Goal: Information Seeking & Learning: Learn about a topic

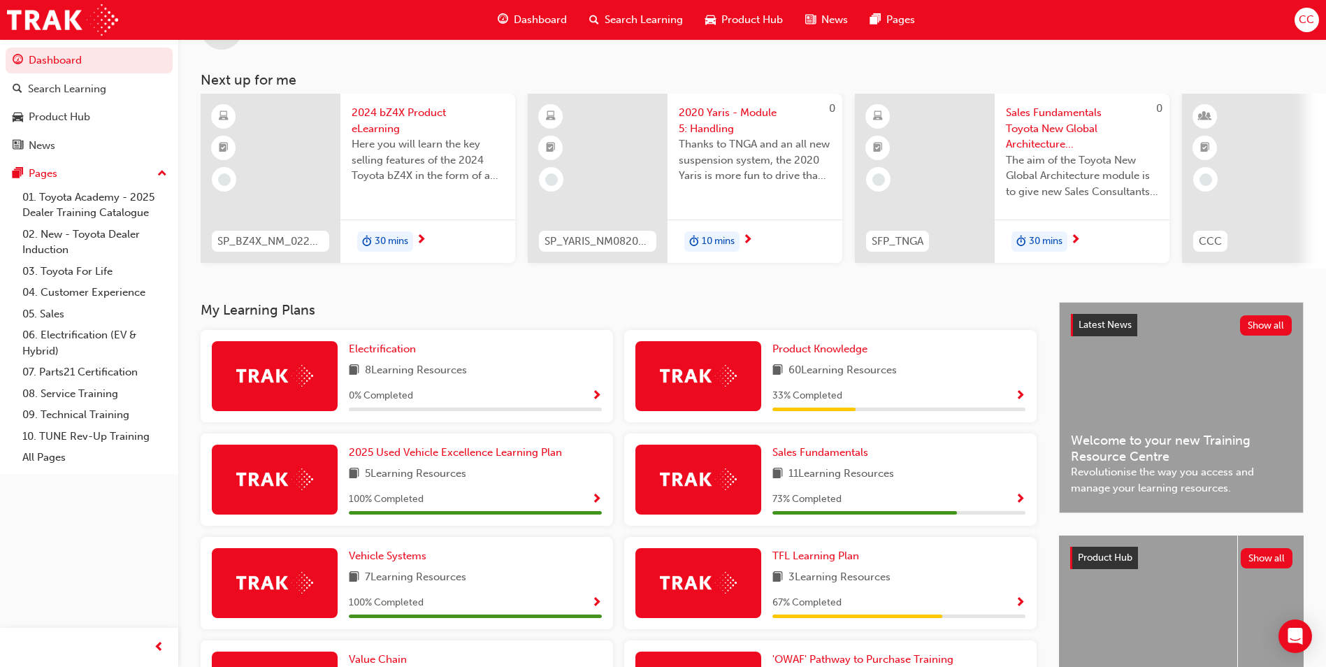
scroll to position [70, 0]
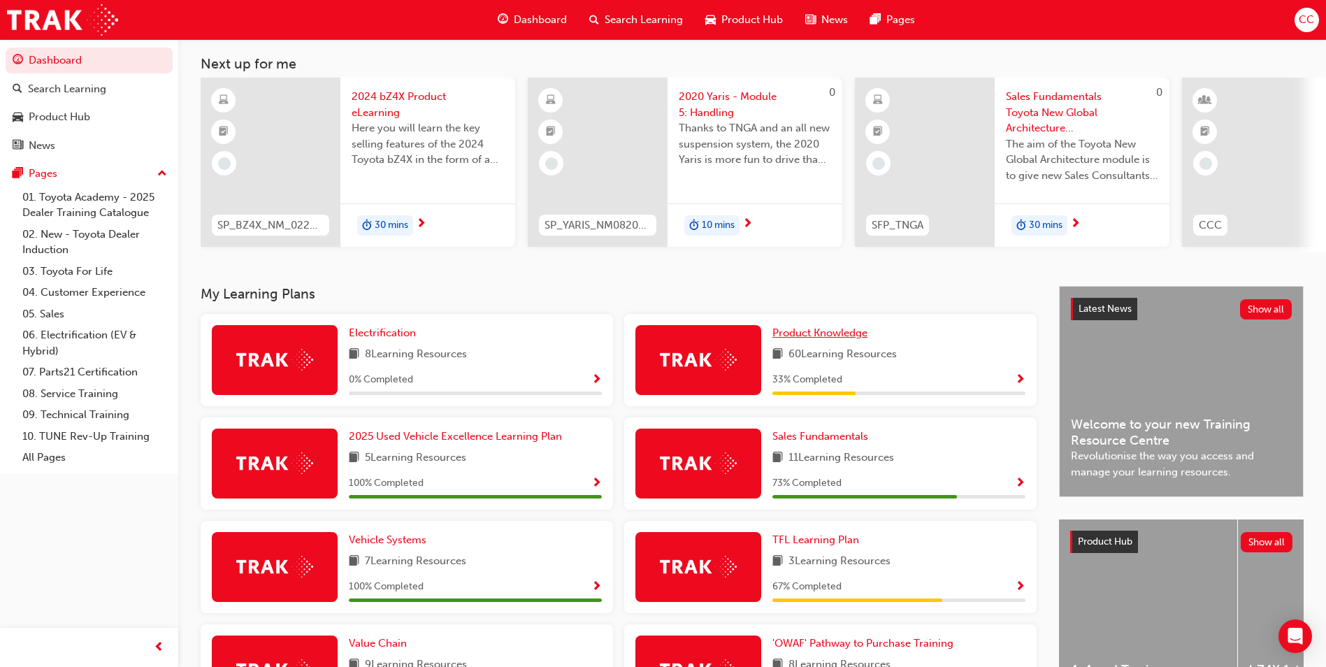
click at [805, 338] on span "Product Knowledge" at bounding box center [819, 332] width 95 height 13
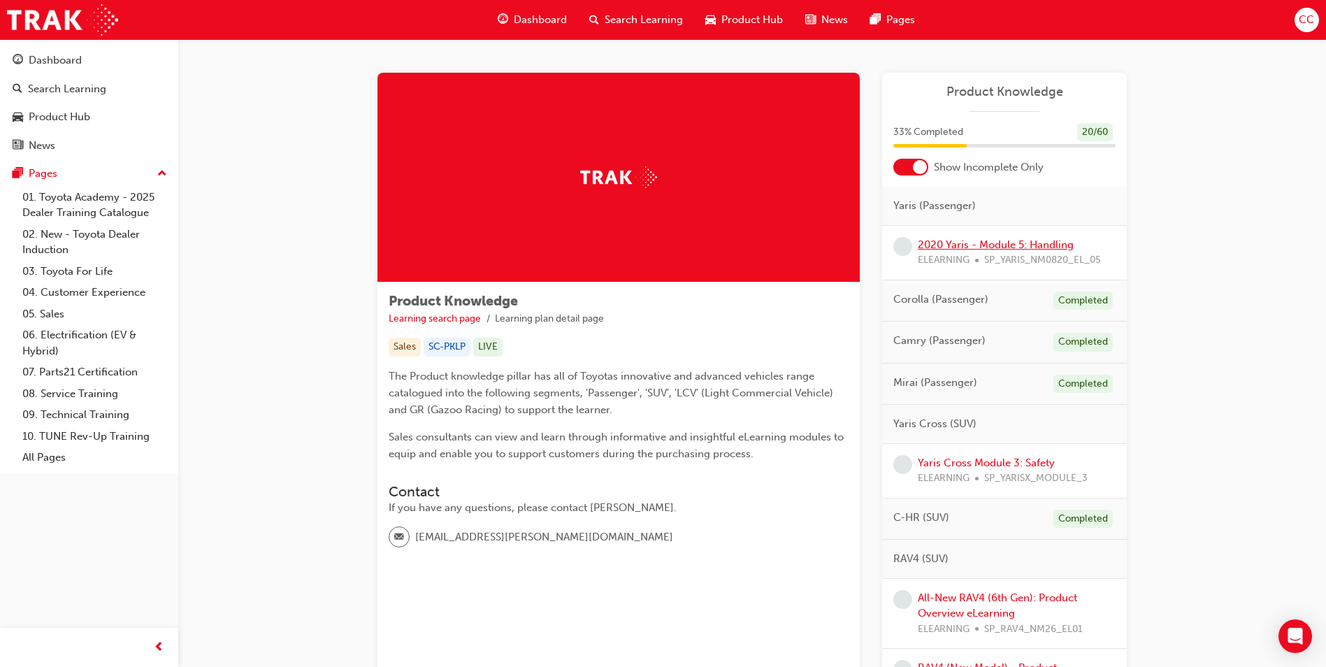
click at [1002, 241] on link "2020 Yaris - Module 5: Handling" at bounding box center [996, 244] width 156 height 13
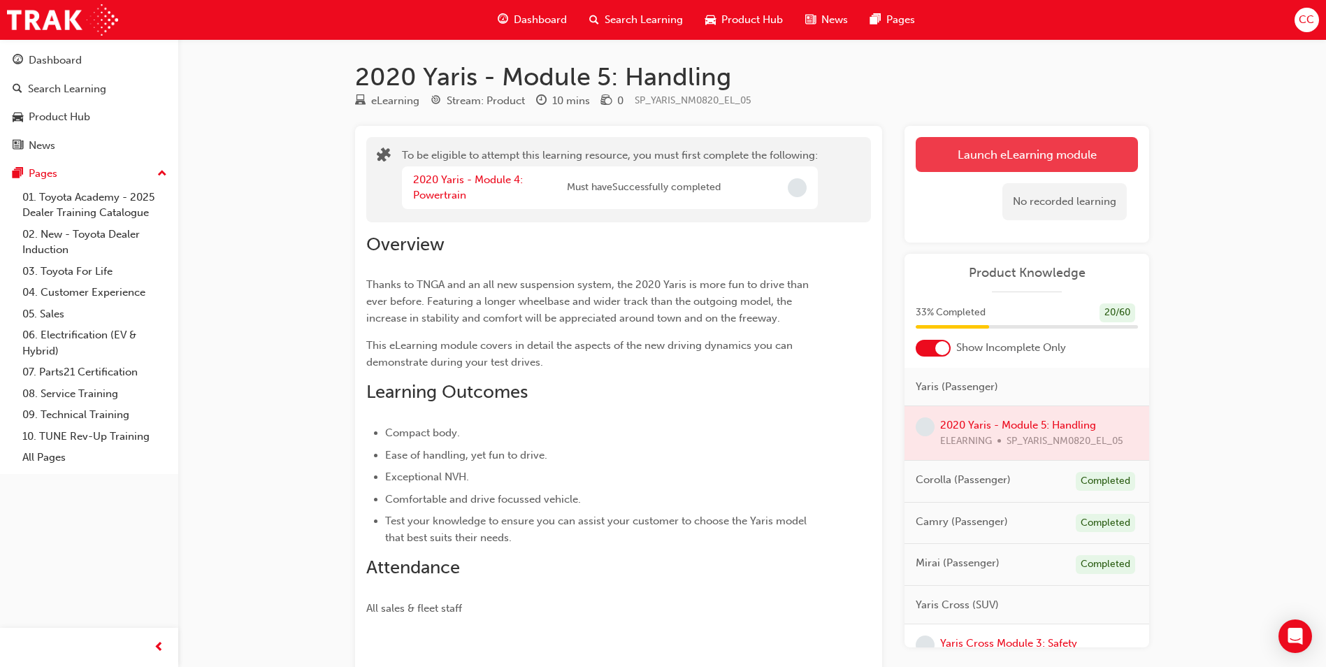
click at [977, 150] on button "Launch eLearning module" at bounding box center [1027, 154] width 222 height 35
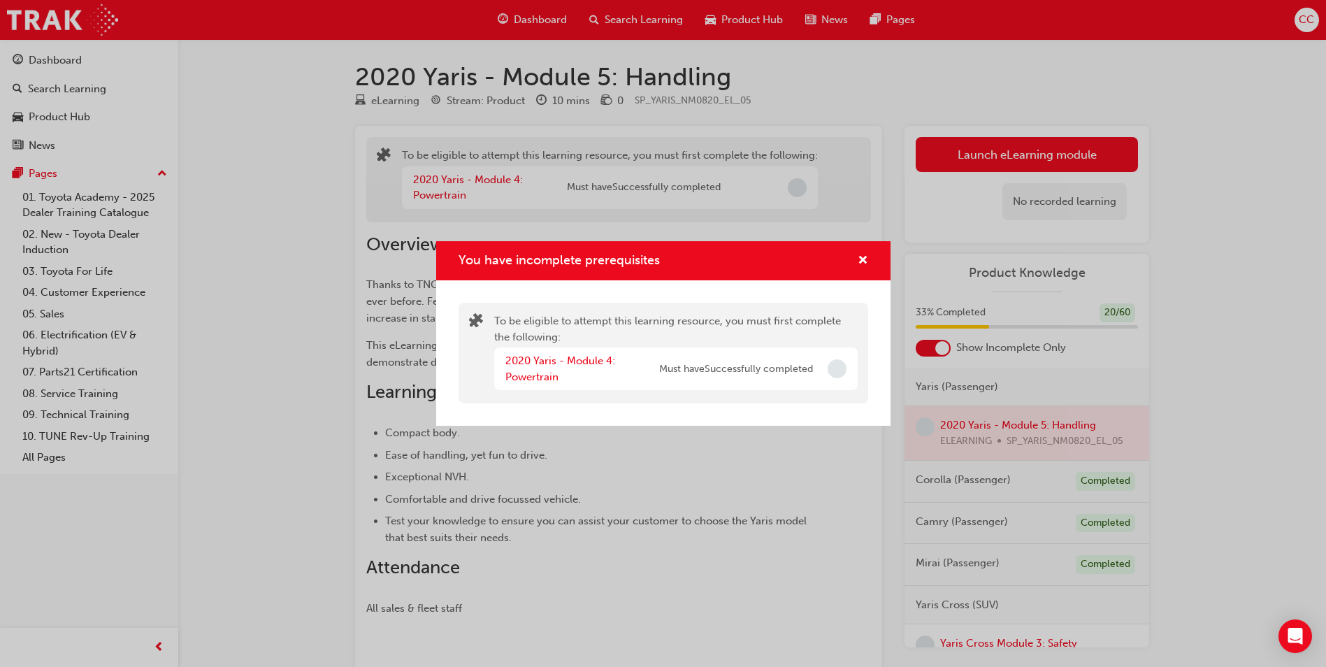
click at [838, 372] on span "Incomplete" at bounding box center [837, 368] width 19 height 19
click at [863, 262] on span "cross-icon" at bounding box center [863, 261] width 10 height 13
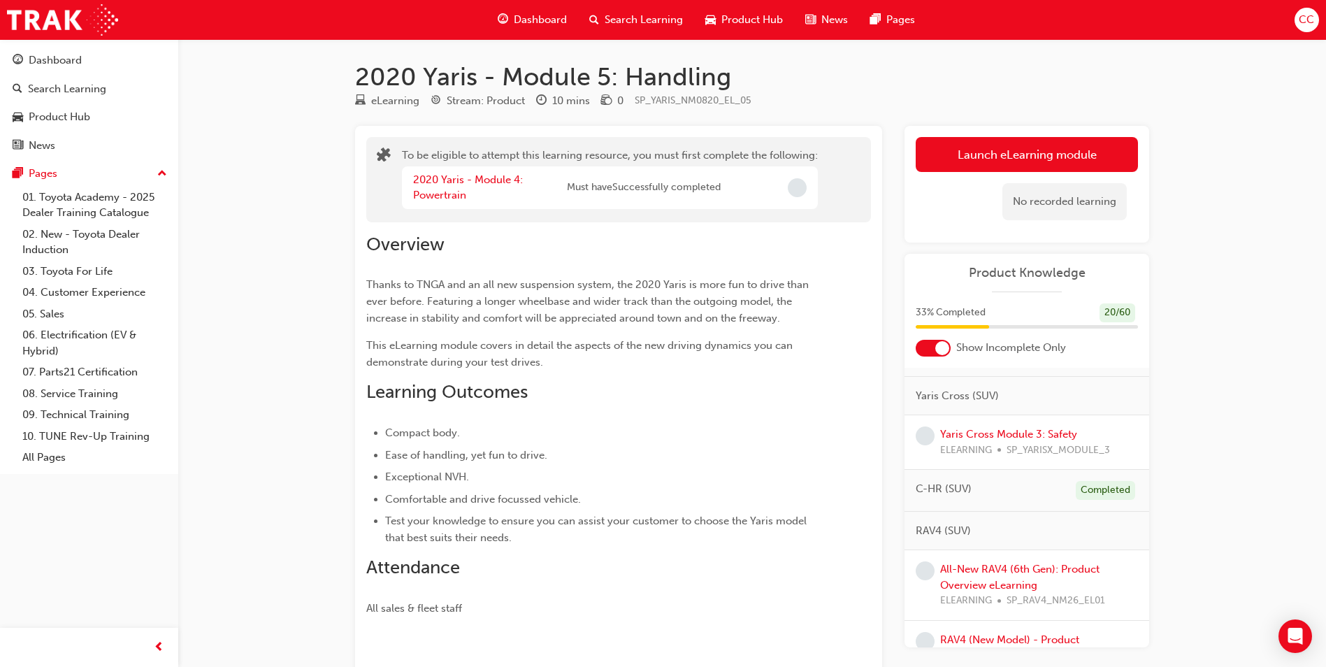
scroll to position [210, 0]
click at [985, 431] on link "Yaris Cross Module 3: Safety" at bounding box center [1008, 433] width 137 height 13
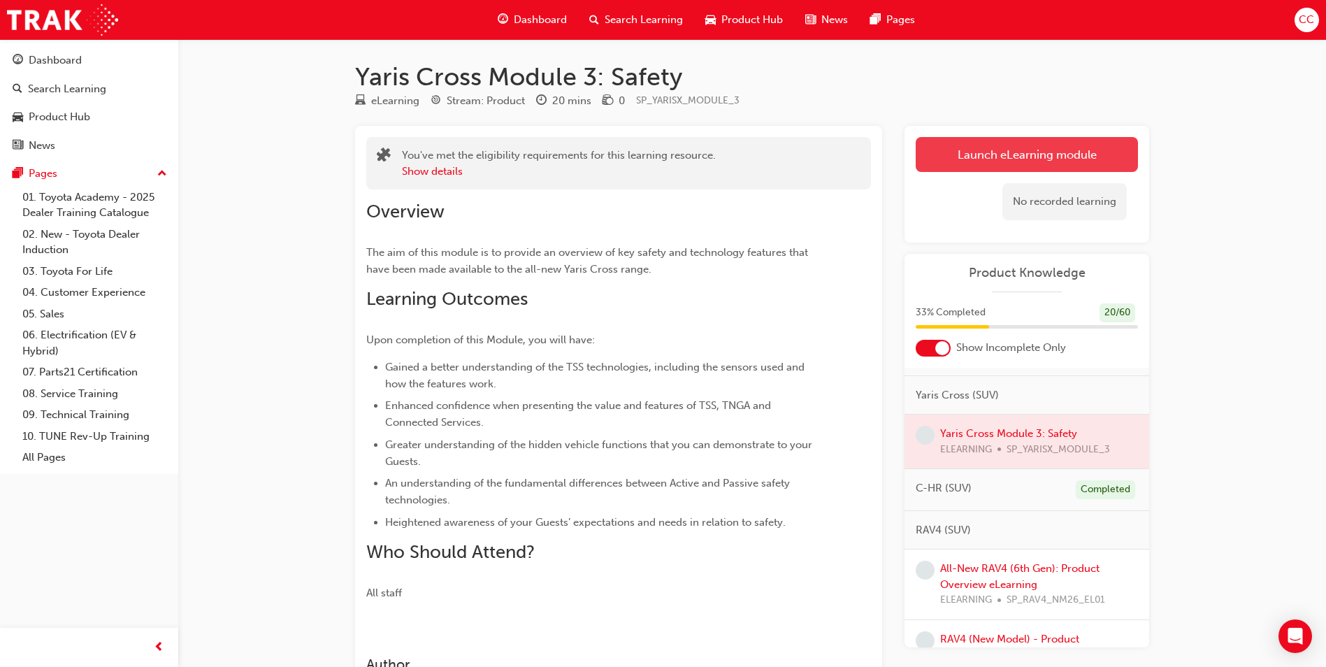
click at [1028, 147] on link "Launch eLearning module" at bounding box center [1027, 154] width 222 height 35
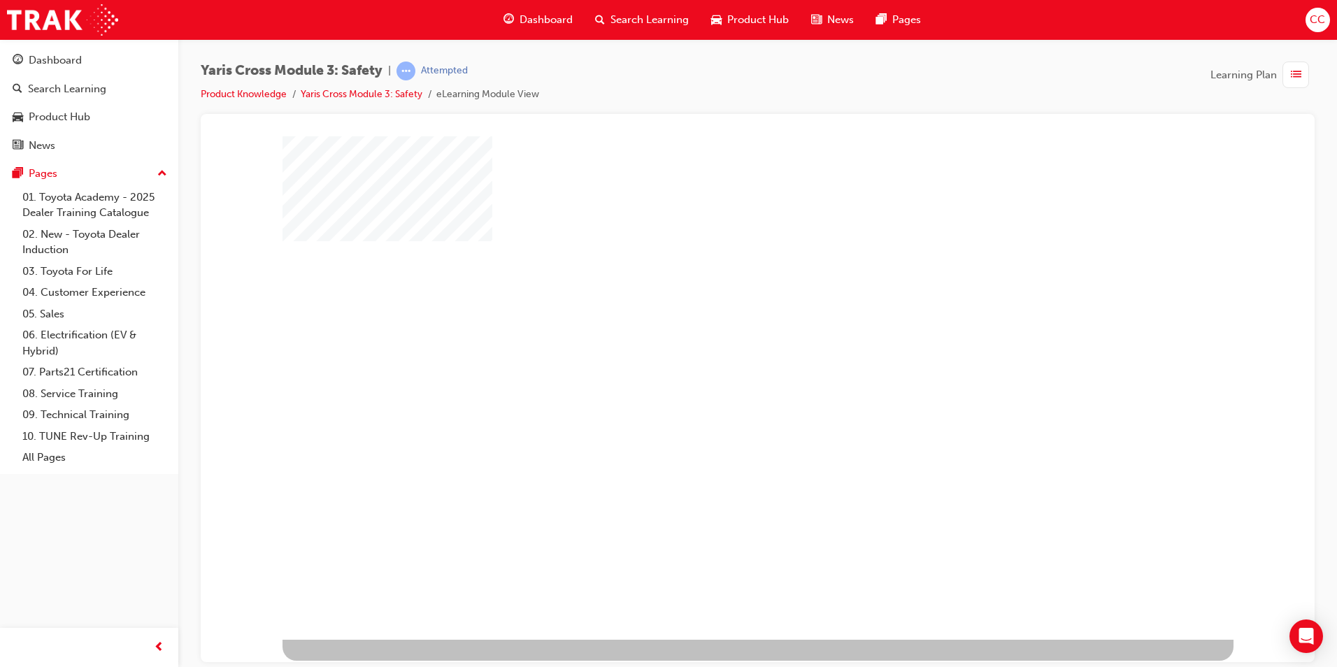
click at [717, 347] on div "play" at bounding box center [717, 347] width 0 height 0
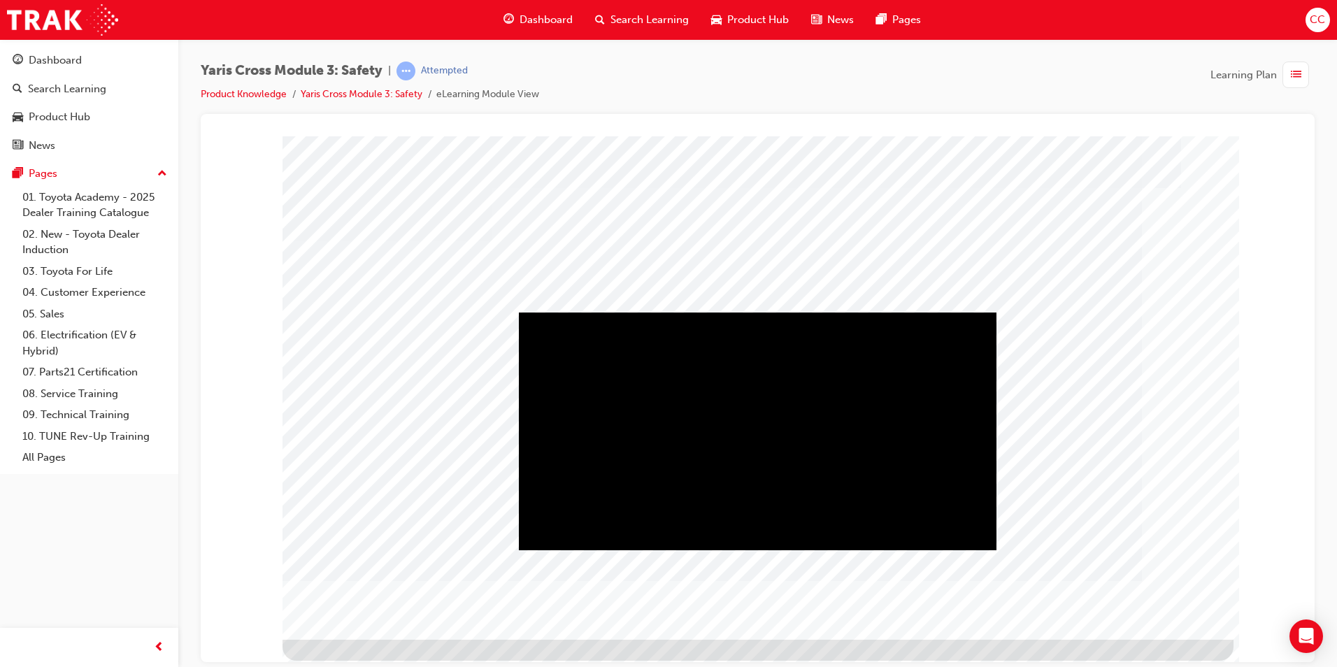
click at [757, 312] on div "Play" at bounding box center [757, 312] width 477 height 0
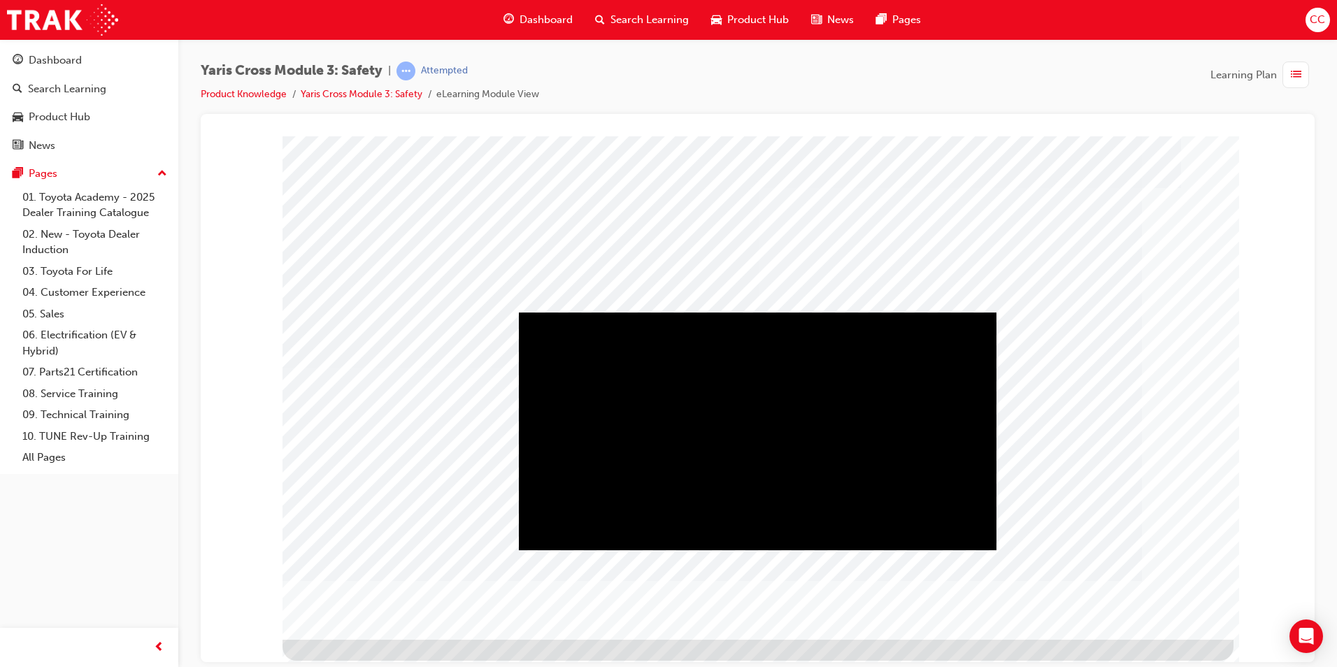
click at [761, 312] on div "Play" at bounding box center [757, 312] width 477 height 0
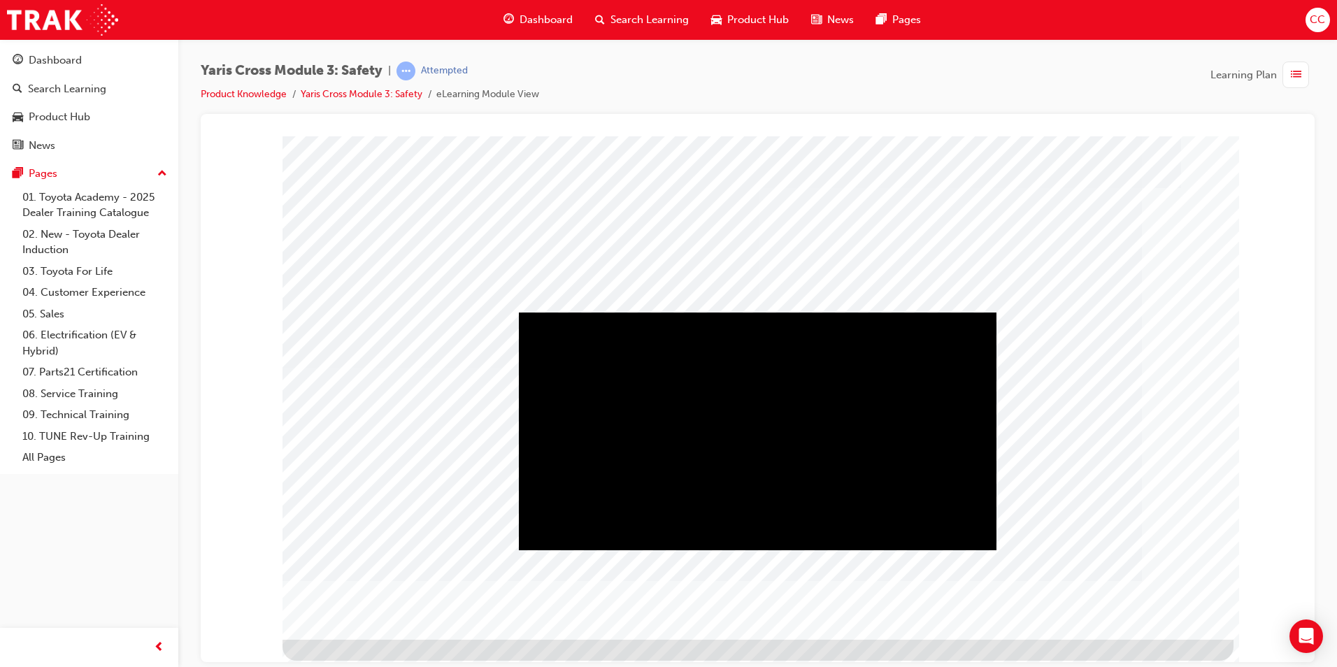
click at [750, 312] on div "Play" at bounding box center [757, 312] width 477 height 0
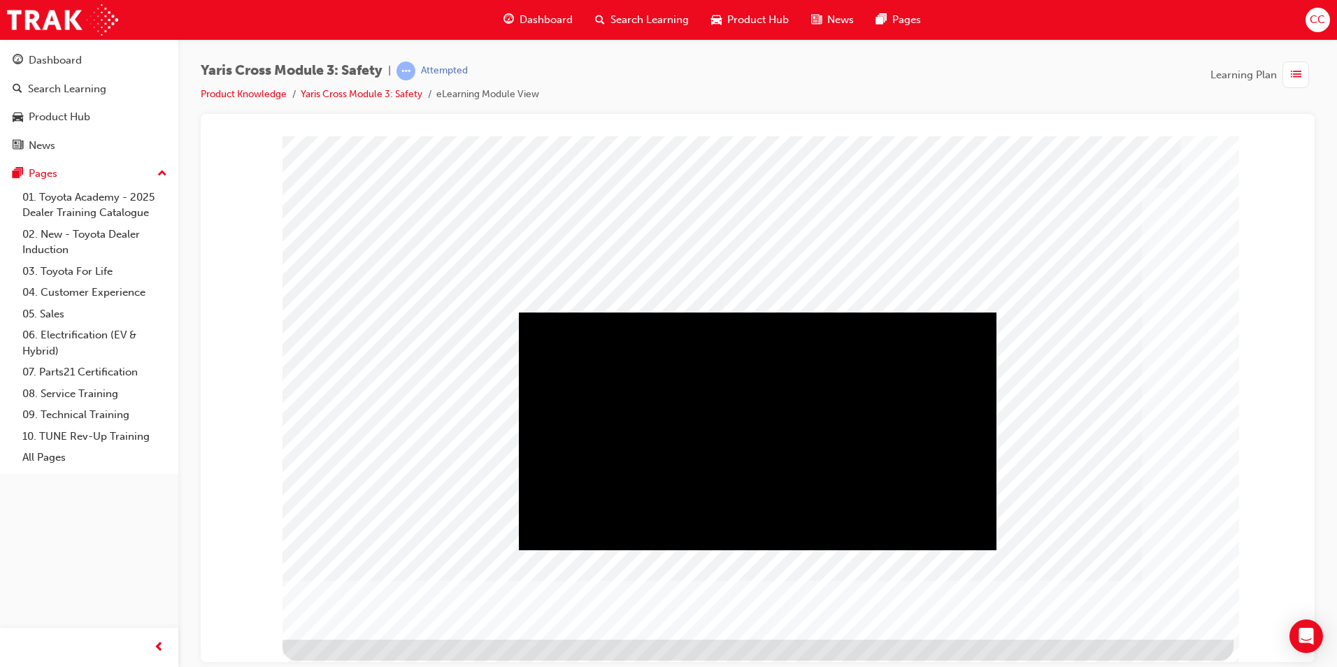
click at [759, 312] on div "Play" at bounding box center [757, 312] width 477 height 0
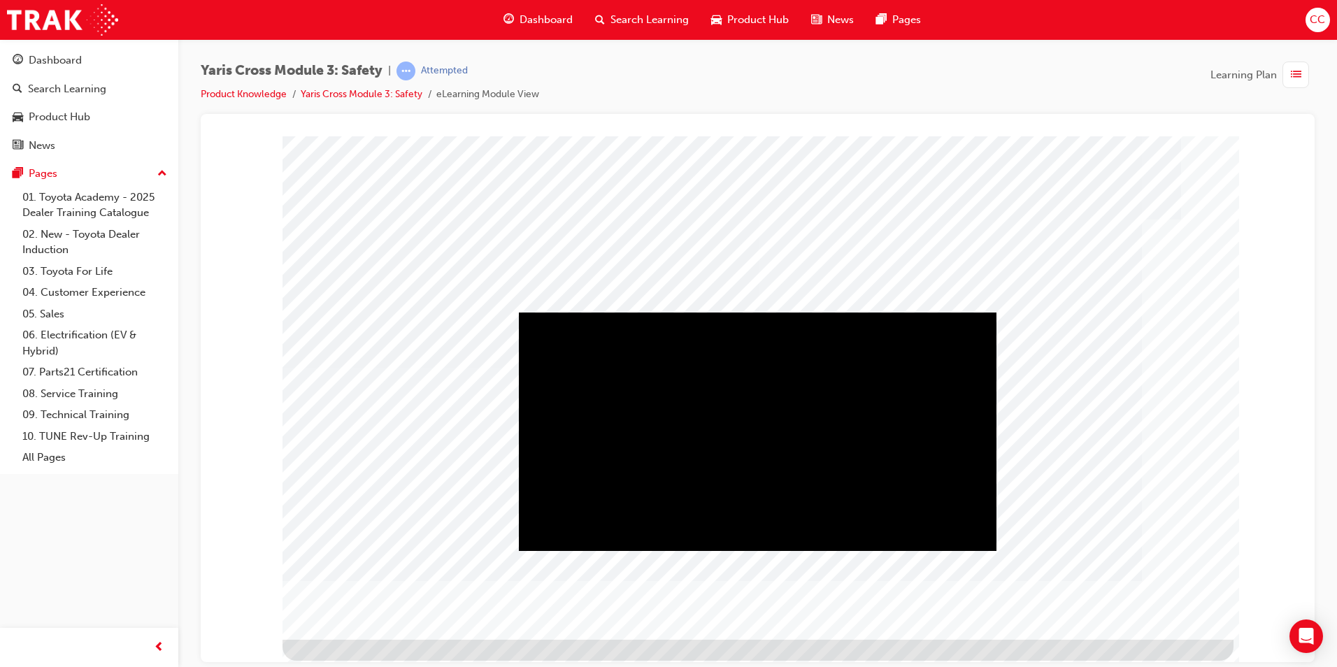
click at [751, 312] on div "Play" at bounding box center [757, 312] width 477 height 0
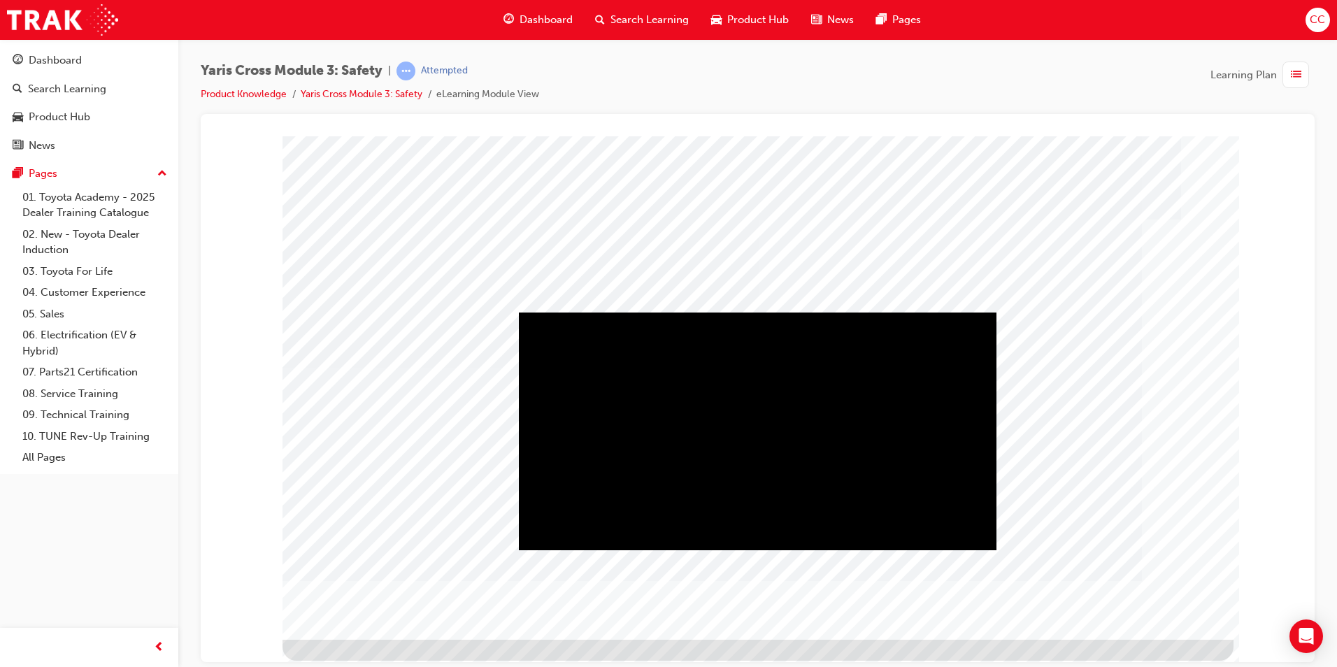
click at [749, 312] on div "Play" at bounding box center [757, 312] width 477 height 0
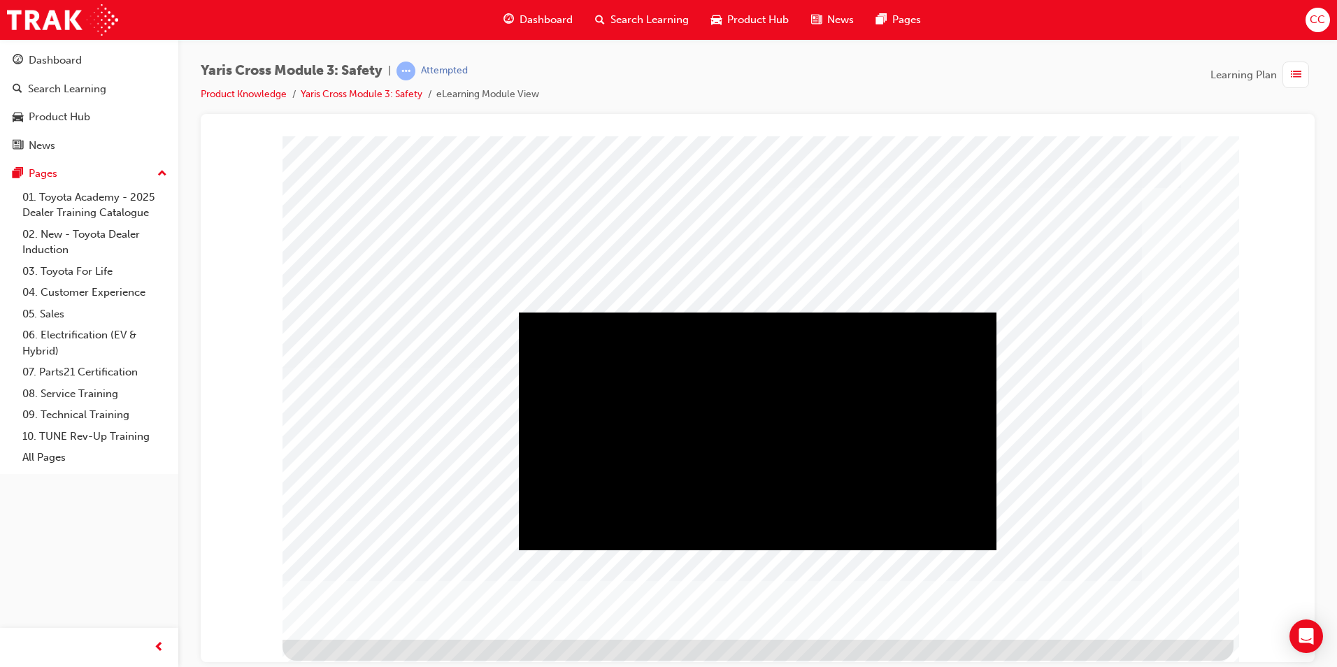
click at [758, 312] on div "Play" at bounding box center [757, 312] width 477 height 0
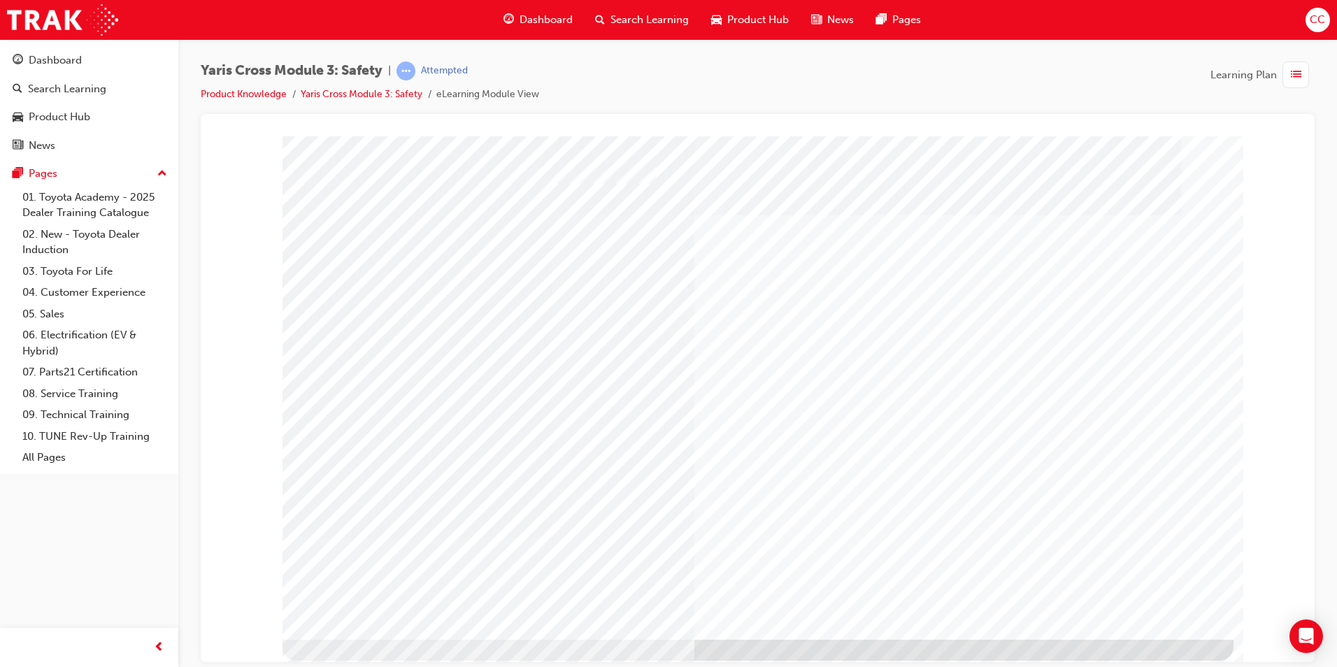
drag, startPoint x: 729, startPoint y: 333, endPoint x: 733, endPoint y: 344, distance: 11.1
drag, startPoint x: 776, startPoint y: 405, endPoint x: 776, endPoint y: 415, distance: 9.8
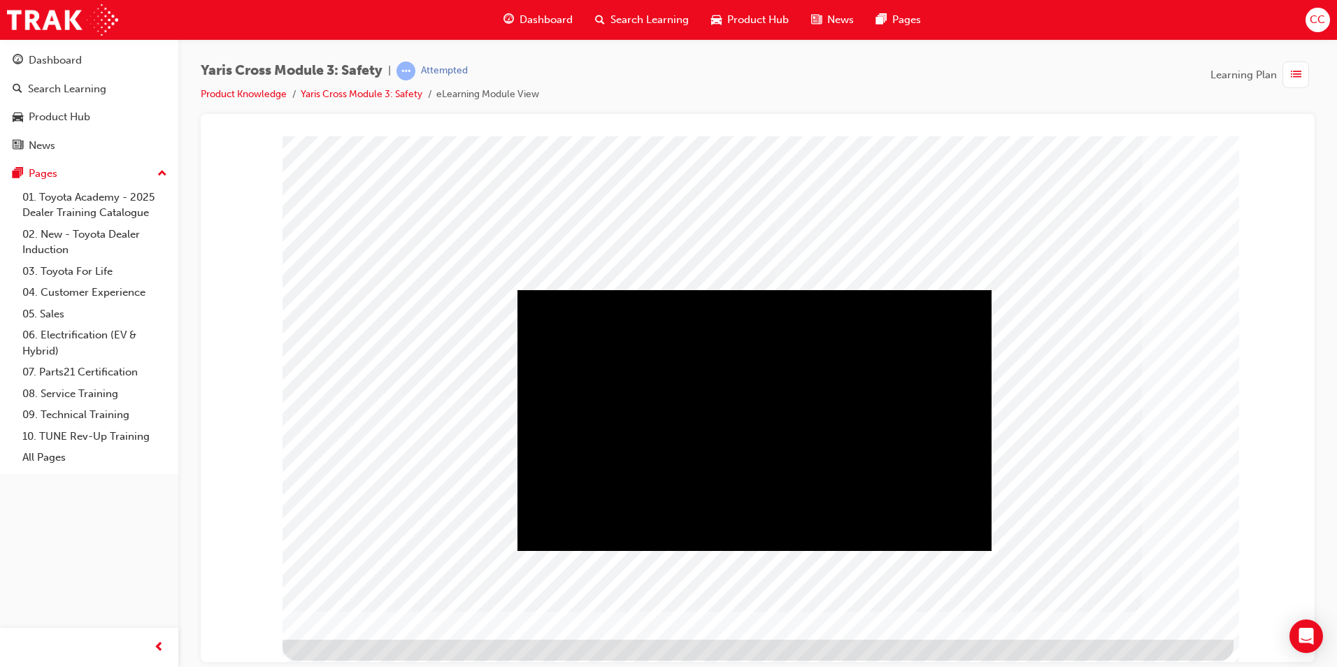
click at [755, 289] on div "Play" at bounding box center [754, 289] width 474 height 0
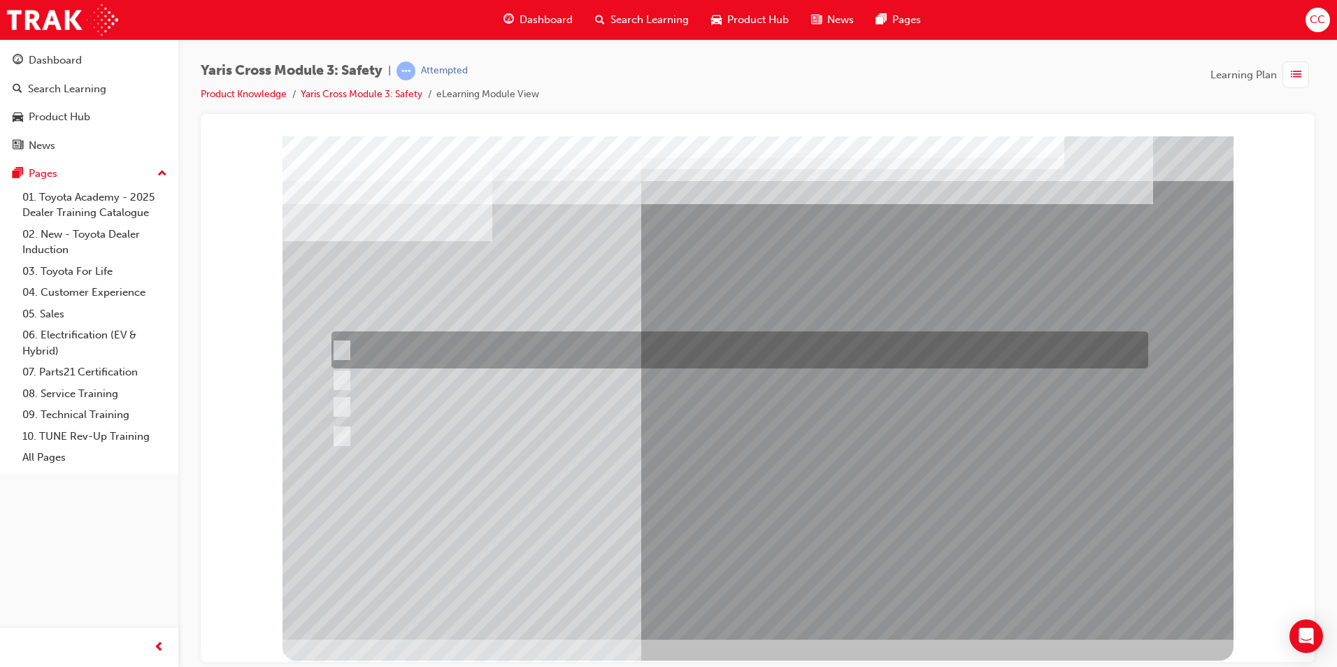
click at [340, 338] on div at bounding box center [736, 349] width 816 height 37
checkbox input "true"
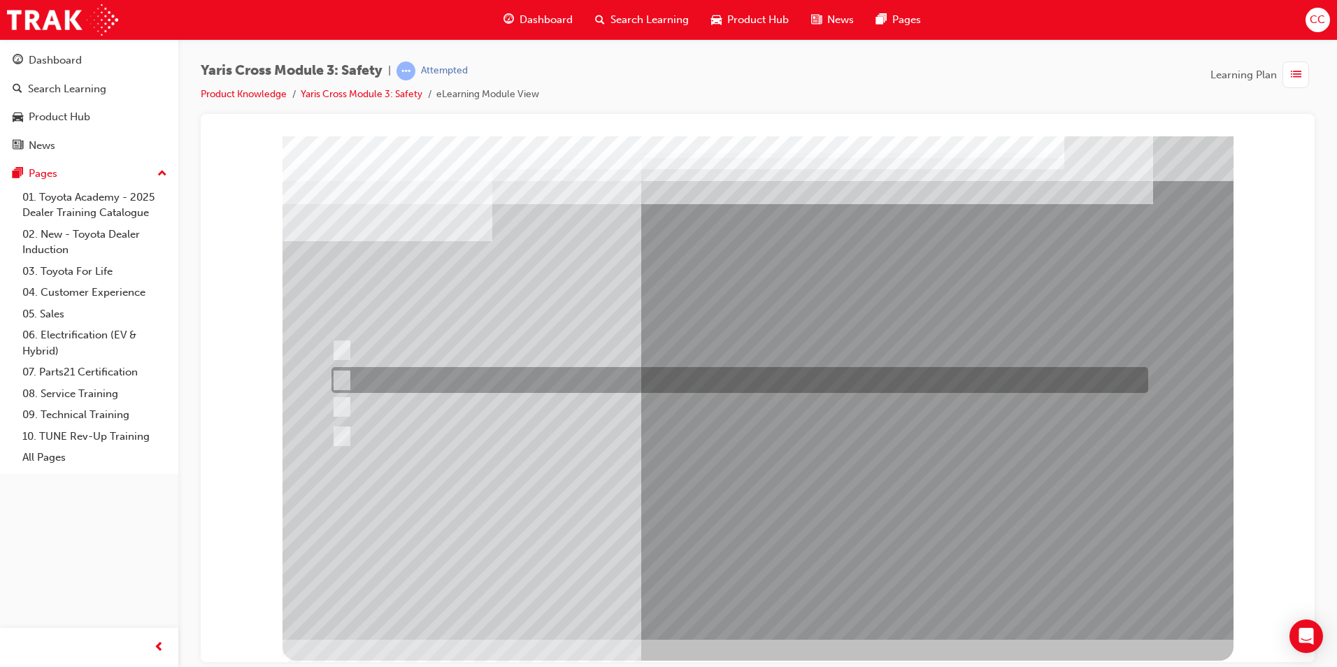
click at [346, 370] on div at bounding box center [736, 380] width 816 height 26
checkbox input "true"
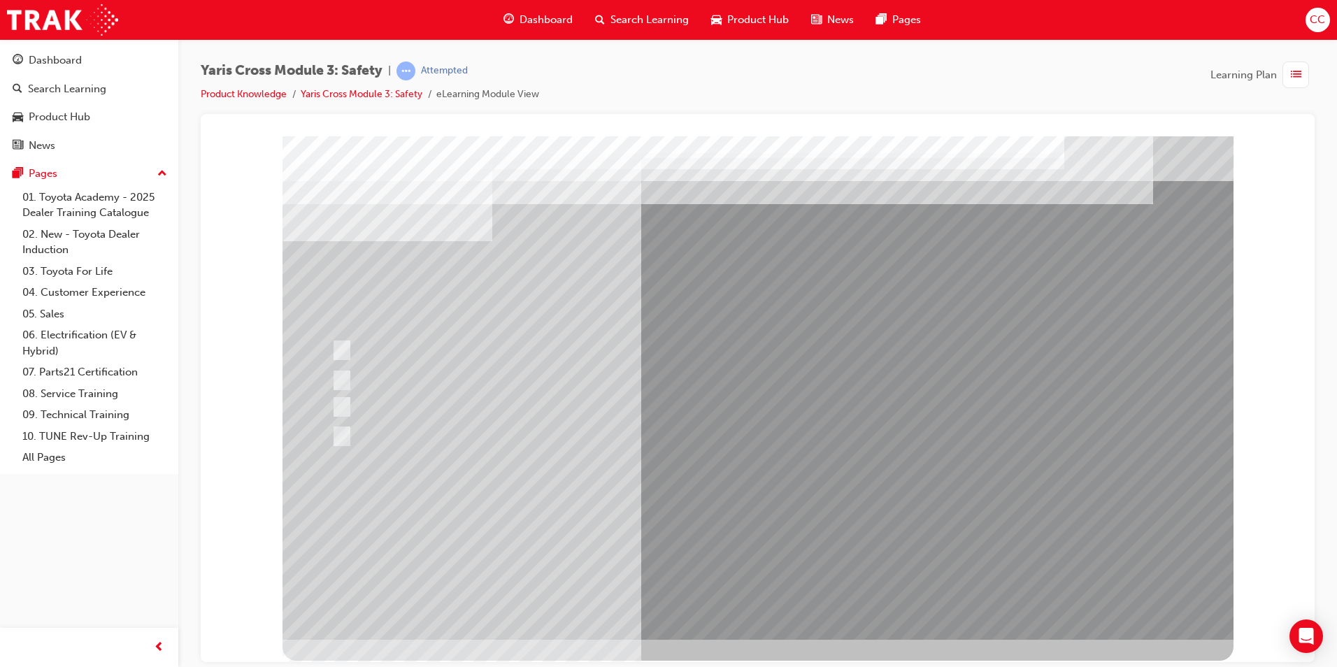
drag, startPoint x: 342, startPoint y: 394, endPoint x: 341, endPoint y: 405, distance: 11.2
click at [342, 397] on div at bounding box center [757, 387] width 951 height 503
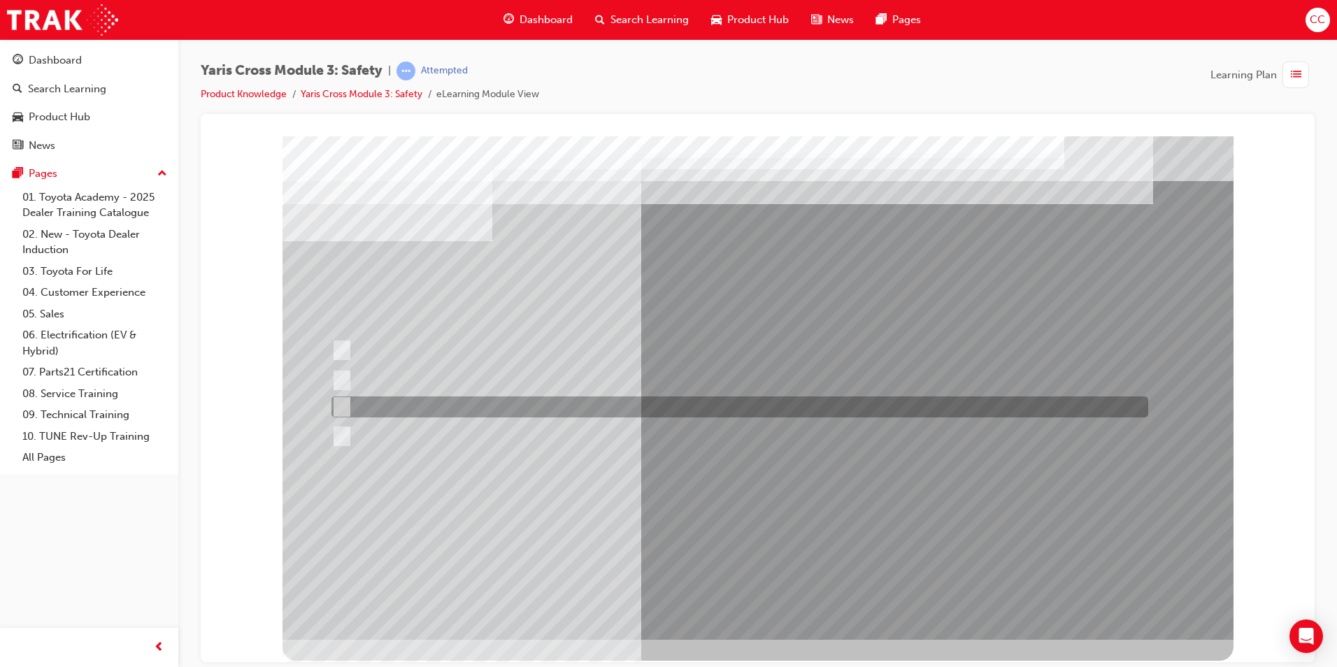
click at [341, 403] on input "Pre-Collision System (PCS)" at bounding box center [338, 406] width 15 height 15
checkbox input "true"
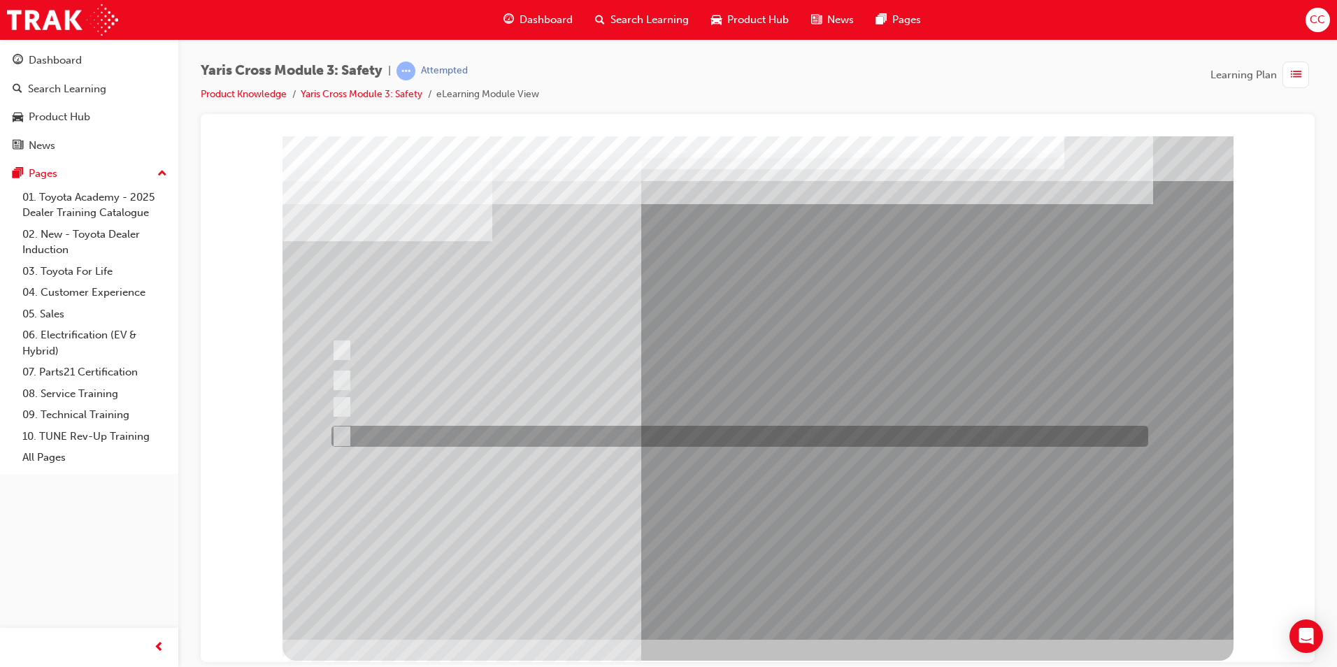
click at [340, 433] on input "Blind Spot Monitor (BSM)" at bounding box center [338, 436] width 15 height 15
checkbox input "true"
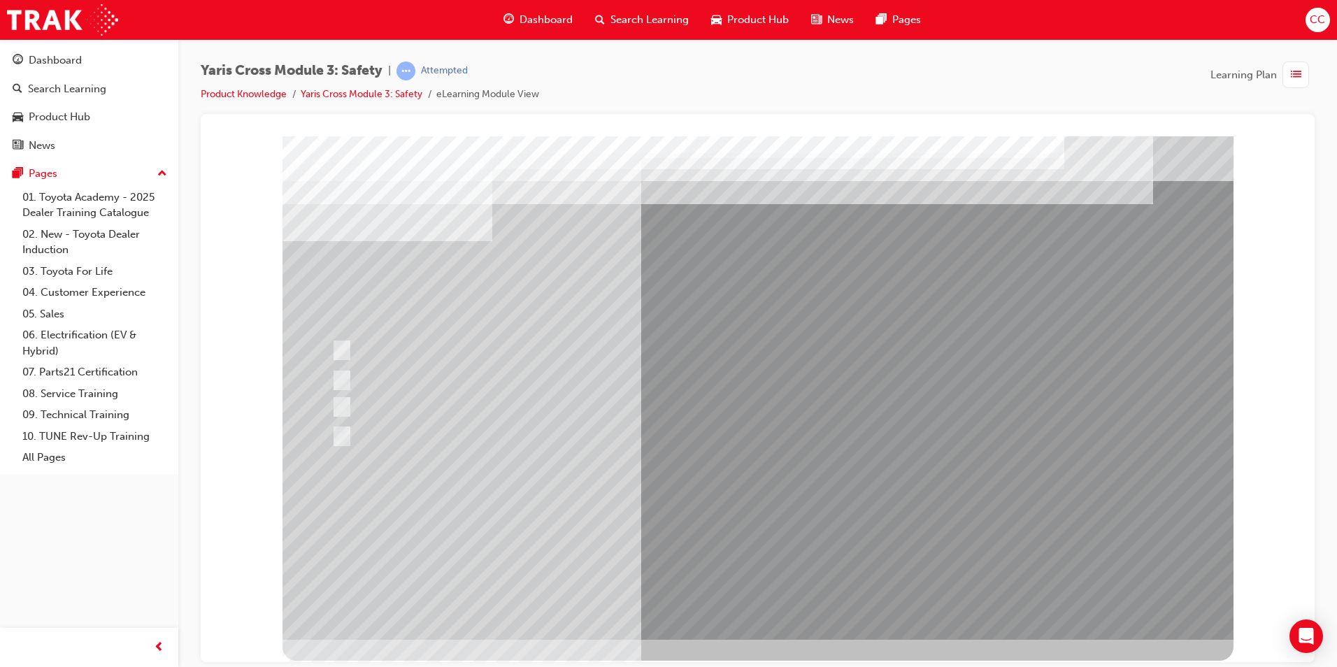
click at [733, 528] on div at bounding box center [757, 387] width 951 height 503
click at [350, 346] on div at bounding box center [736, 349] width 816 height 37
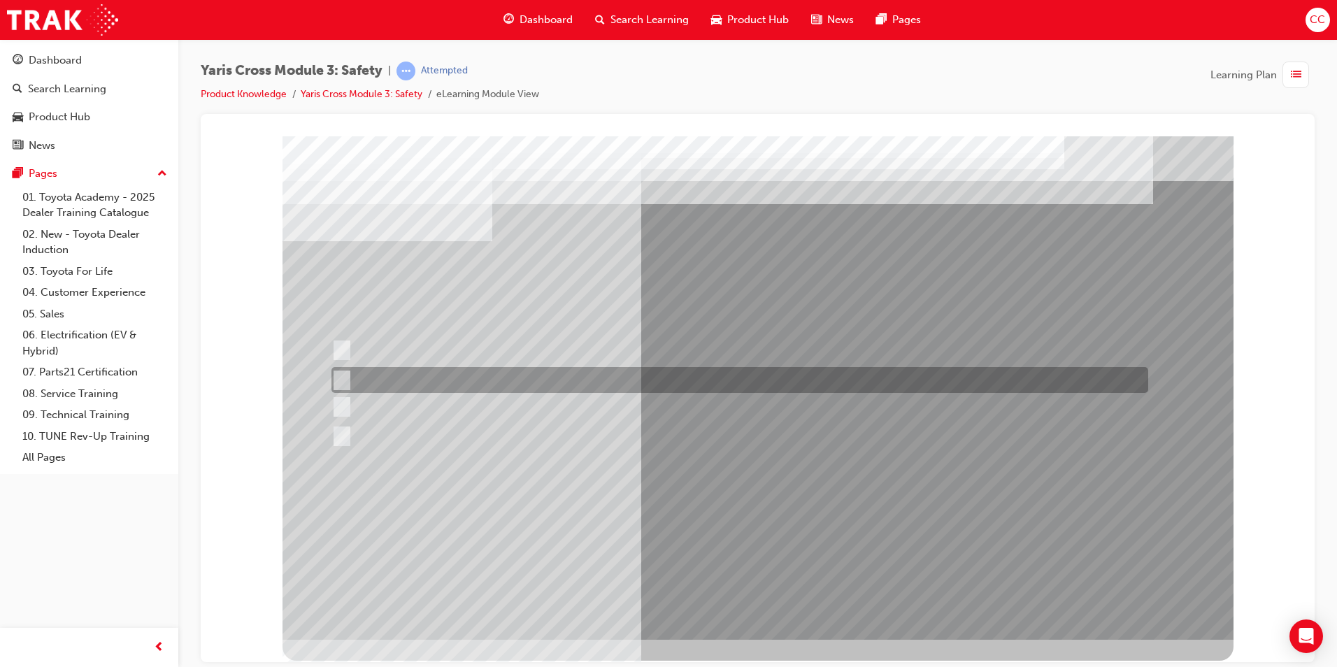
click at [342, 375] on input "SRS Airbags" at bounding box center [338, 380] width 15 height 15
radio input "true"
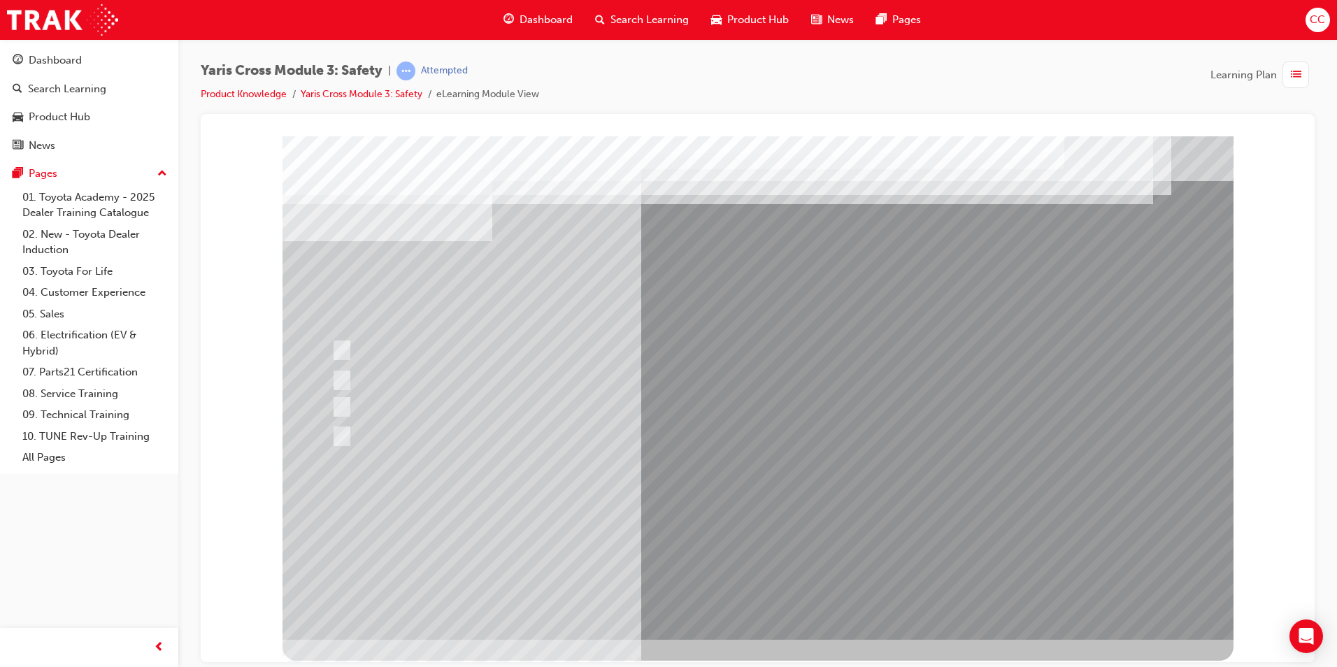
click at [691, 535] on div at bounding box center [757, 387] width 951 height 503
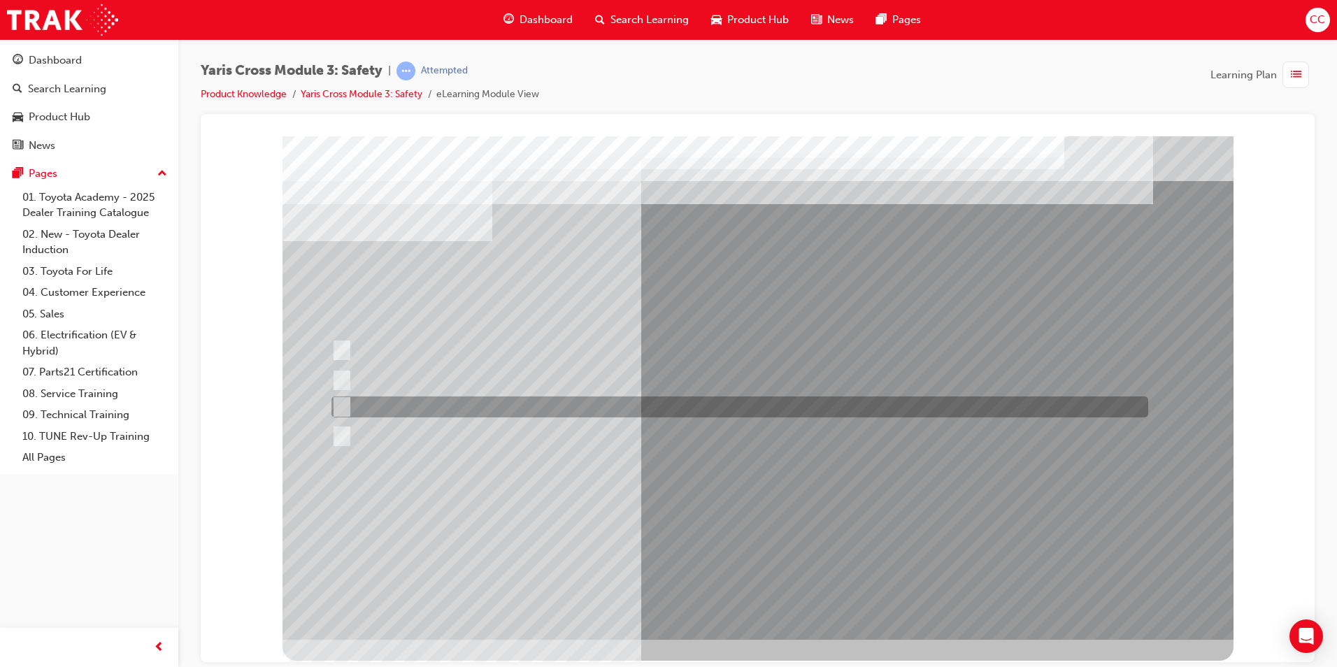
click at [350, 403] on div at bounding box center [736, 406] width 816 height 21
radio input "true"
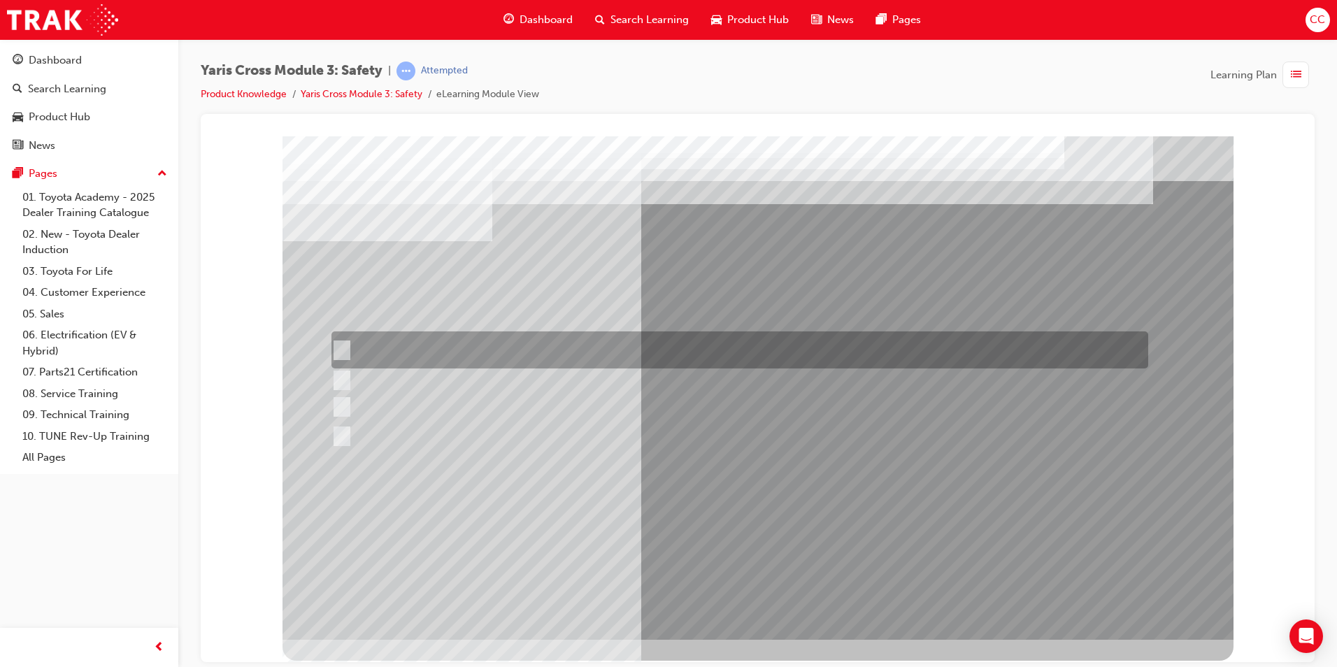
click at [347, 345] on div at bounding box center [736, 349] width 816 height 37
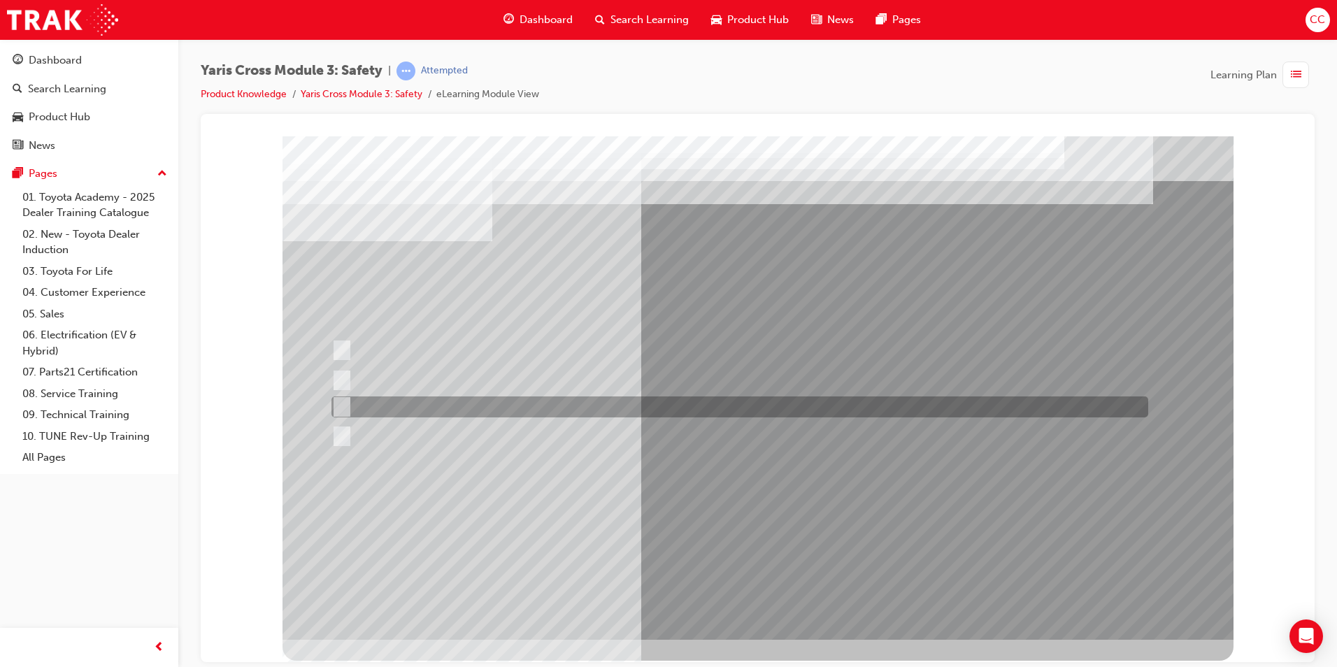
click at [343, 398] on div at bounding box center [736, 406] width 816 height 21
radio input "false"
radio input "true"
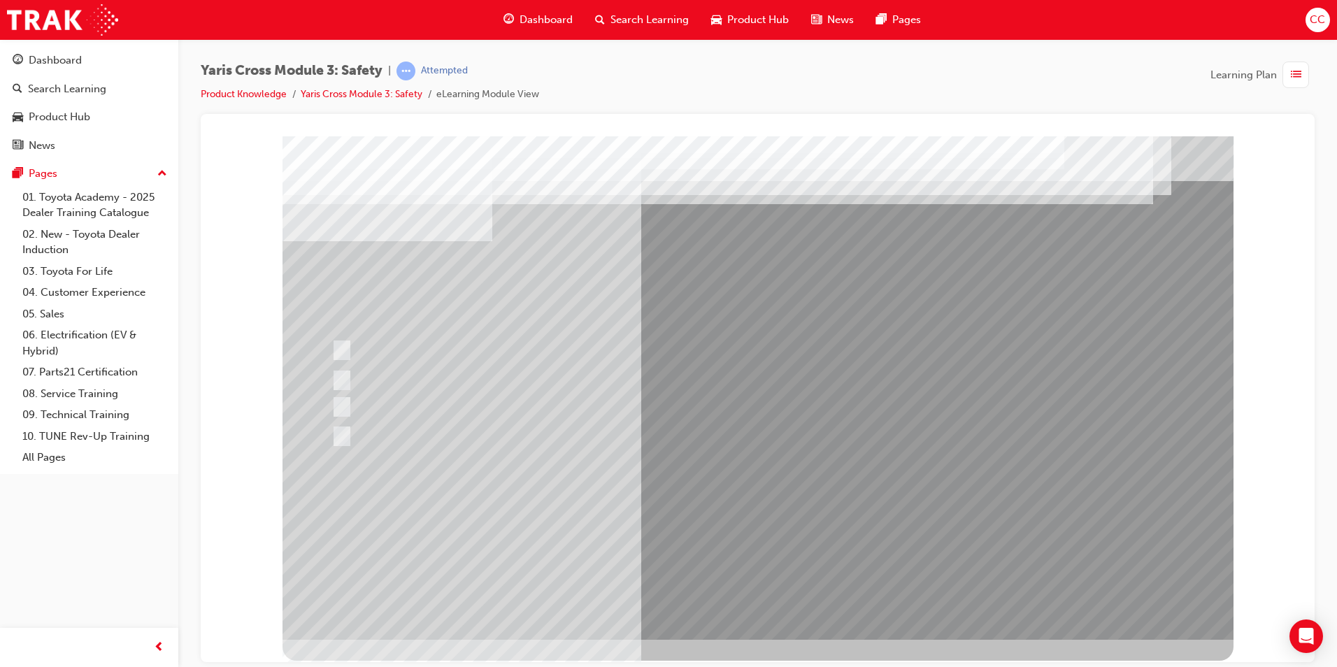
click at [667, 525] on div at bounding box center [757, 387] width 951 height 503
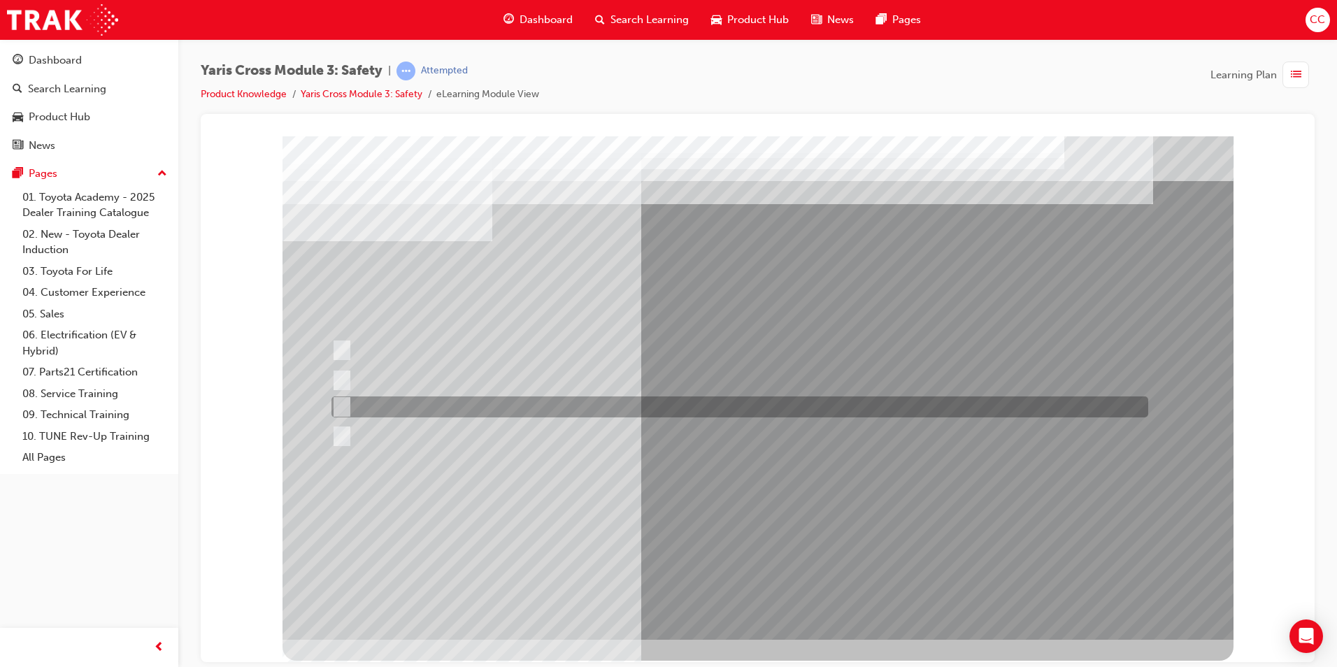
click at [352, 408] on div at bounding box center [736, 406] width 816 height 21
radio input "true"
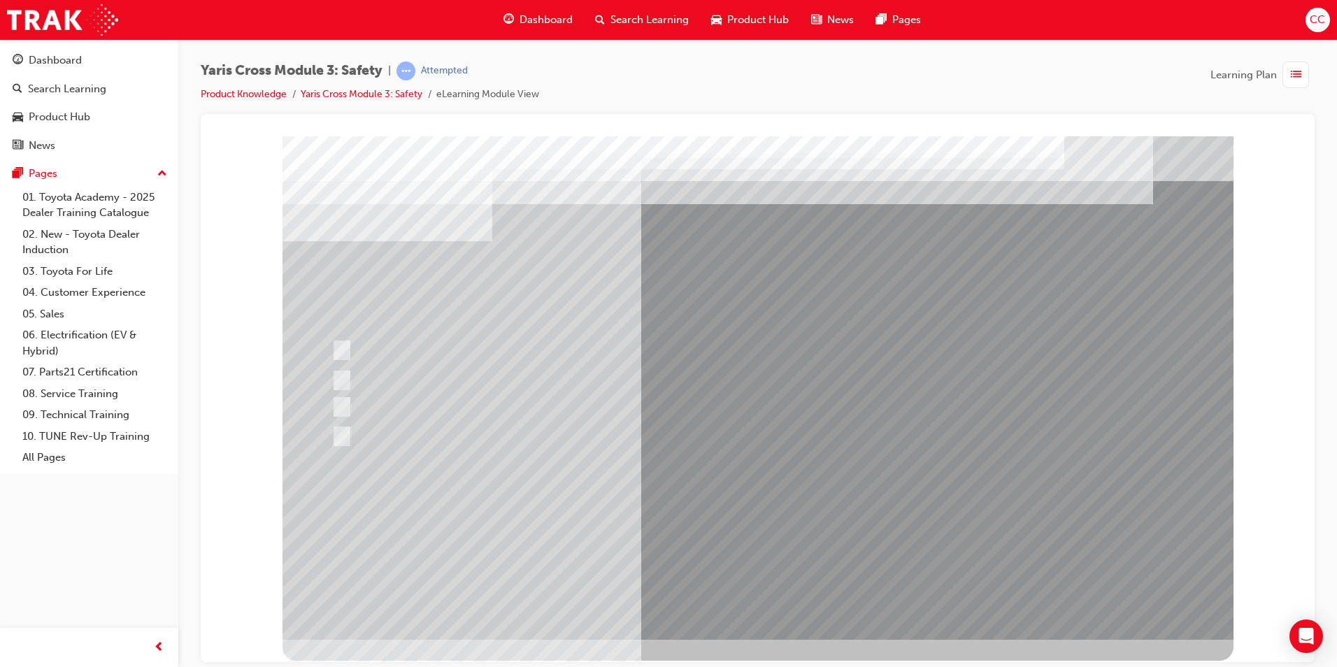
click at [738, 531] on div at bounding box center [757, 387] width 951 height 503
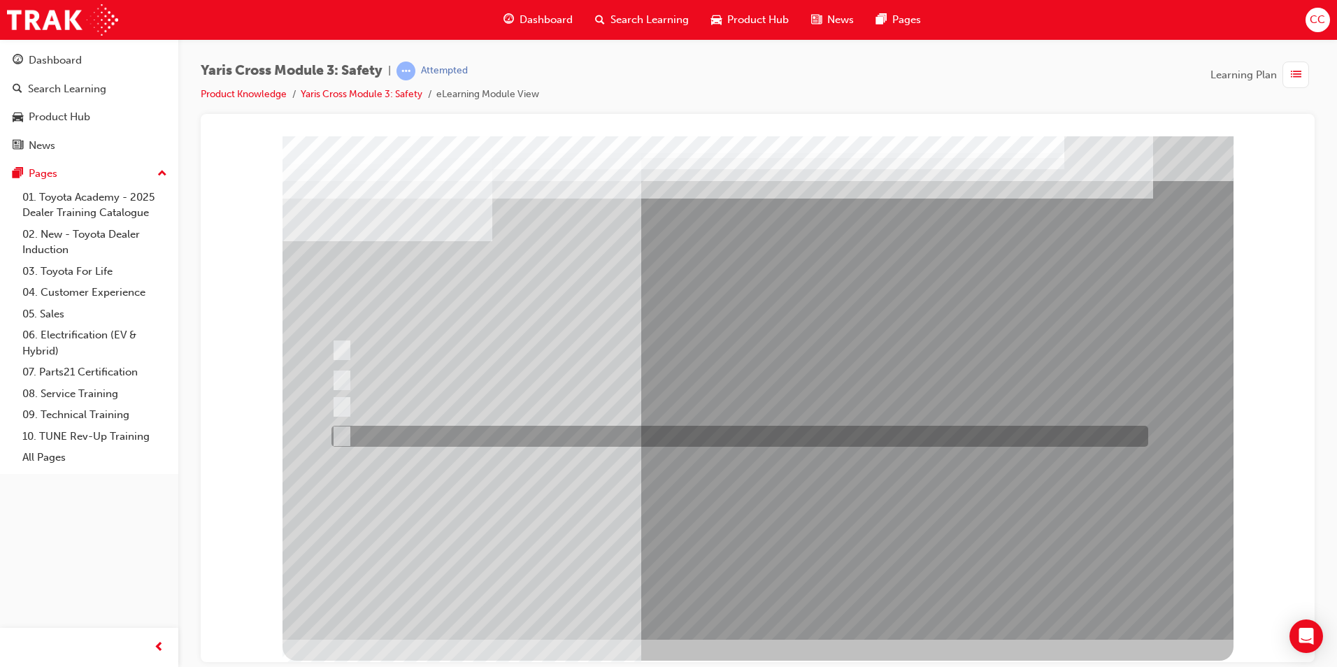
click at [343, 432] on input "TNGA-A" at bounding box center [338, 436] width 15 height 15
radio input "true"
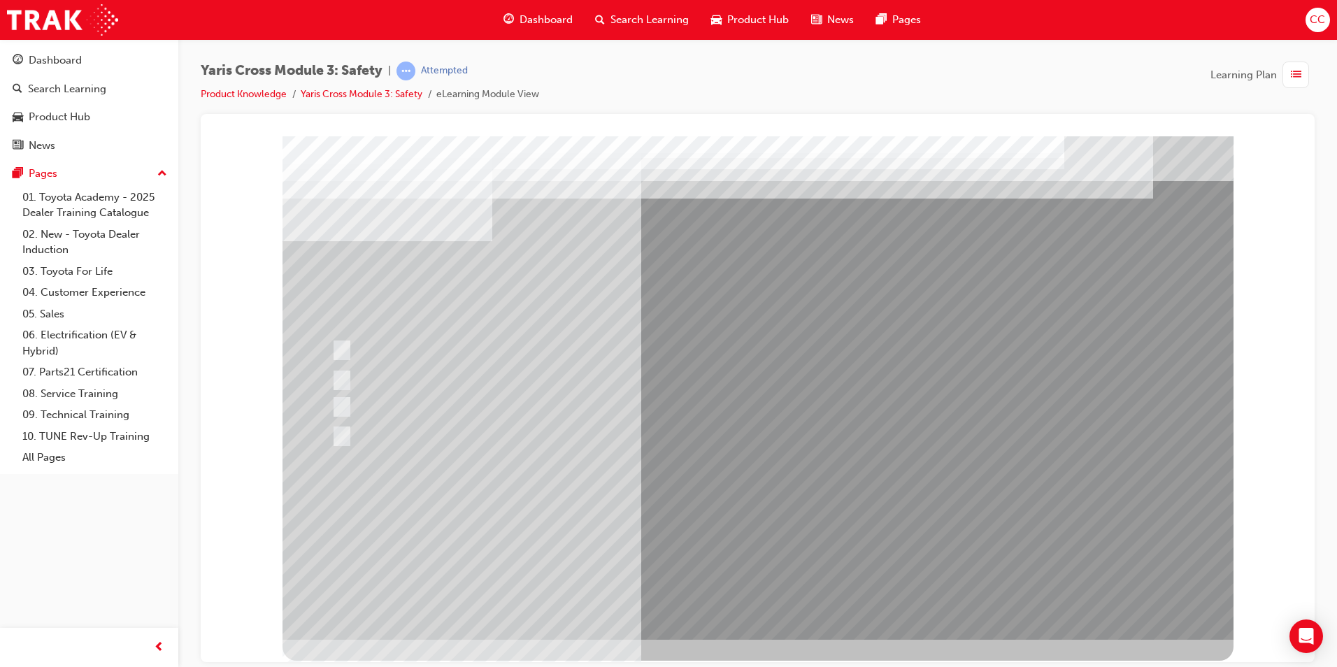
click at [761, 526] on div at bounding box center [757, 387] width 951 height 503
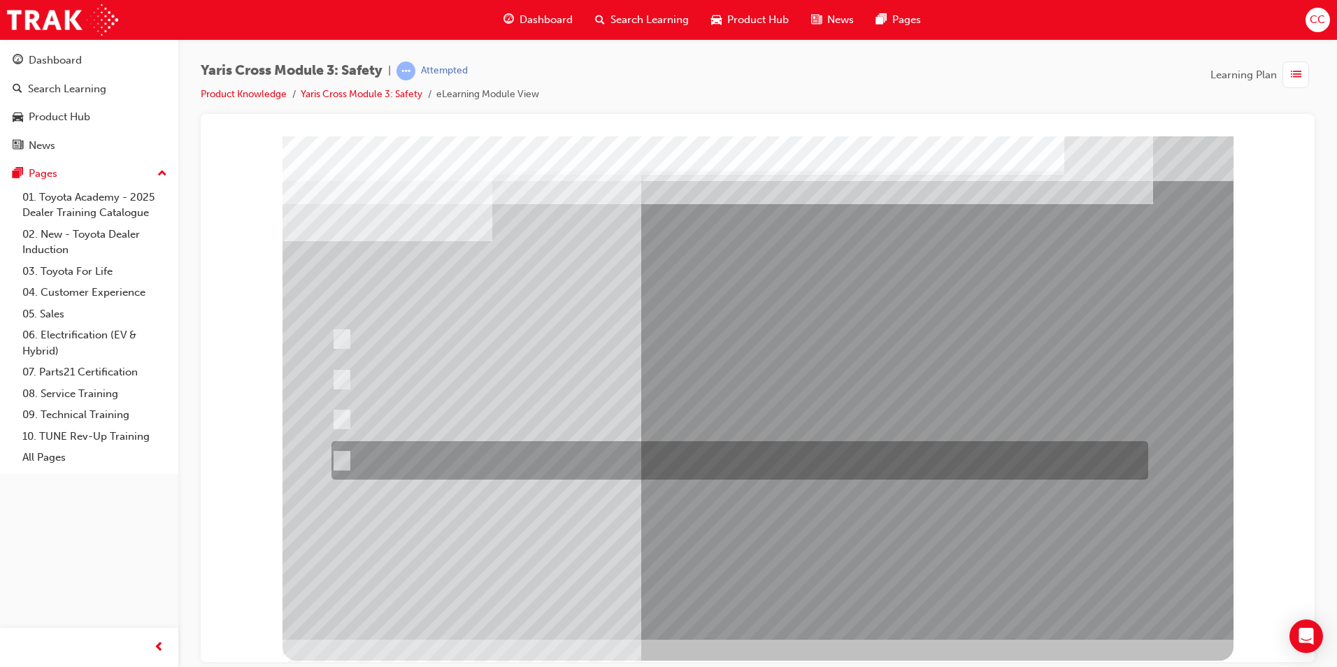
click at [345, 461] on input "When you turn right at an intersection and cross the path of an\3oncoming cycli…" at bounding box center [338, 460] width 15 height 15
radio input "true"
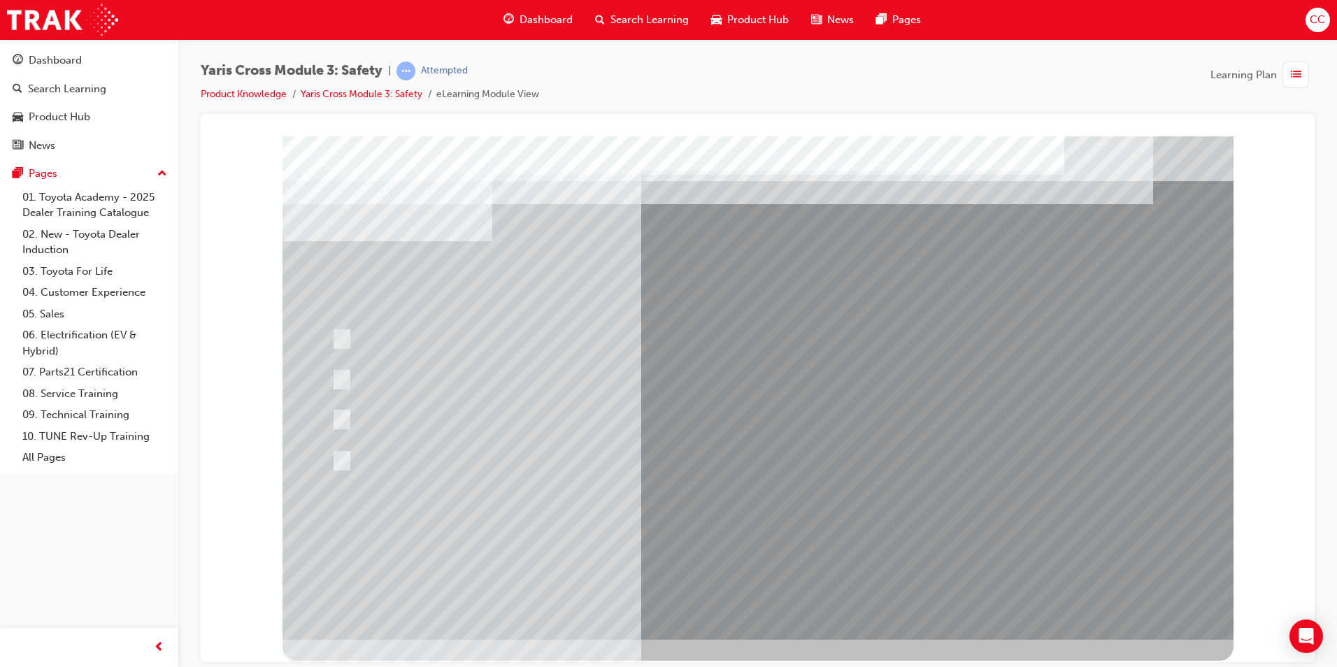
click at [666, 516] on div at bounding box center [757, 387] width 951 height 503
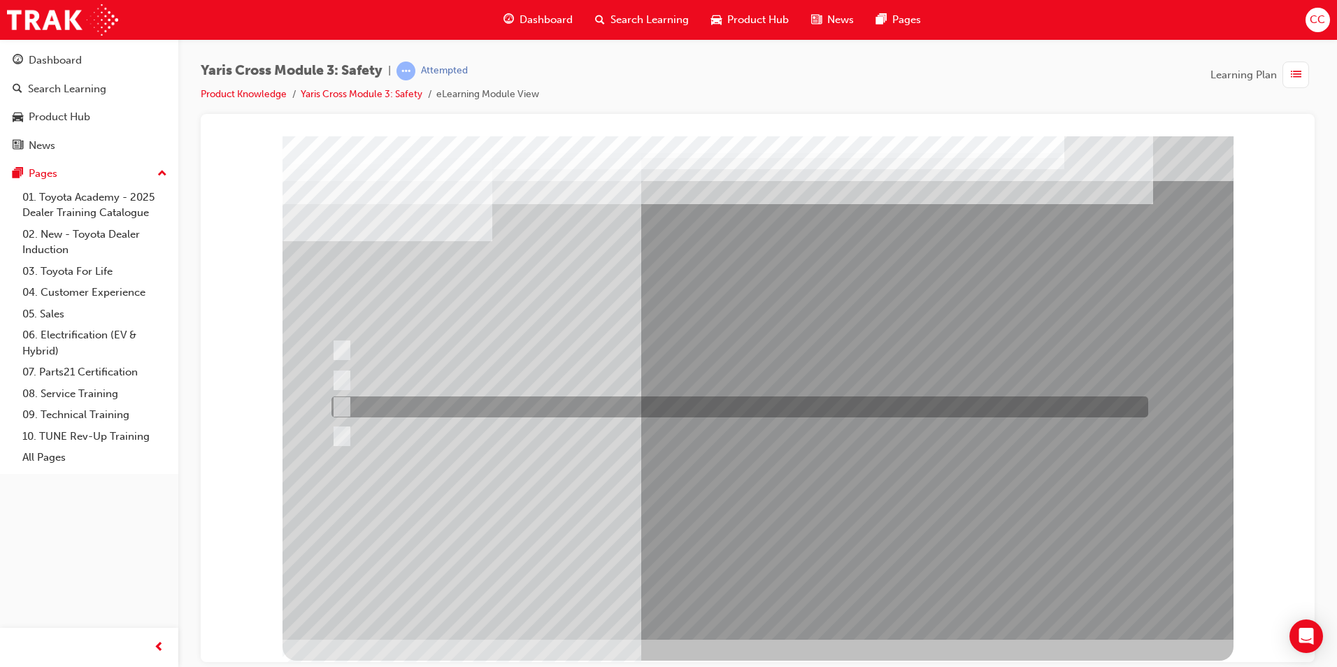
click at [345, 403] on input "Through a DCM – Data Communication Module" at bounding box center [338, 406] width 15 height 15
radio input "true"
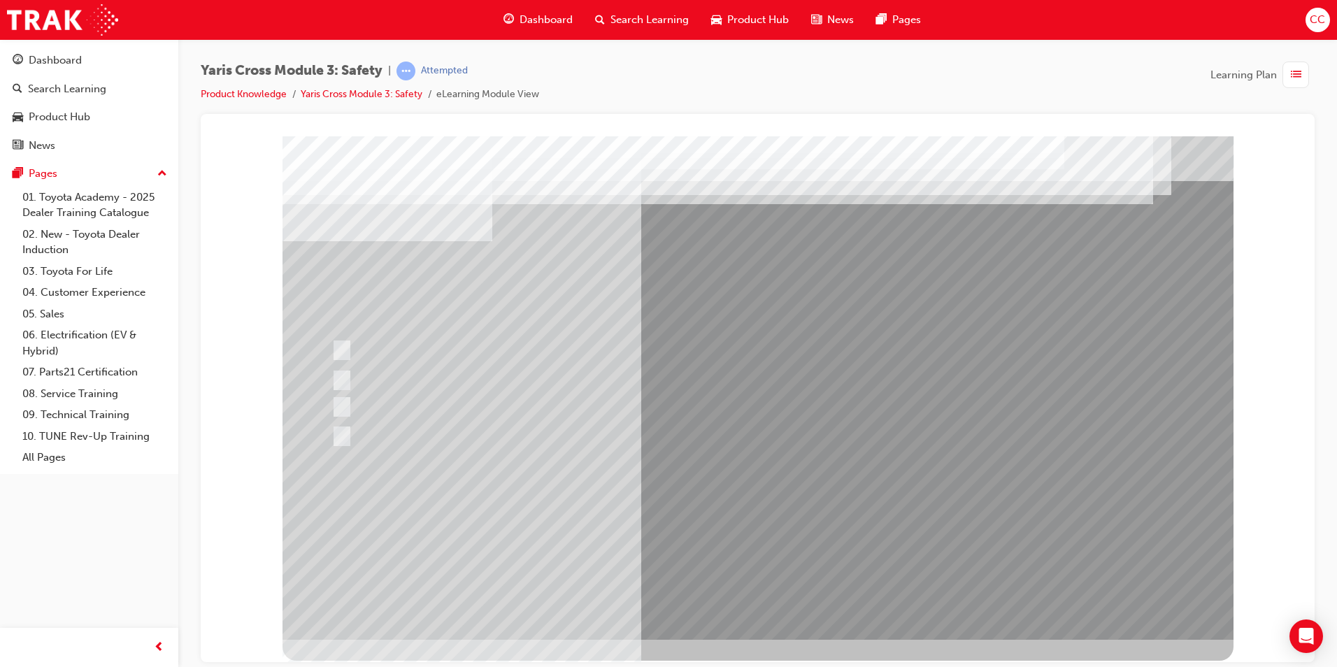
click at [707, 527] on div at bounding box center [757, 387] width 951 height 503
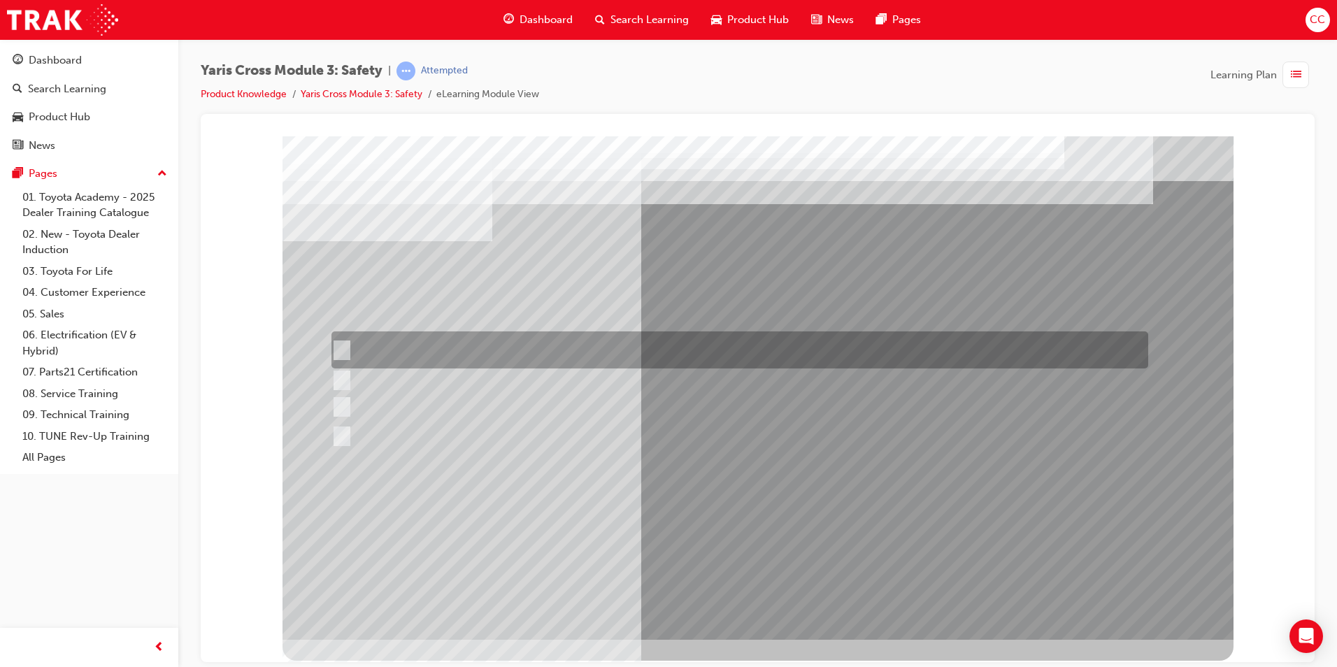
click at [340, 339] on div at bounding box center [736, 349] width 816 height 37
checkbox input "true"
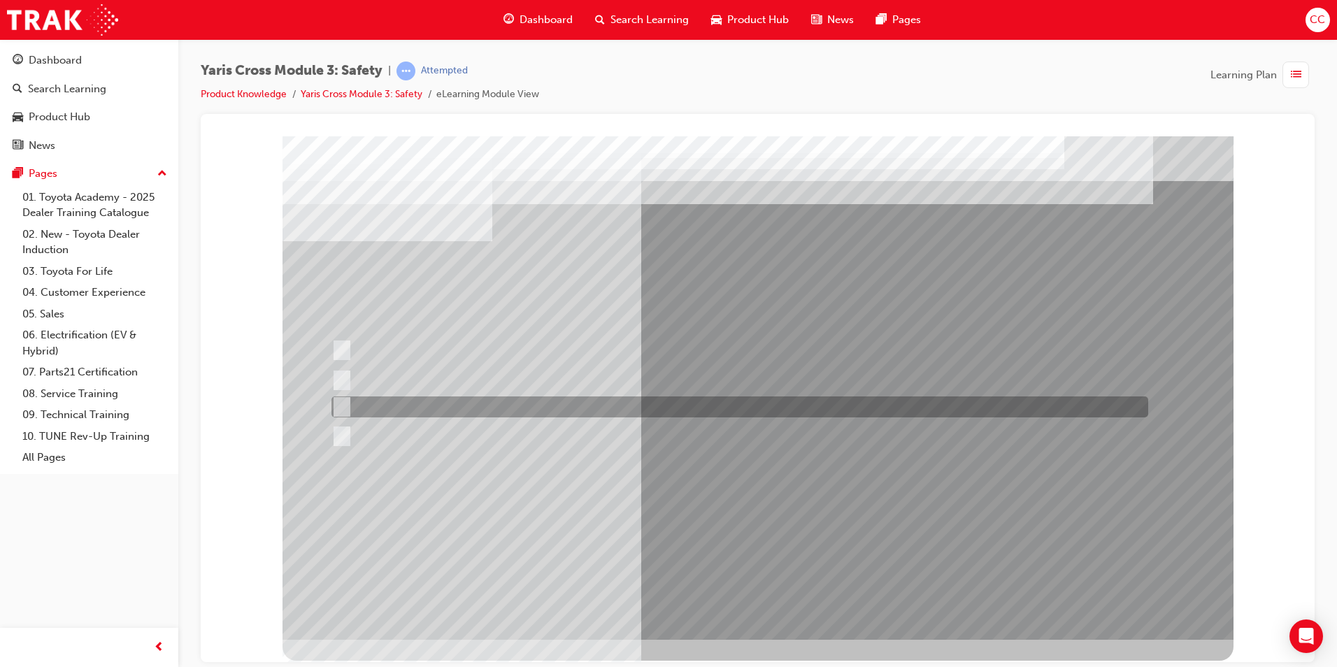
click at [337, 396] on div at bounding box center [736, 406] width 816 height 21
checkbox input "true"
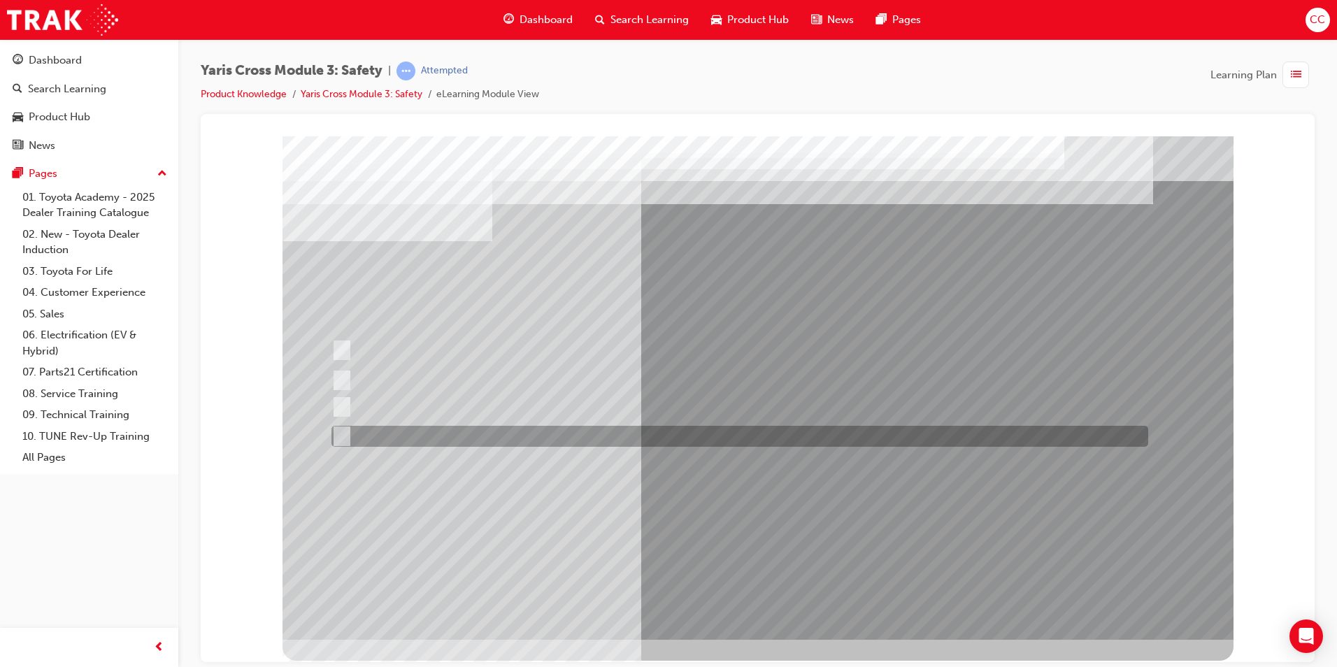
click at [340, 431] on input "SVT – Stolen Vehicle Tracking" at bounding box center [338, 436] width 15 height 15
checkbox input "true"
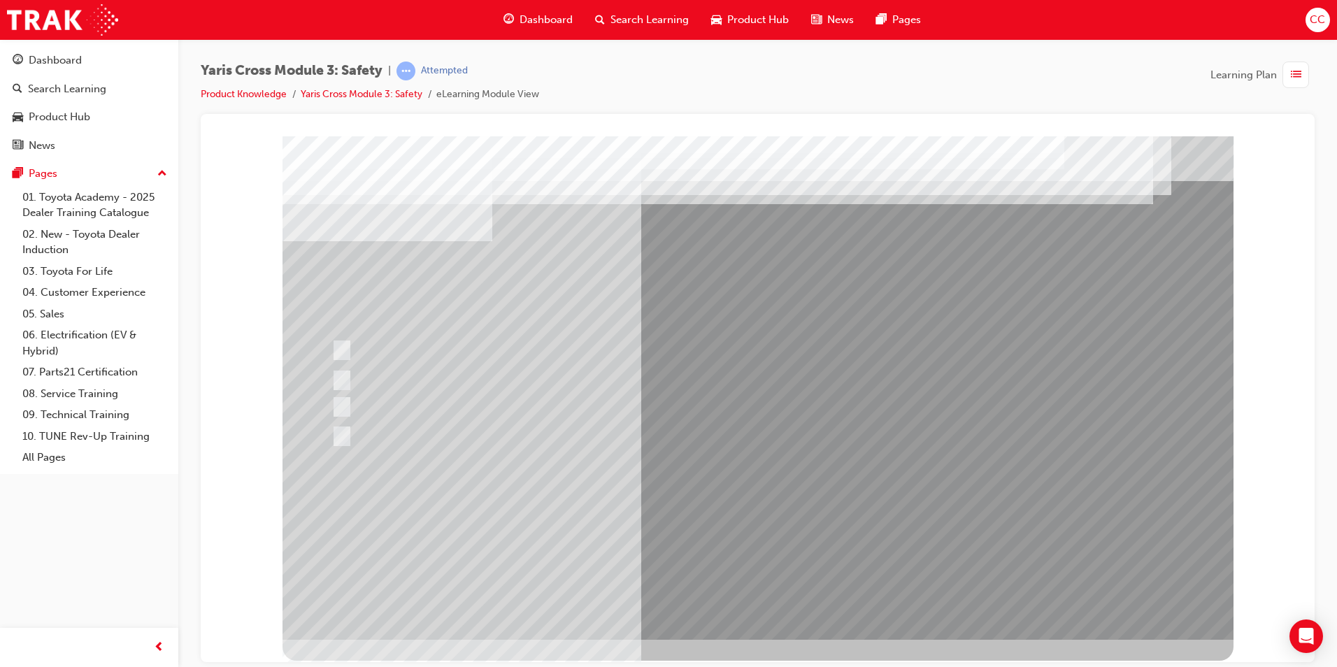
click at [716, 518] on div at bounding box center [757, 387] width 951 height 503
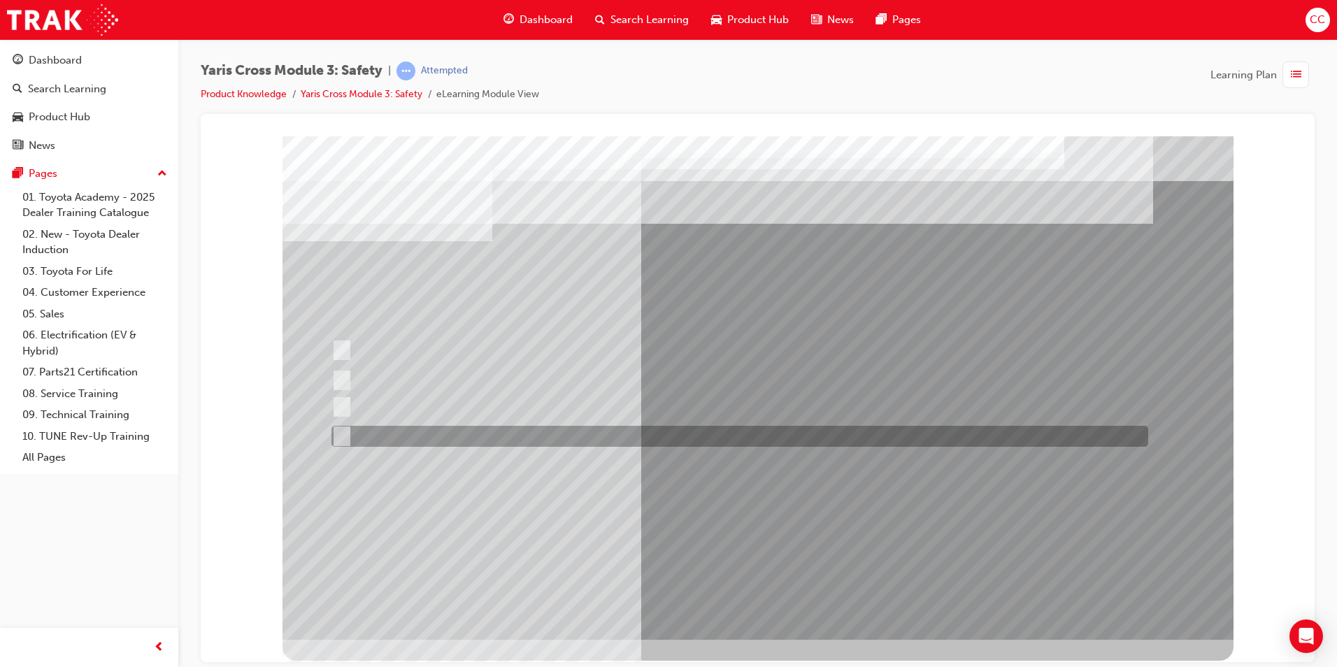
click at [340, 430] on input "three years" at bounding box center [338, 436] width 15 height 15
radio input "true"
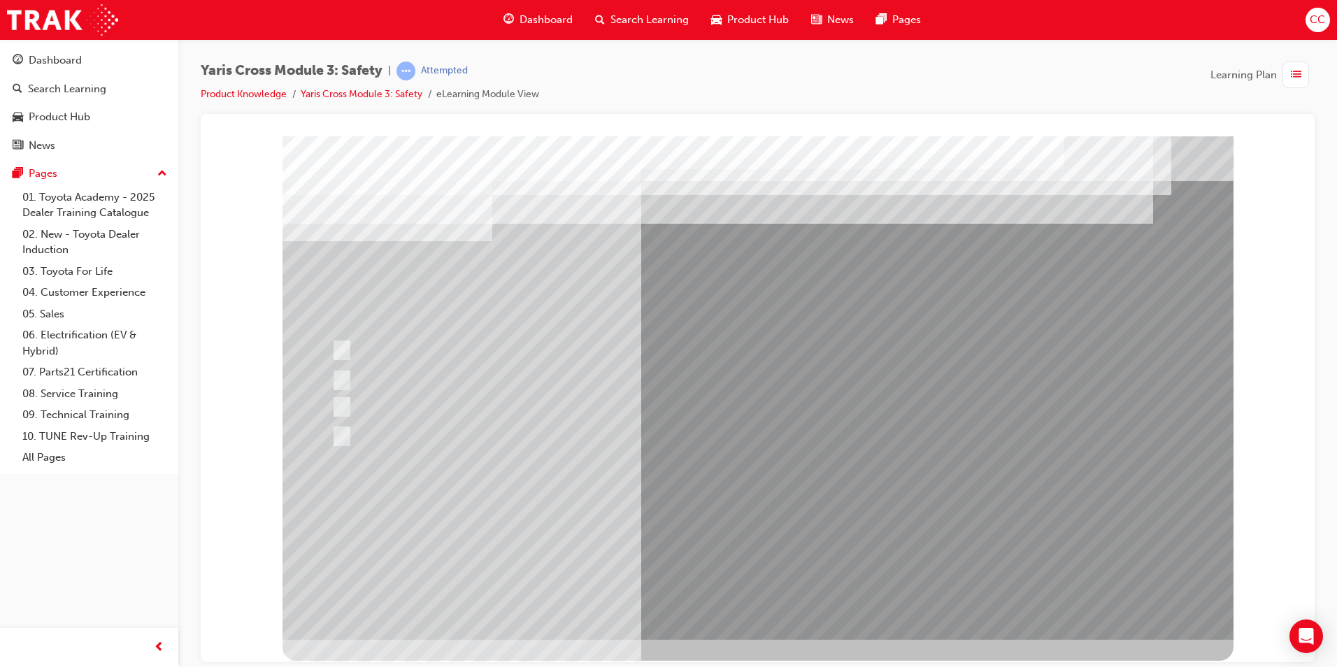
click at [714, 522] on div at bounding box center [757, 387] width 951 height 503
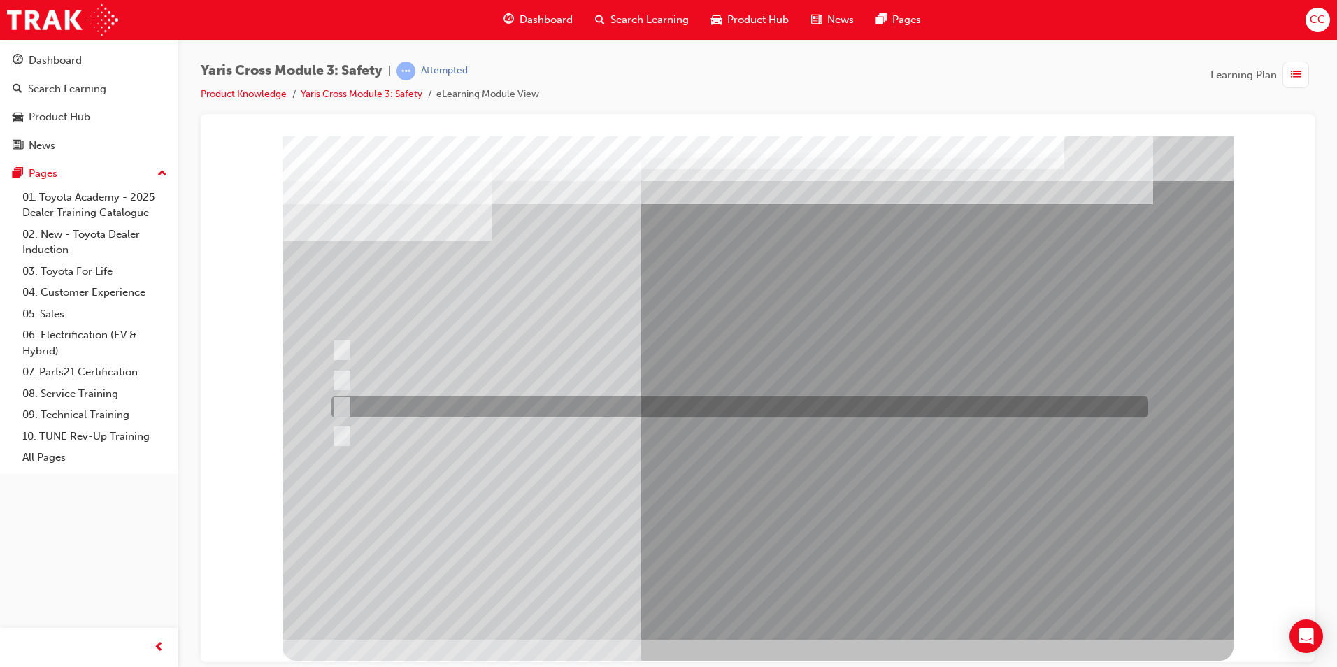
click at [345, 401] on input "GXL & Urban" at bounding box center [338, 406] width 15 height 15
radio input "true"
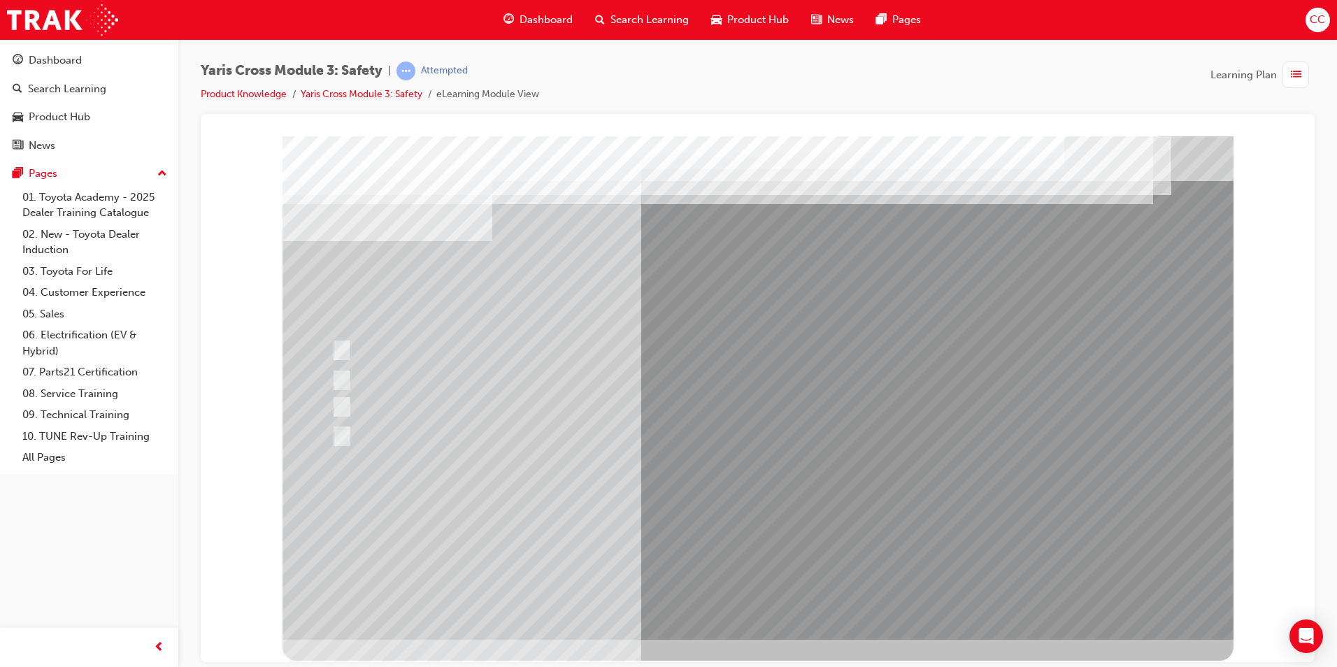
click at [741, 523] on div at bounding box center [757, 387] width 951 height 503
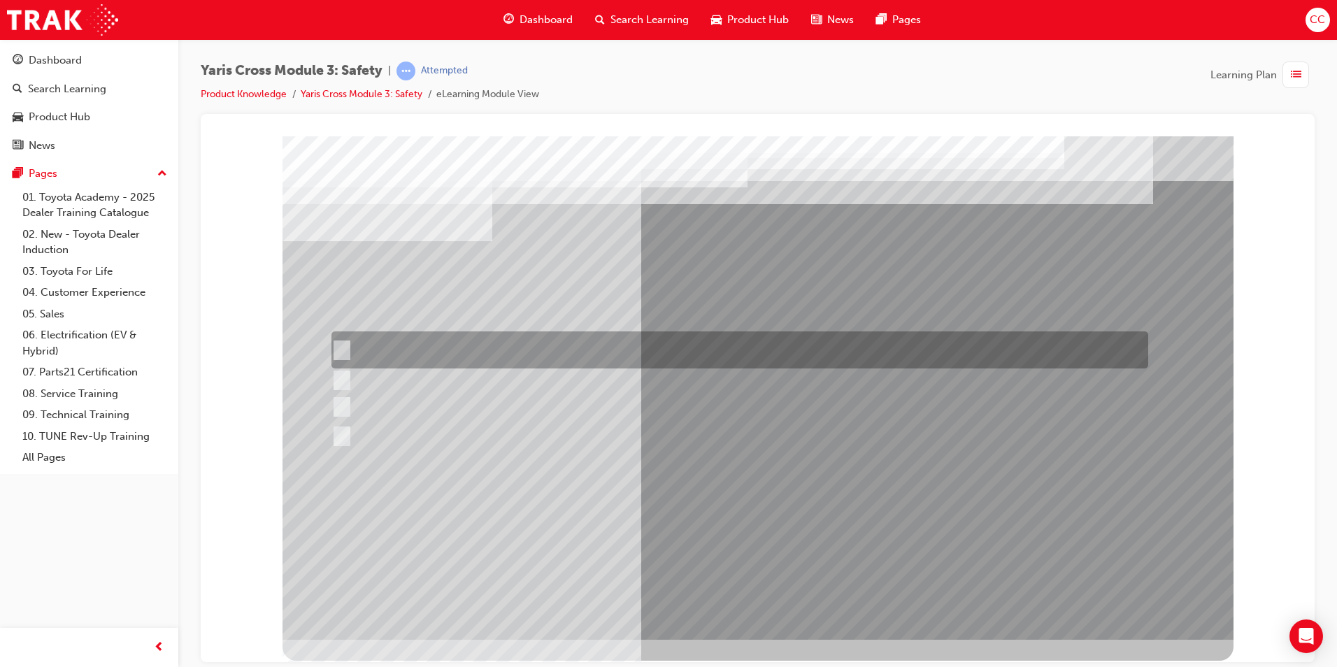
click at [338, 338] on div at bounding box center [736, 349] width 816 height 37
checkbox input "true"
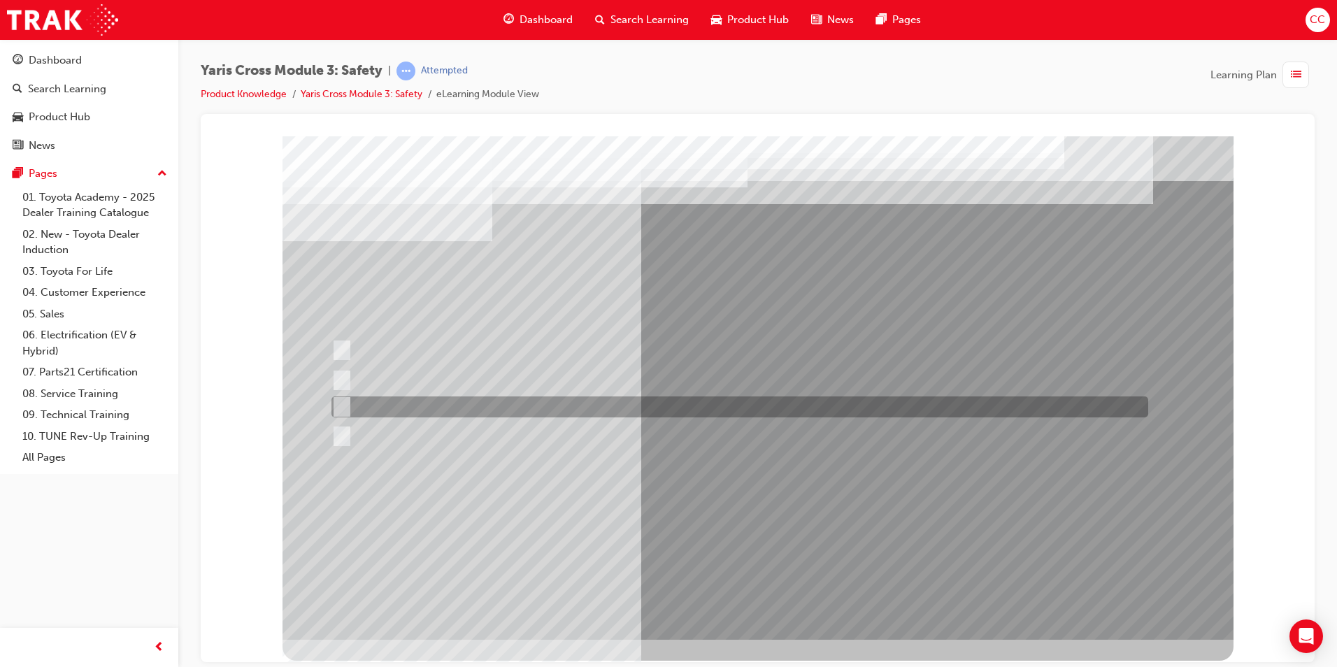
click at [343, 397] on div at bounding box center [736, 406] width 816 height 21
checkbox input "true"
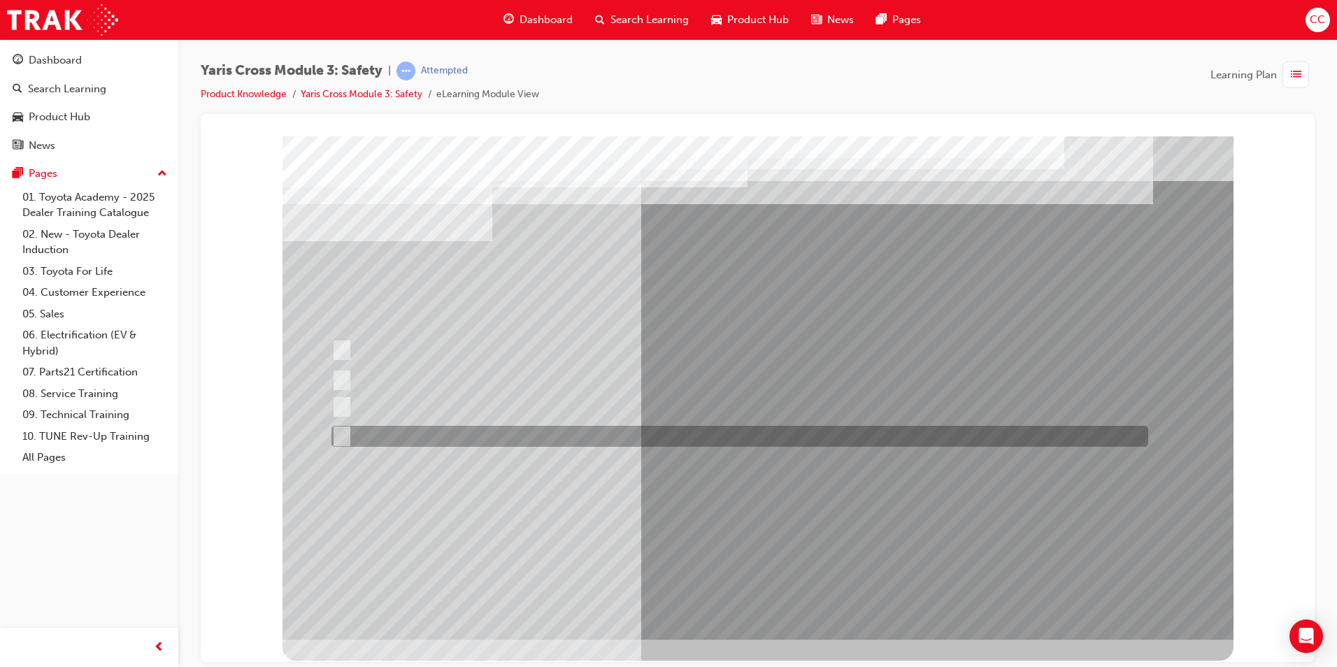
click at [338, 429] on input "Blind Spot Monitor (BSM)" at bounding box center [338, 436] width 15 height 15
checkbox input "true"
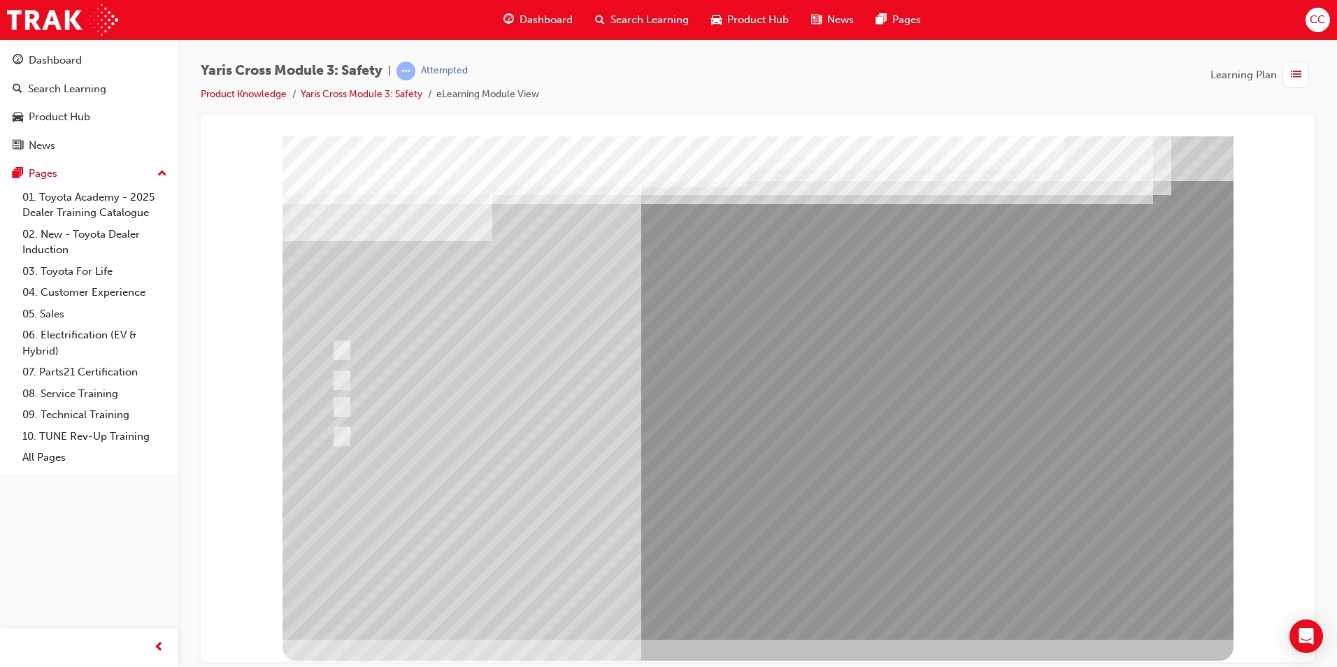
click at [730, 537] on div at bounding box center [757, 387] width 951 height 503
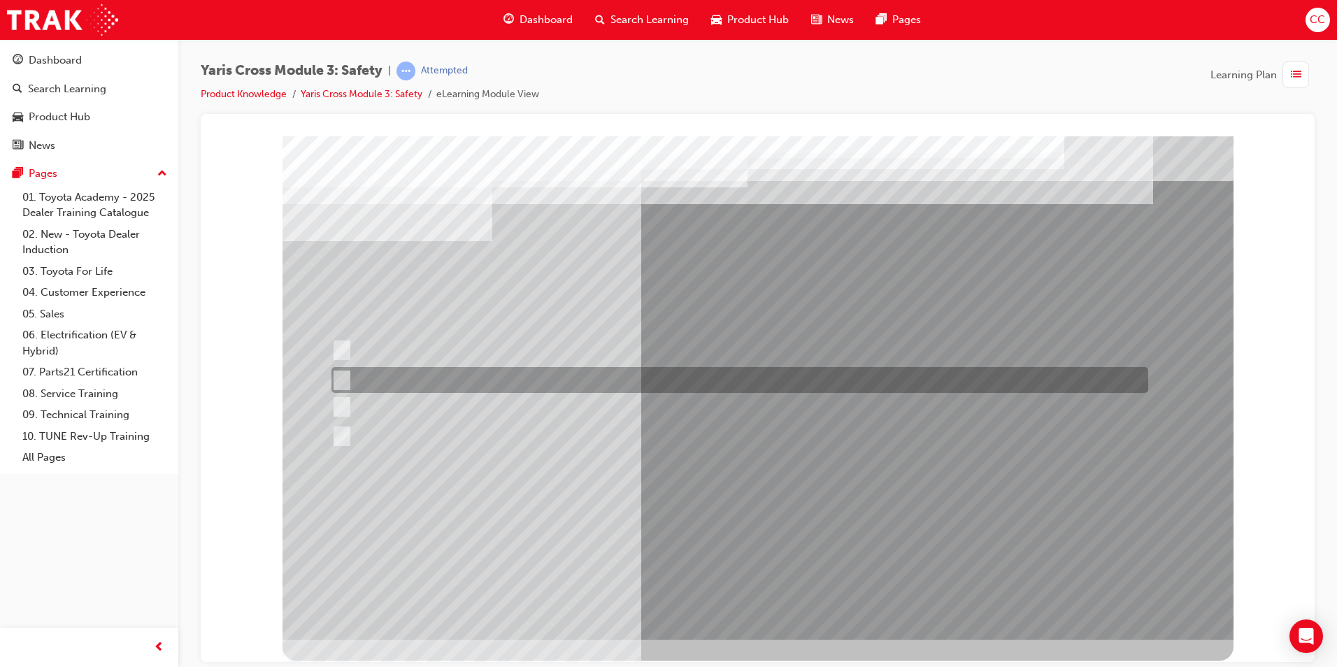
click at [348, 377] on div at bounding box center [736, 380] width 816 height 26
radio input "true"
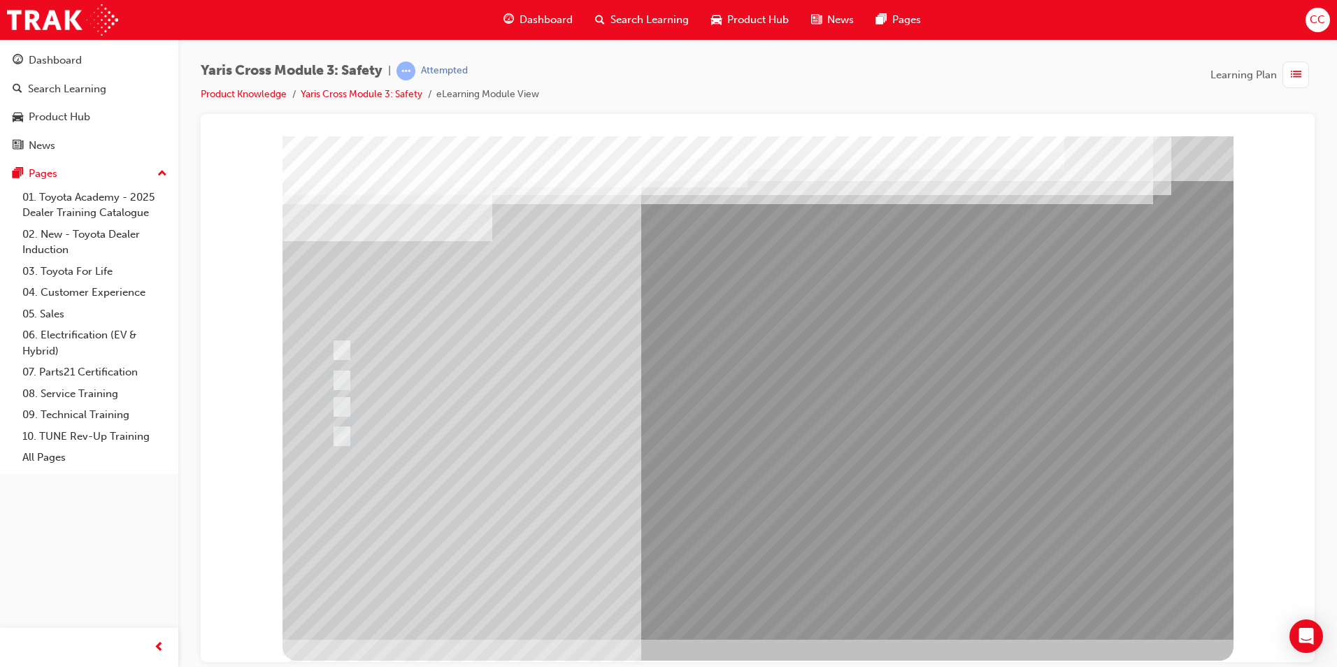
click at [761, 532] on div at bounding box center [757, 387] width 951 height 503
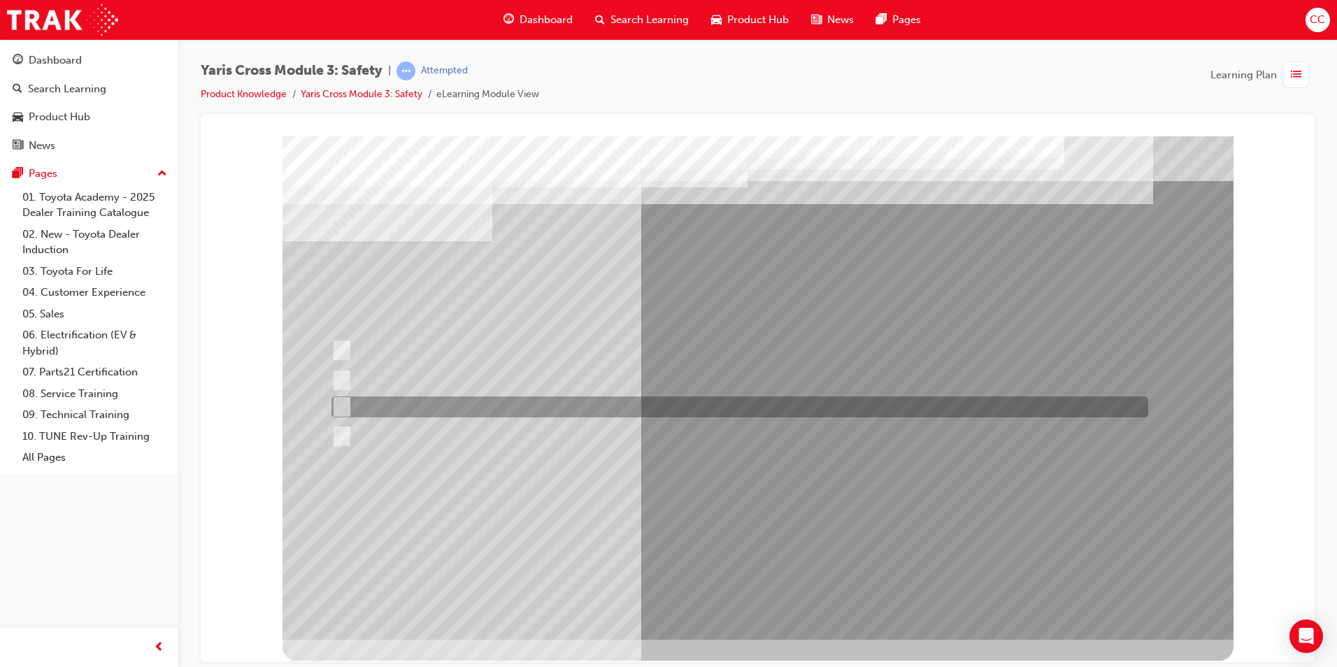
click at [340, 403] on input "School Zone" at bounding box center [338, 406] width 15 height 15
radio input "true"
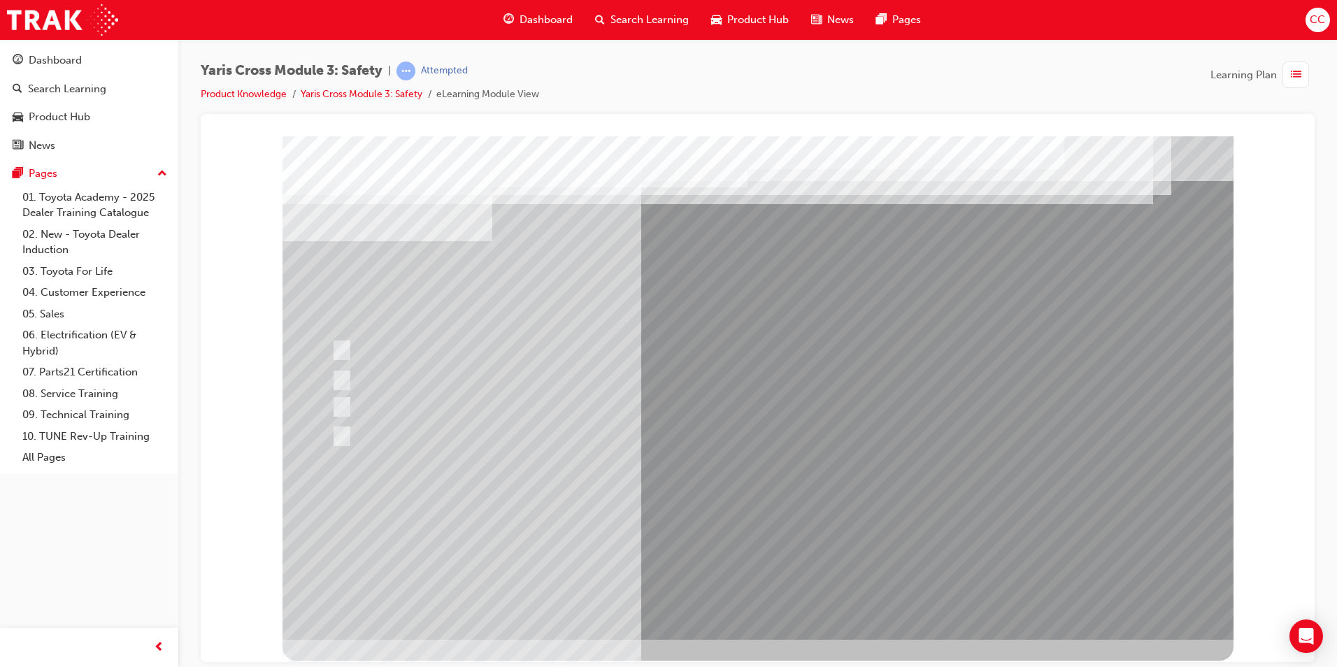
click at [740, 526] on div at bounding box center [757, 387] width 951 height 503
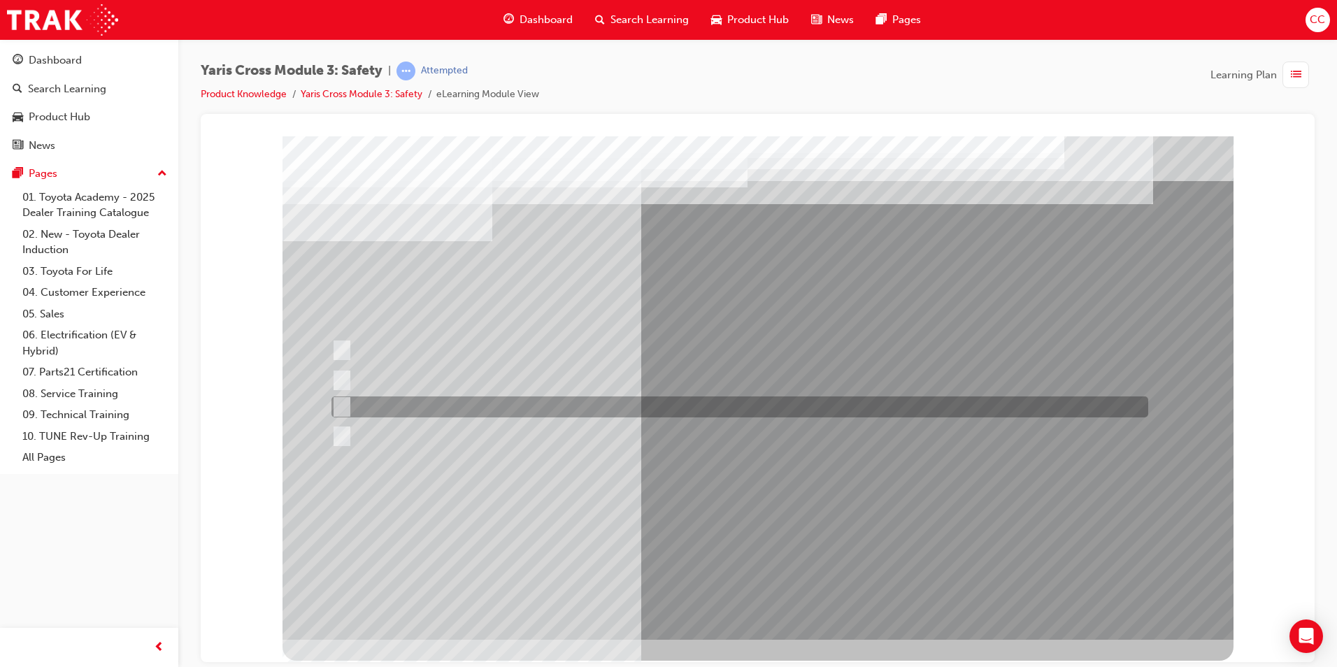
click at [340, 401] on input "Notifies the driver to take evasive action" at bounding box center [338, 406] width 15 height 15
radio input "true"
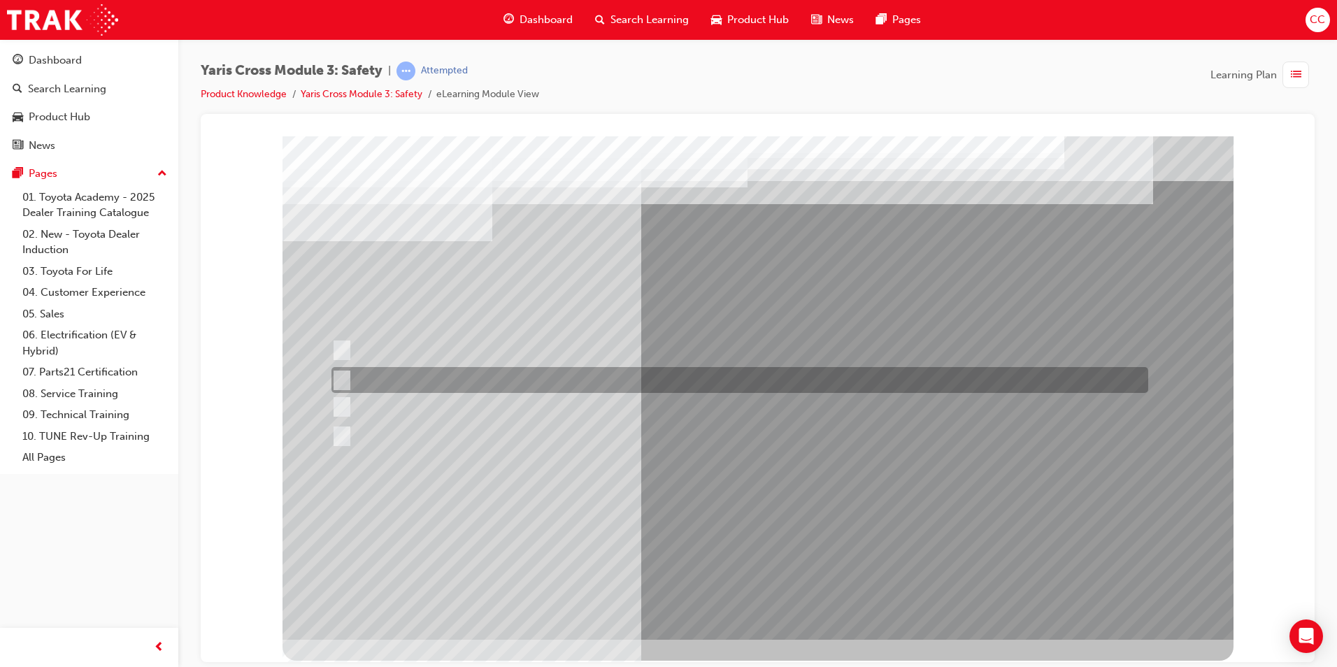
click at [343, 377] on input "Stop the vehicle" at bounding box center [338, 380] width 15 height 15
radio input "true"
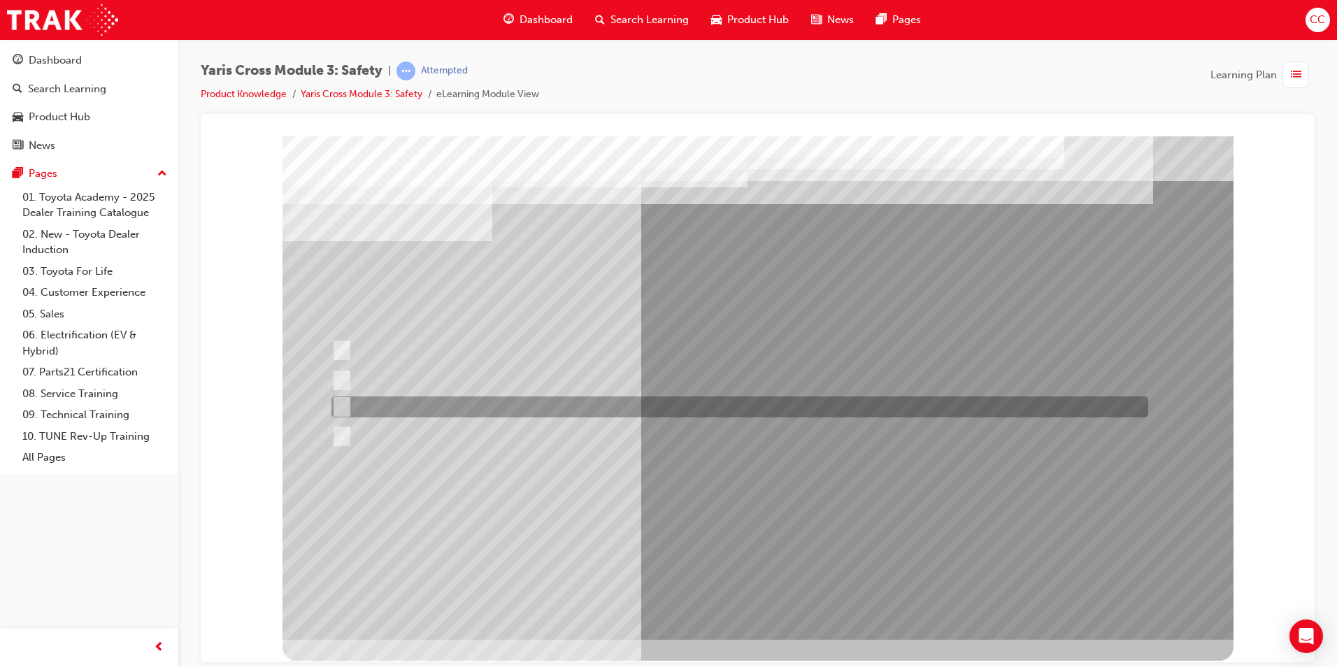
click at [343, 403] on input "Notifies the driver to take evasive action" at bounding box center [338, 406] width 15 height 15
radio input "true"
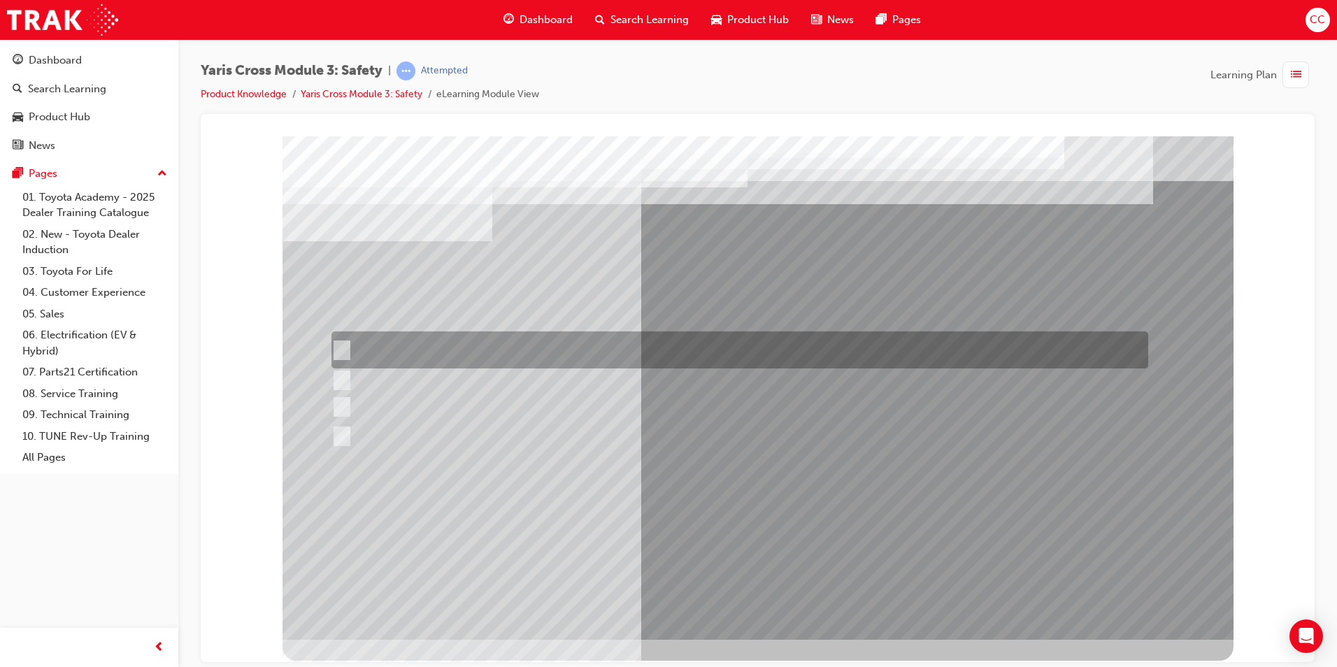
click at [345, 344] on input "Enhance the vehicle stability and prevent lane departure" at bounding box center [338, 350] width 15 height 15
radio input "true"
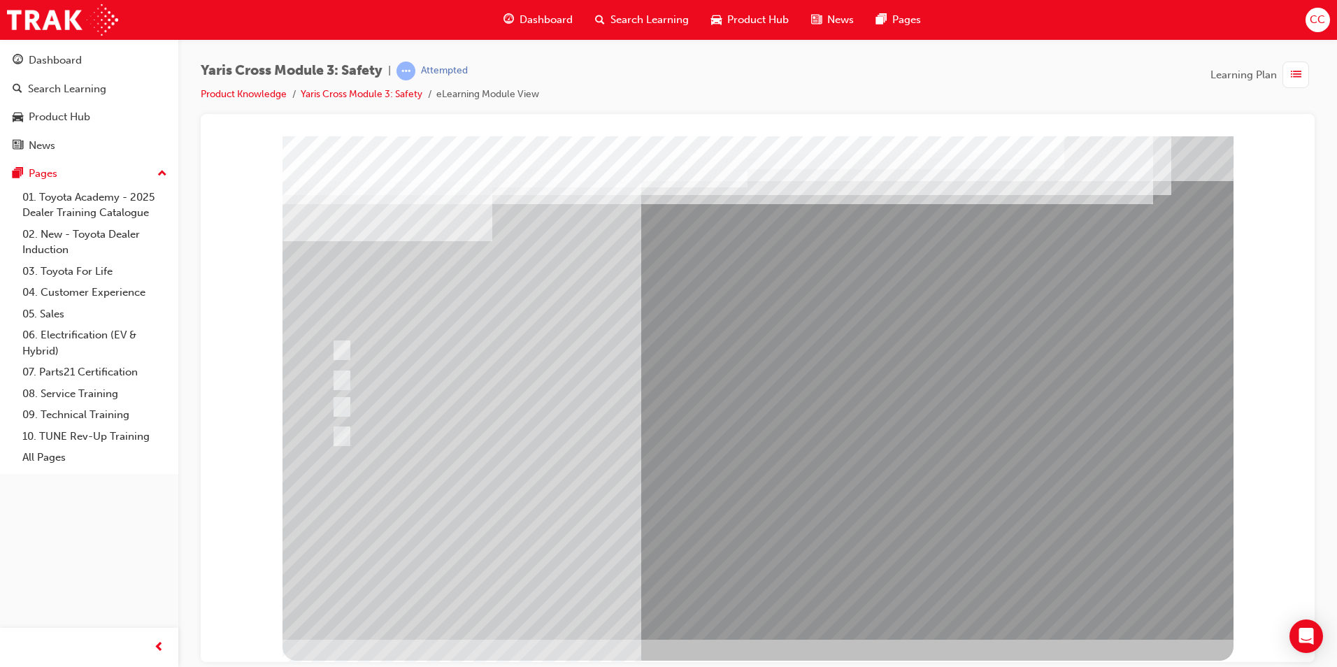
click at [671, 531] on div at bounding box center [757, 387] width 951 height 503
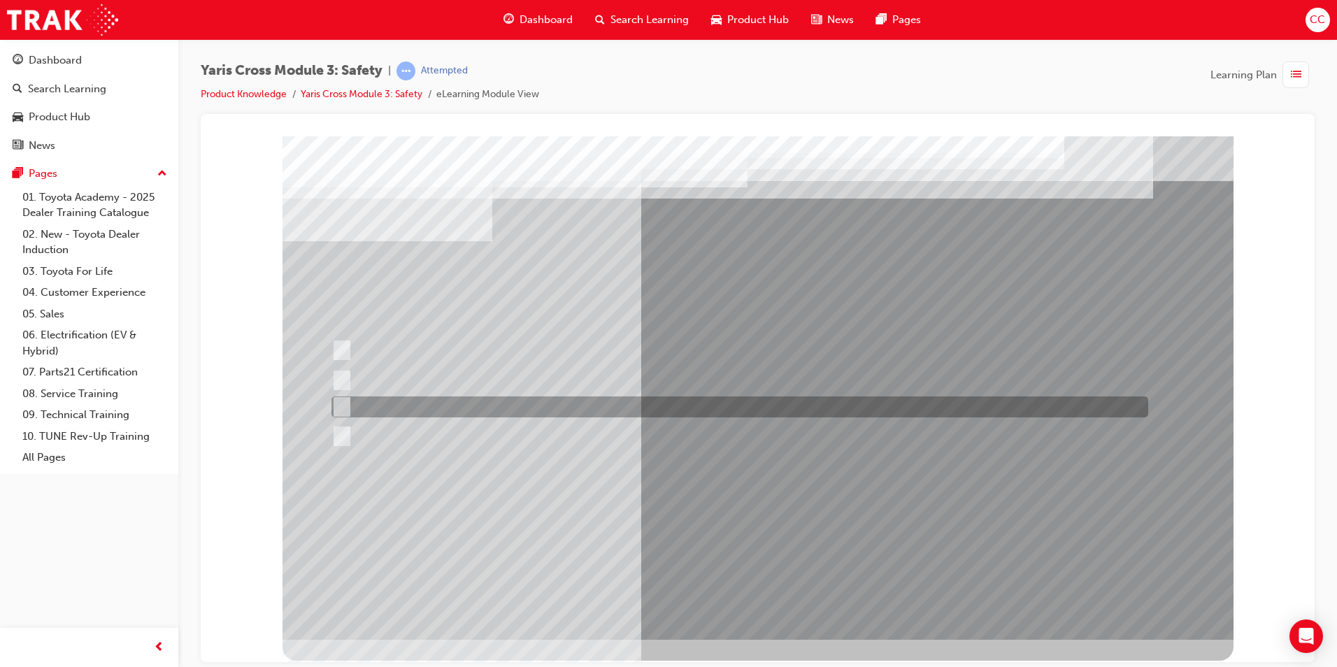
click at [374, 403] on div at bounding box center [736, 406] width 816 height 21
radio input "true"
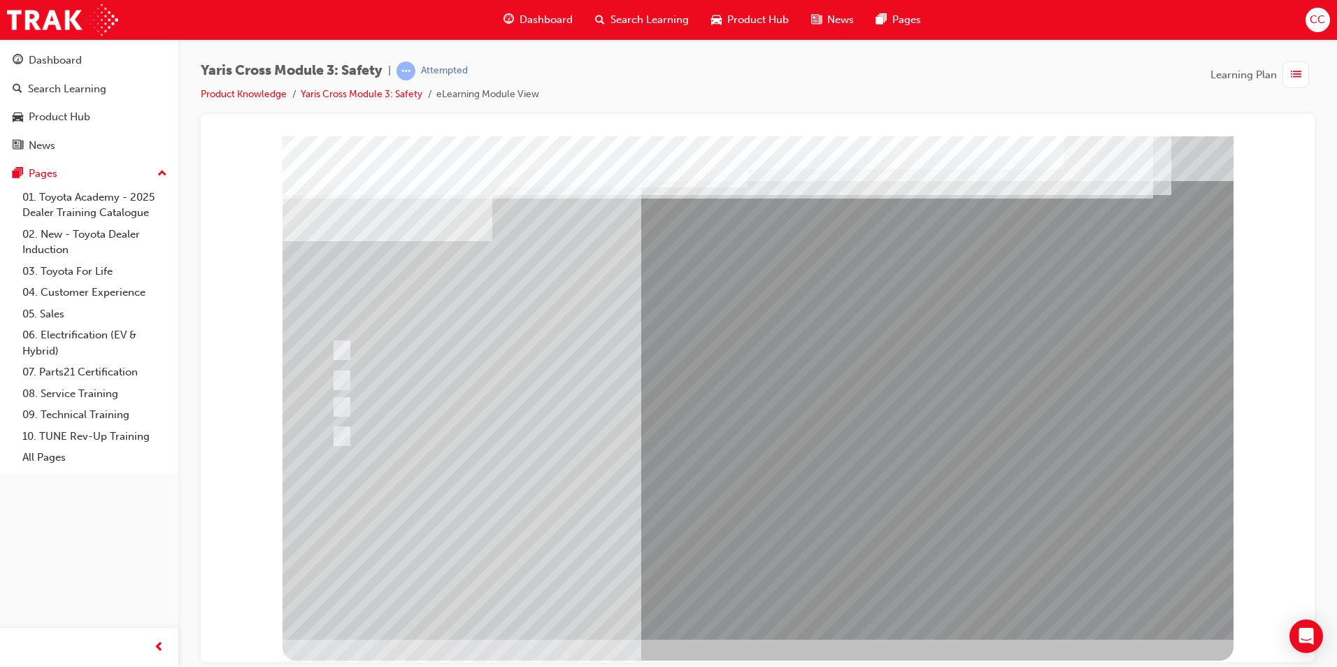
click at [714, 528] on div at bounding box center [757, 387] width 951 height 503
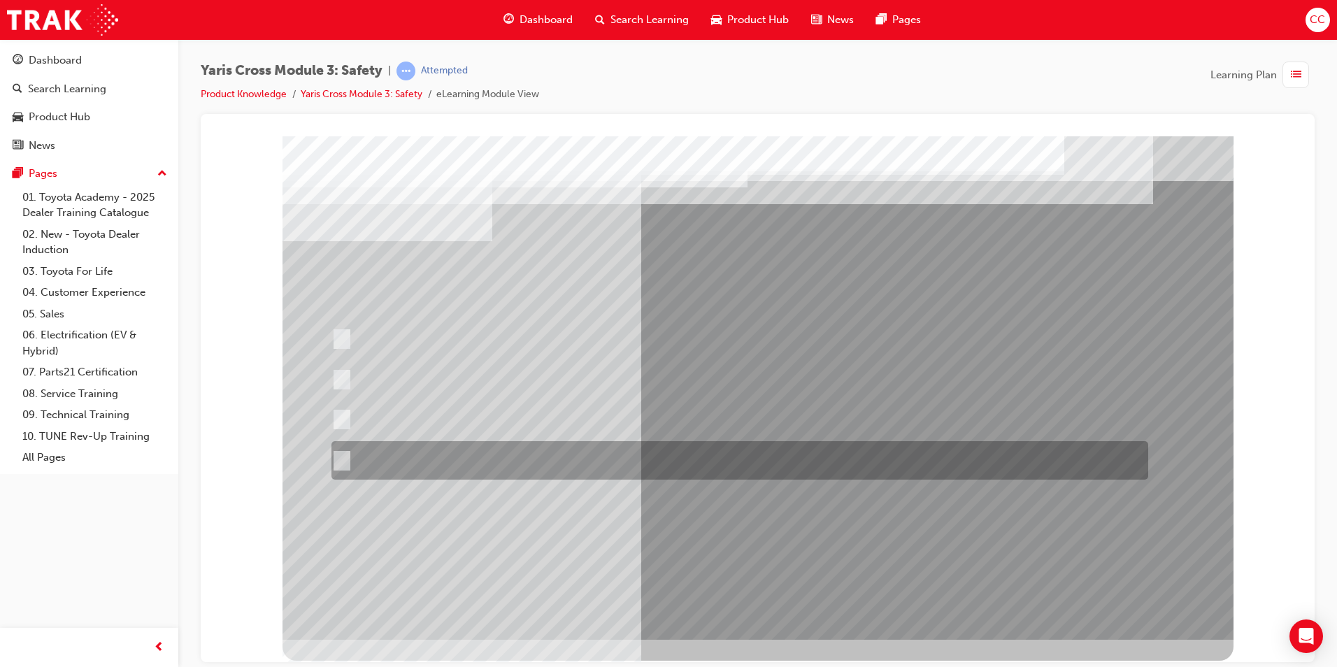
click at [342, 456] on input "When you turn right at an intersection and cross the path of an\3oncoming cycli…" at bounding box center [338, 460] width 15 height 15
radio input "true"
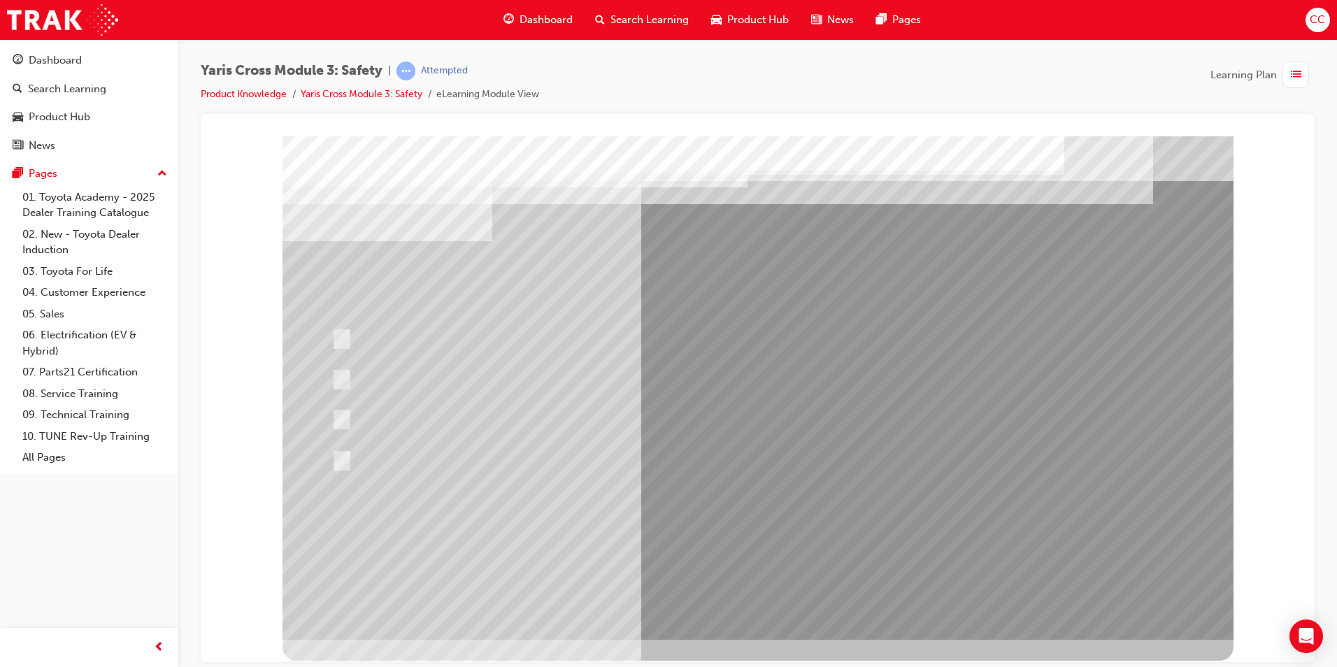
click at [697, 529] on div at bounding box center [757, 387] width 951 height 503
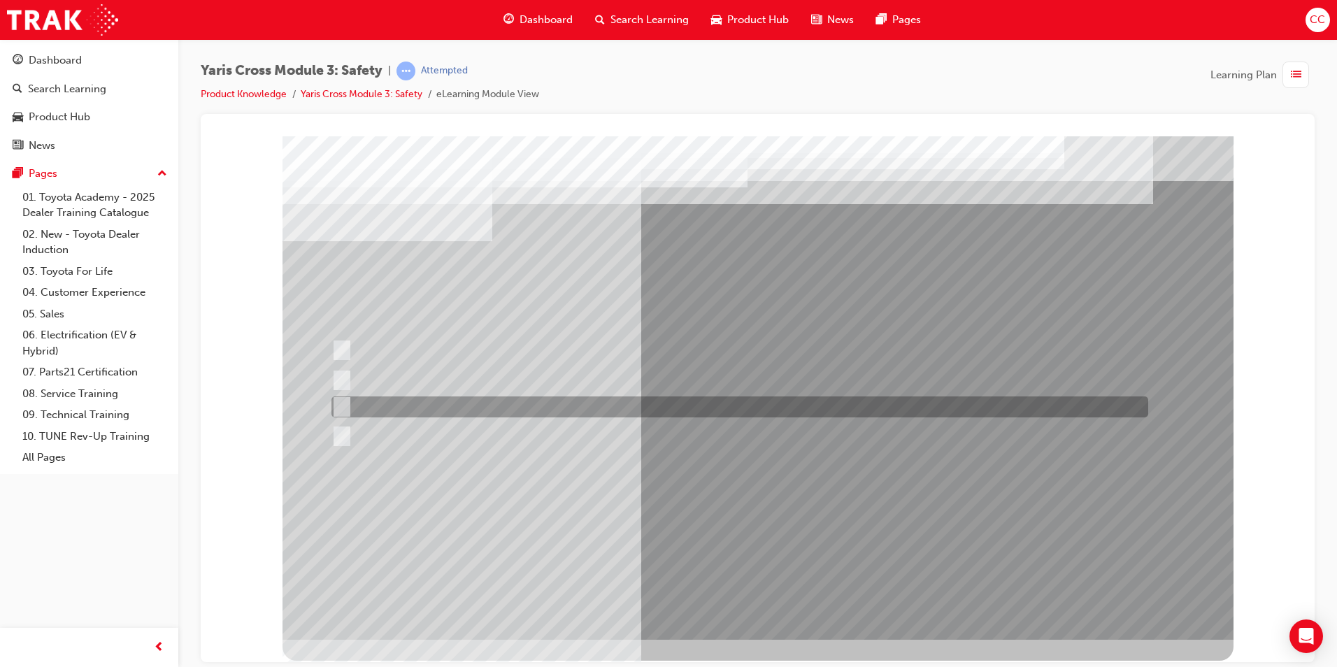
click at [345, 402] on input "Through a DCM – Data Communication Module" at bounding box center [338, 406] width 15 height 15
radio input "true"
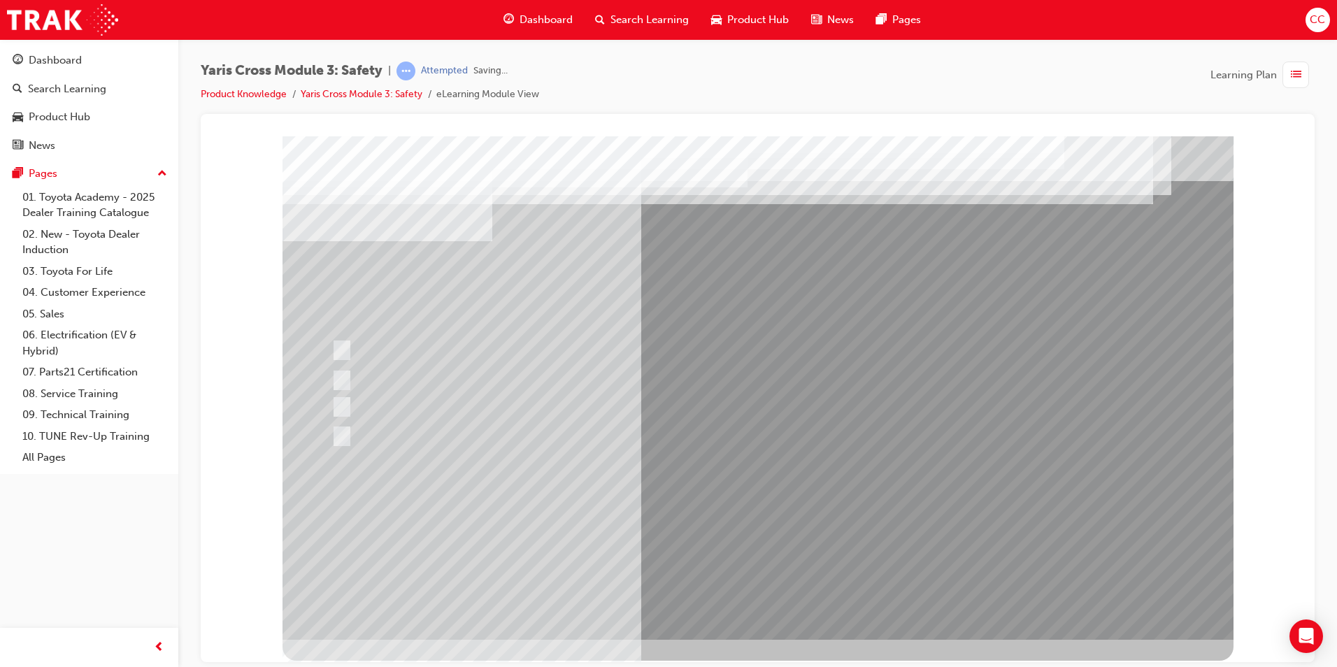
click at [756, 593] on div at bounding box center [757, 387] width 951 height 503
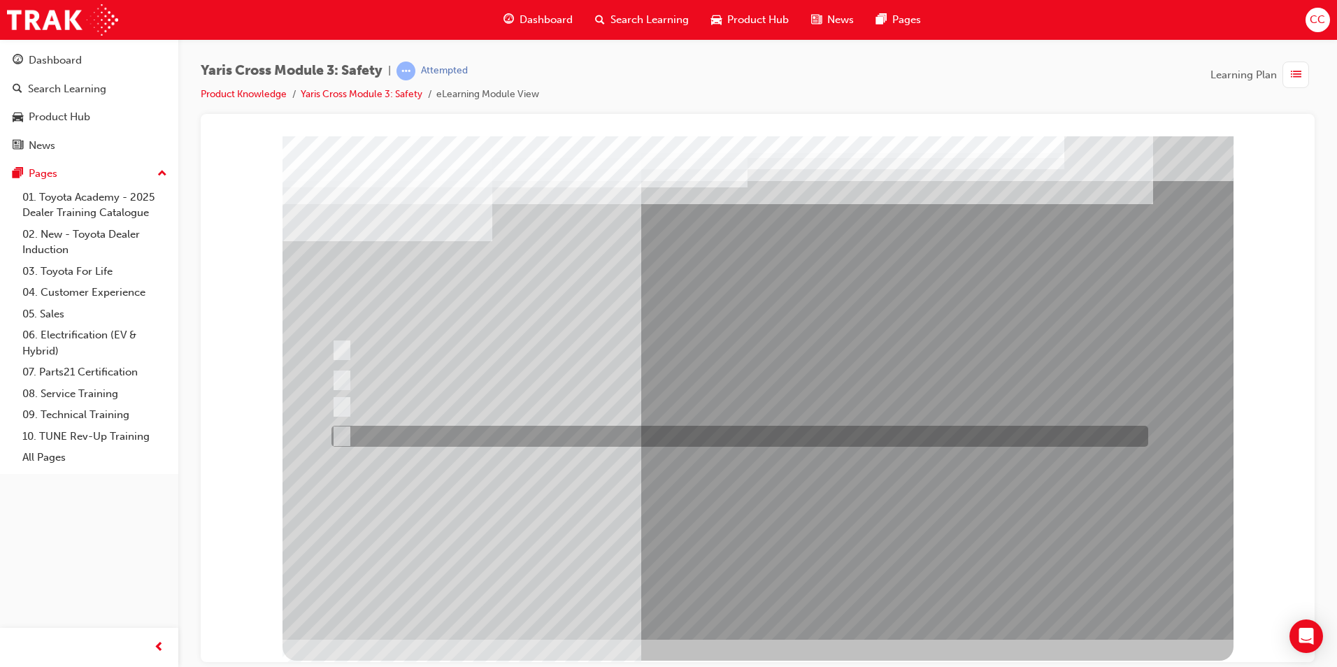
click at [345, 431] on input "SVT – Stolen Vehicle Tracking" at bounding box center [338, 436] width 15 height 15
checkbox input "true"
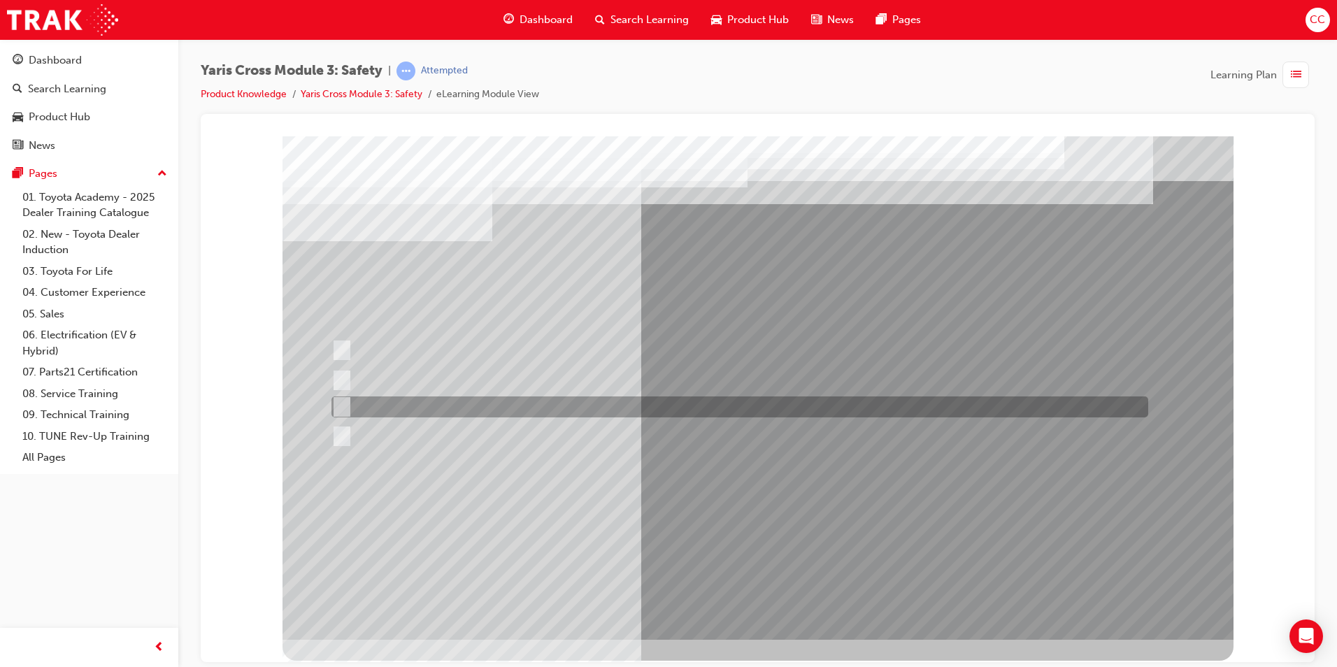
click at [341, 402] on input "ACN – Automatic Collision Notification" at bounding box center [338, 406] width 15 height 15
checkbox input "true"
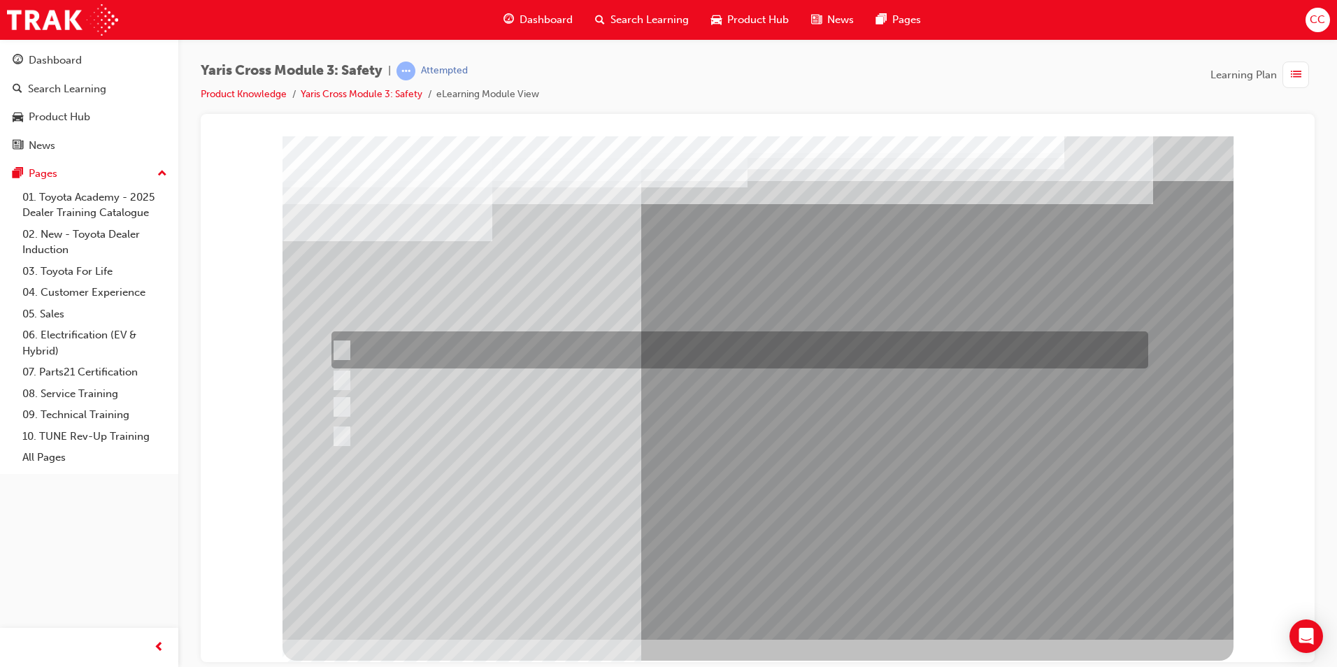
click at [342, 340] on div at bounding box center [736, 349] width 816 height 37
checkbox input "true"
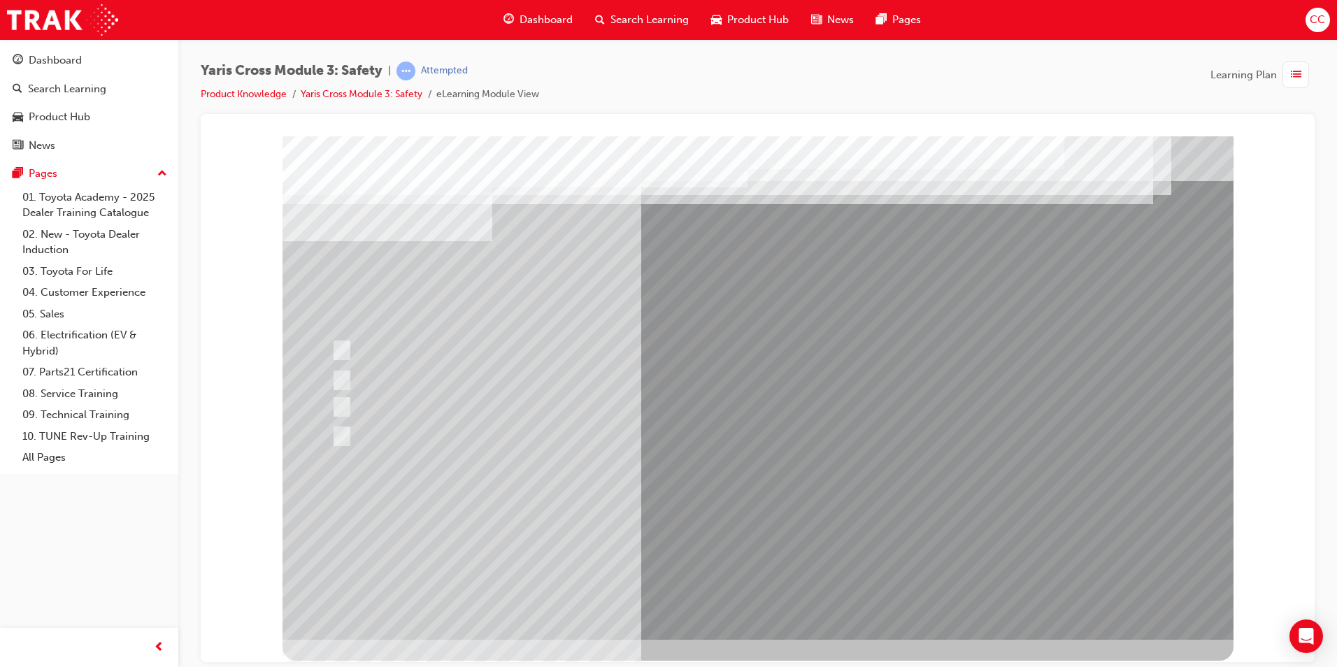
click at [749, 536] on div at bounding box center [757, 387] width 951 height 503
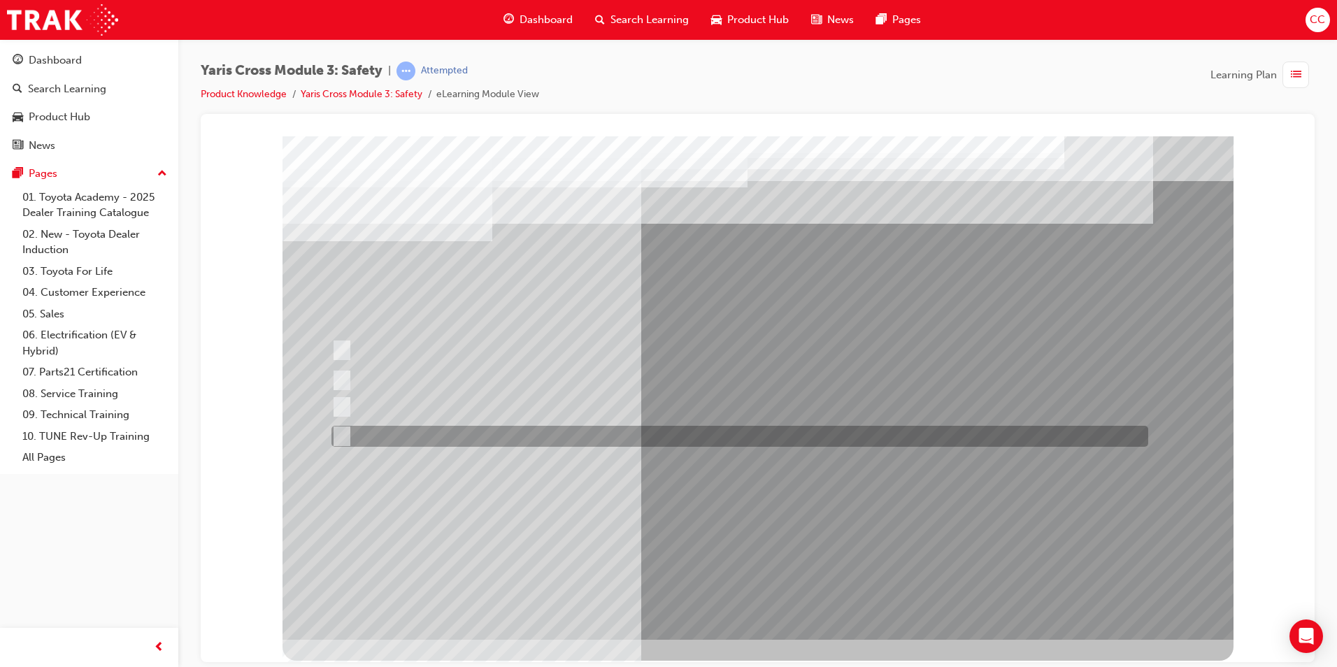
click at [345, 430] on input "three years" at bounding box center [338, 436] width 15 height 15
radio input "true"
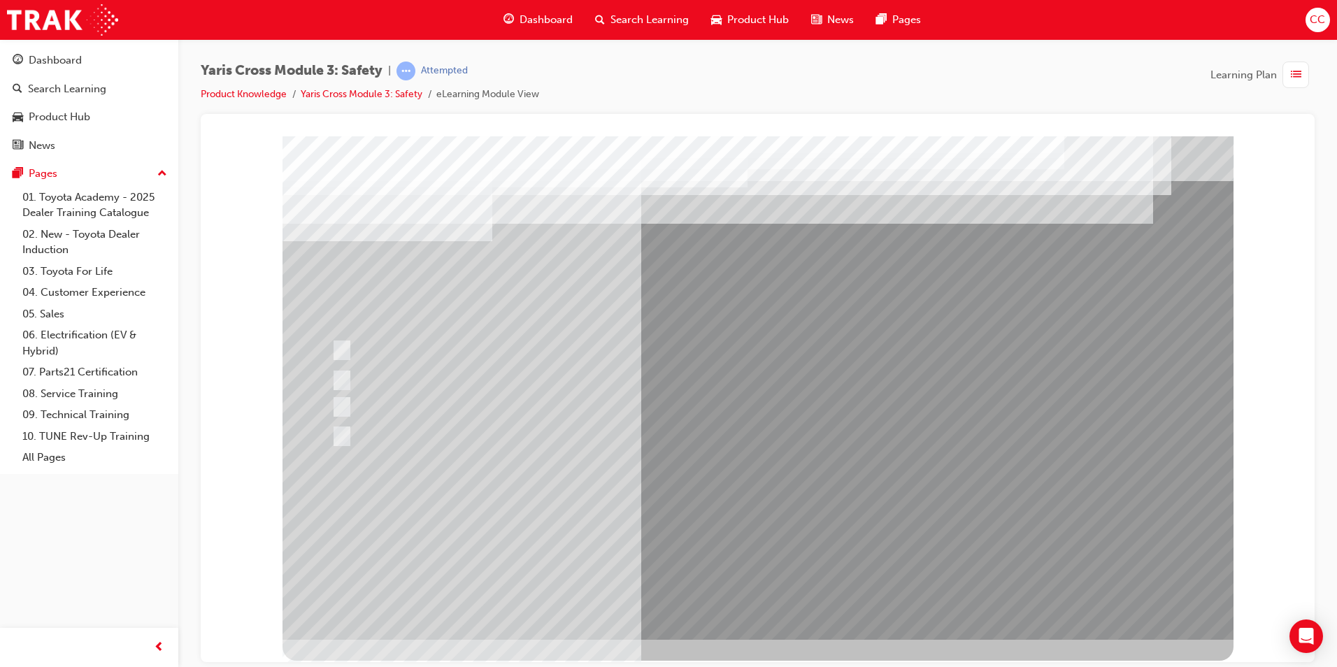
click at [732, 531] on div at bounding box center [757, 387] width 951 height 503
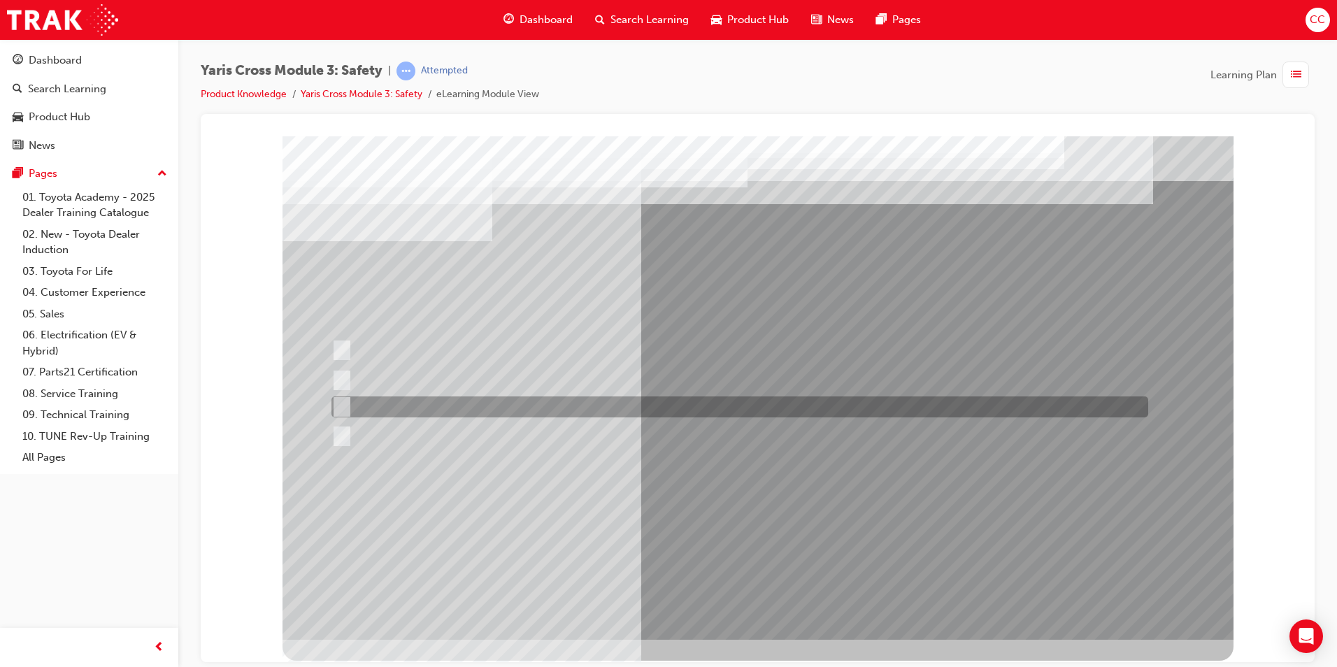
click at [345, 404] on input "GXL & Urban" at bounding box center [338, 406] width 15 height 15
radio input "true"
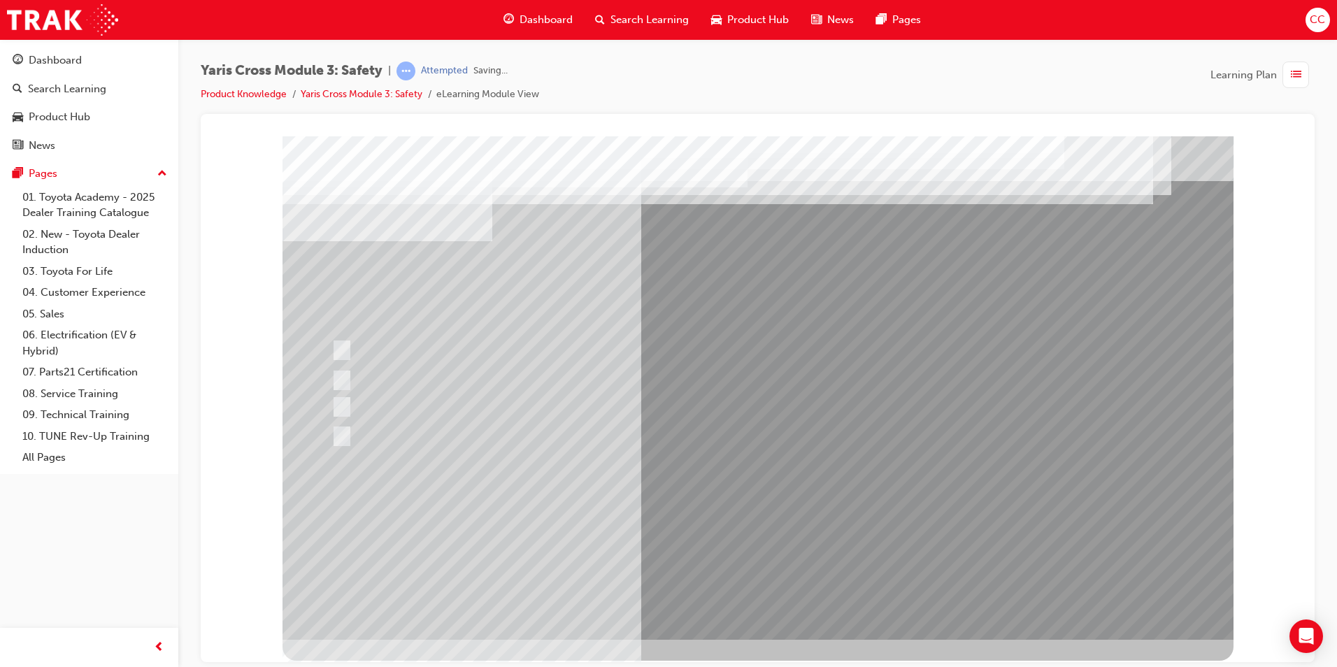
click at [716, 526] on div at bounding box center [757, 387] width 951 height 503
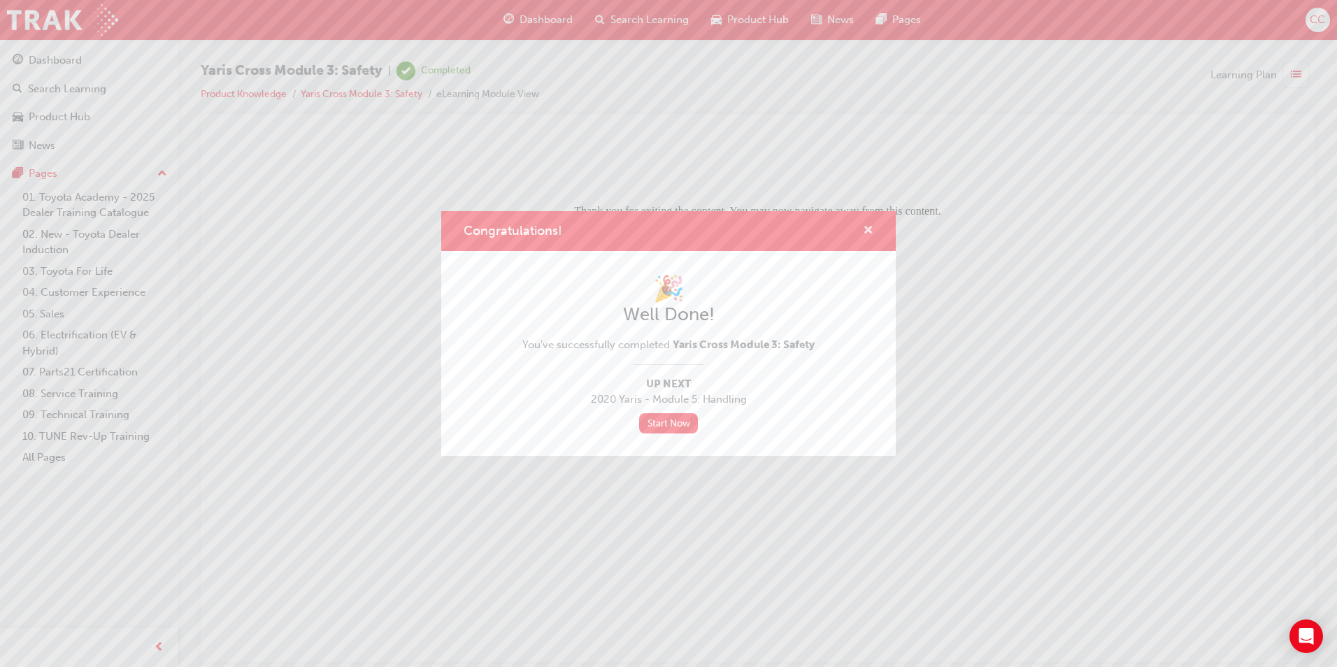
click at [870, 231] on span "cross-icon" at bounding box center [868, 231] width 10 height 13
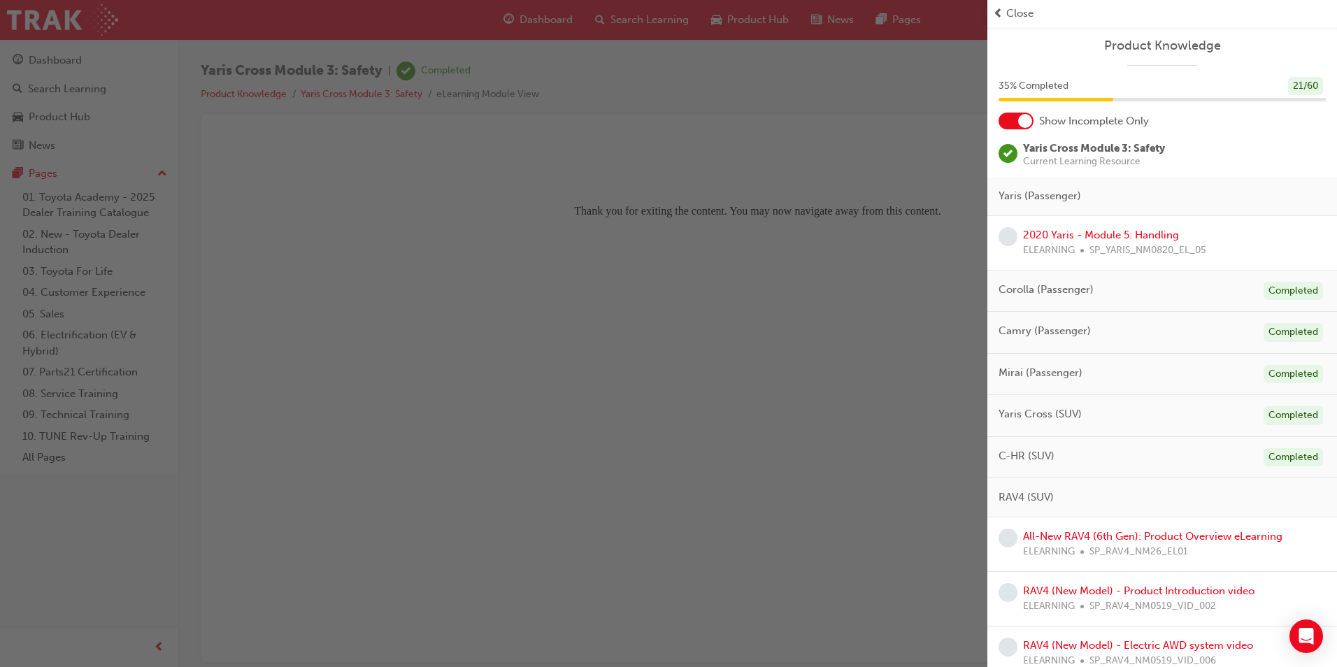
click at [1017, 12] on span "Close" at bounding box center [1019, 14] width 27 height 16
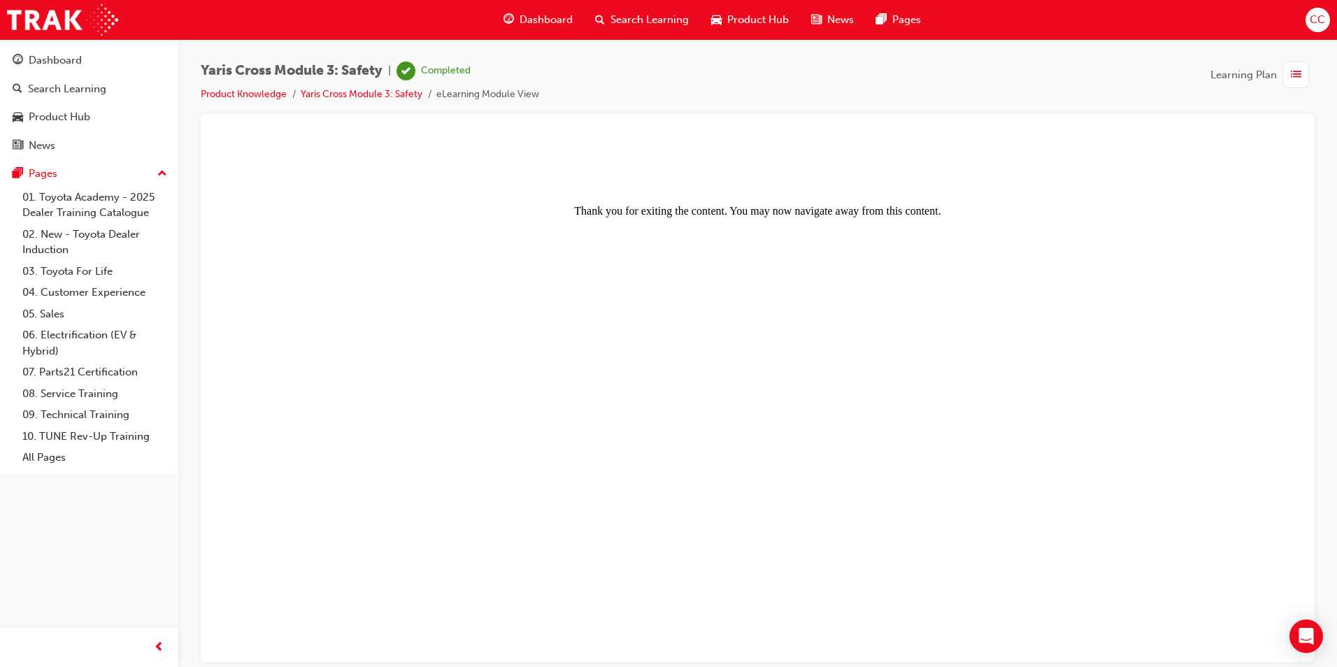
click at [543, 18] on span "Dashboard" at bounding box center [545, 20] width 53 height 16
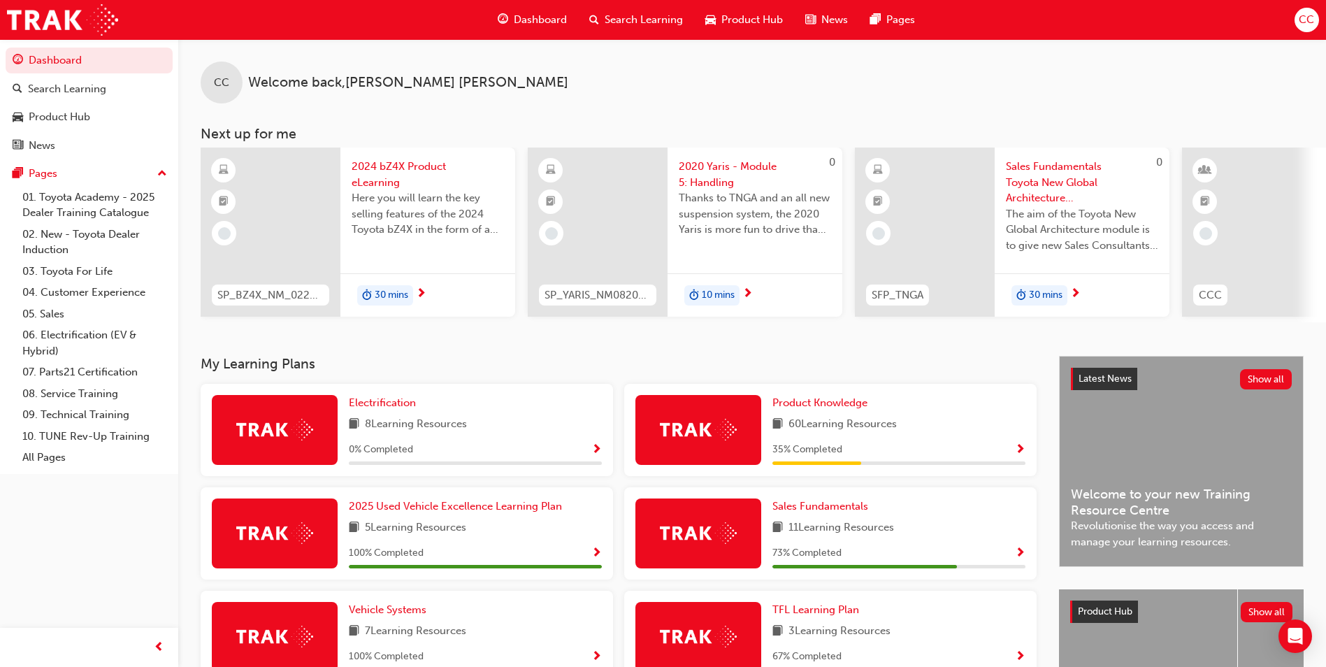
click at [712, 164] on span "2020 Yaris - Module 5: Handling" at bounding box center [755, 174] width 152 height 31
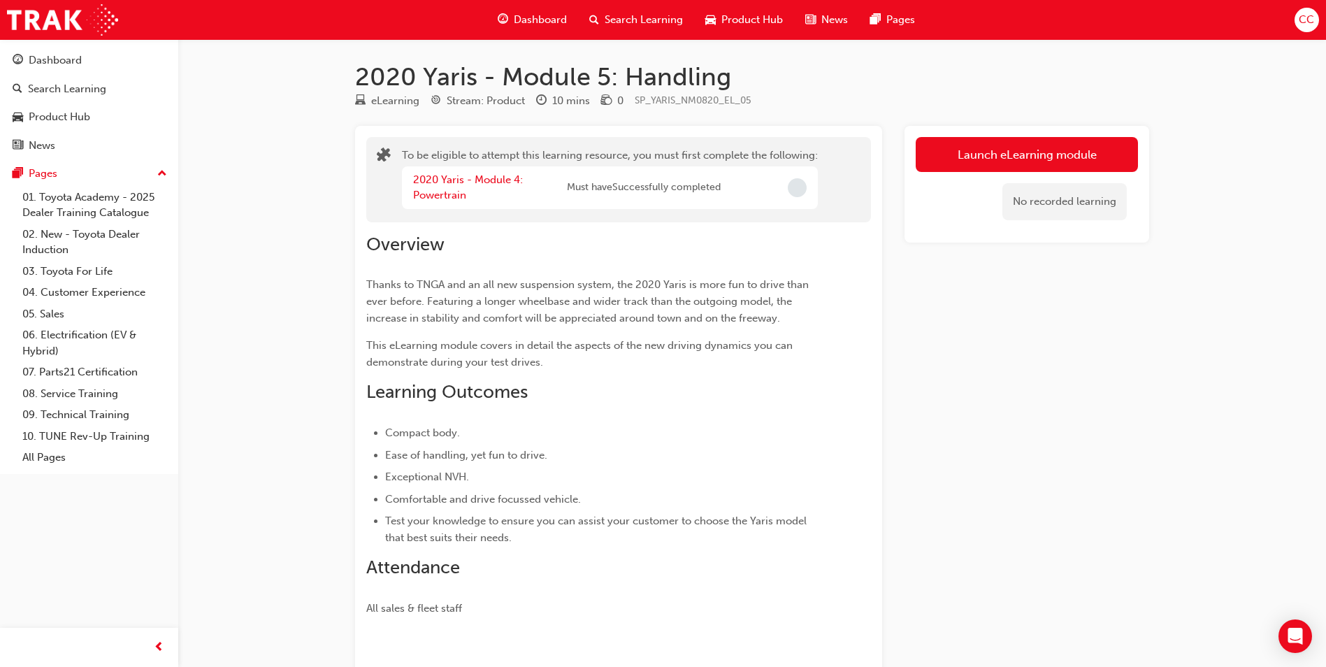
click at [701, 189] on span "Must have Successfully completed" at bounding box center [644, 188] width 154 height 16
click at [946, 145] on button "Launch eLearning module" at bounding box center [1027, 154] width 222 height 35
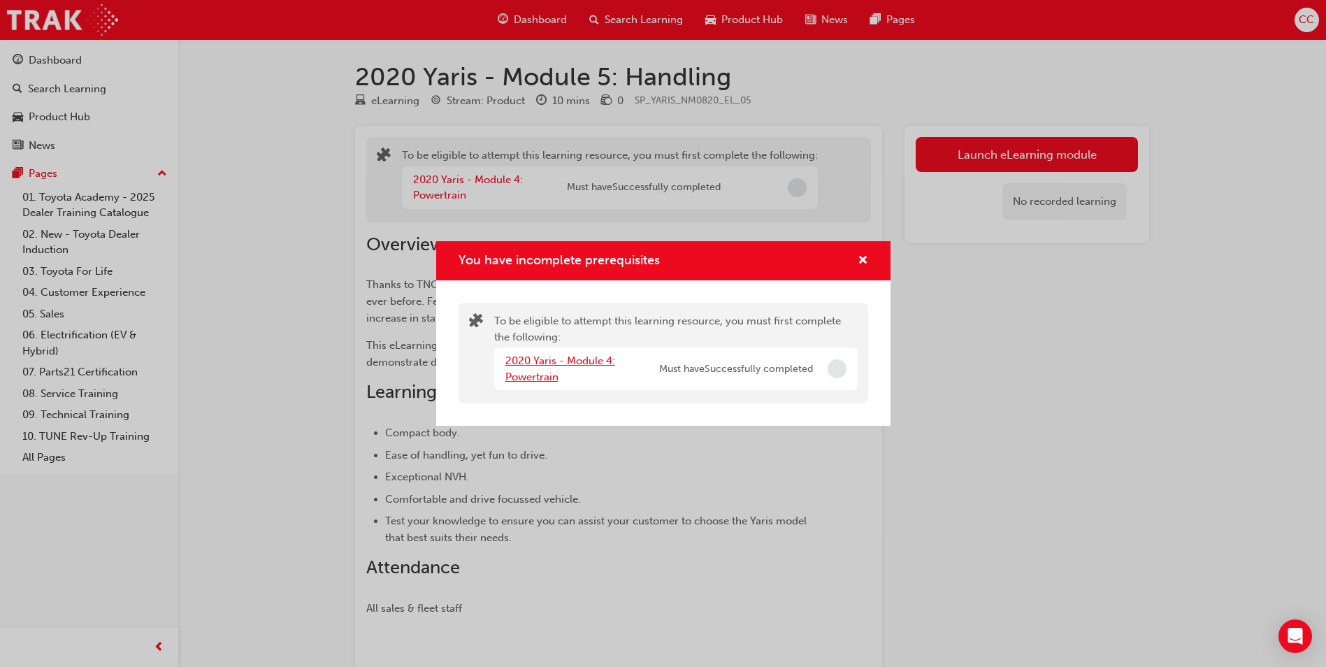
click at [552, 361] on link "2020 Yaris - Module 4: Powertrain" at bounding box center [560, 368] width 110 height 29
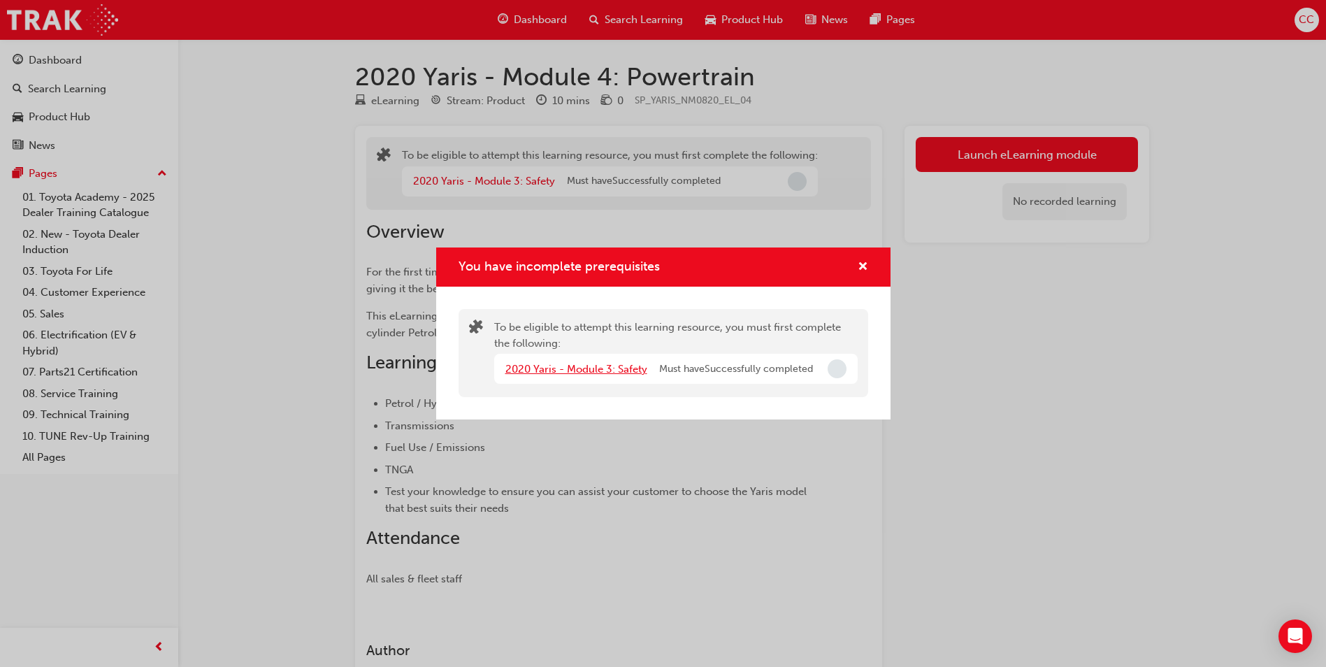
click at [580, 363] on link "2020 Yaris - Module 3: Safety" at bounding box center [576, 369] width 142 height 13
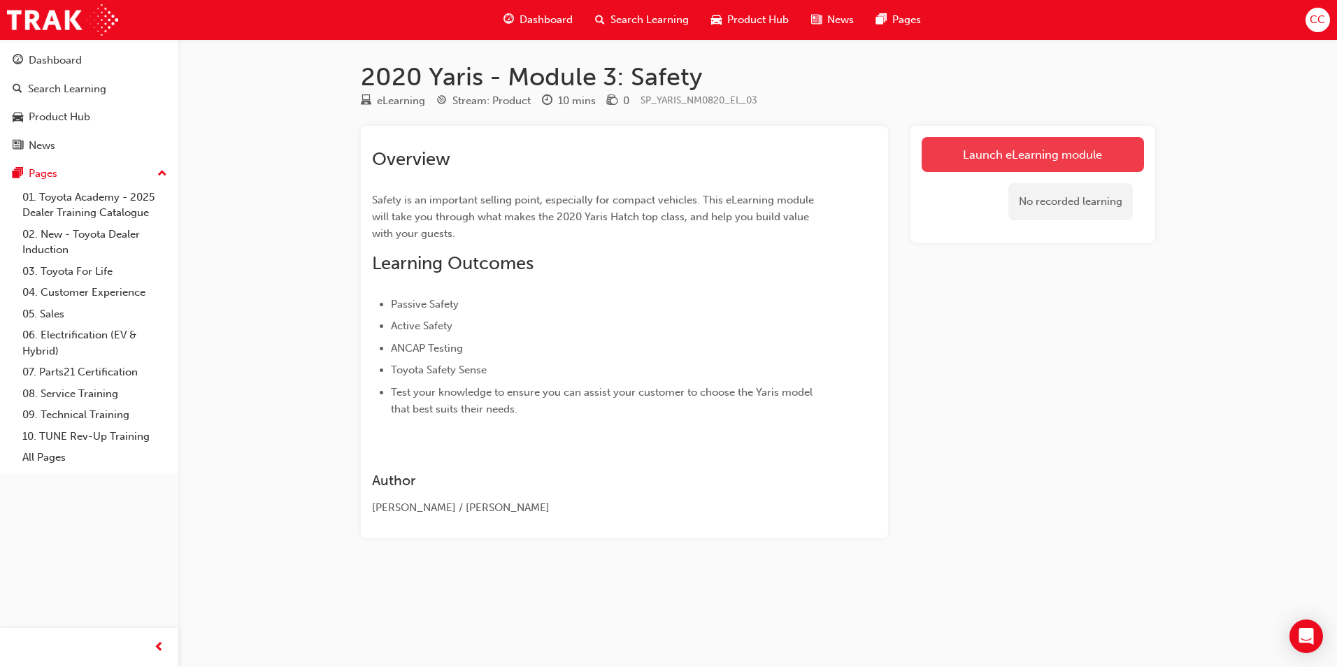
click at [1033, 152] on link "Launch eLearning module" at bounding box center [1032, 154] width 222 height 35
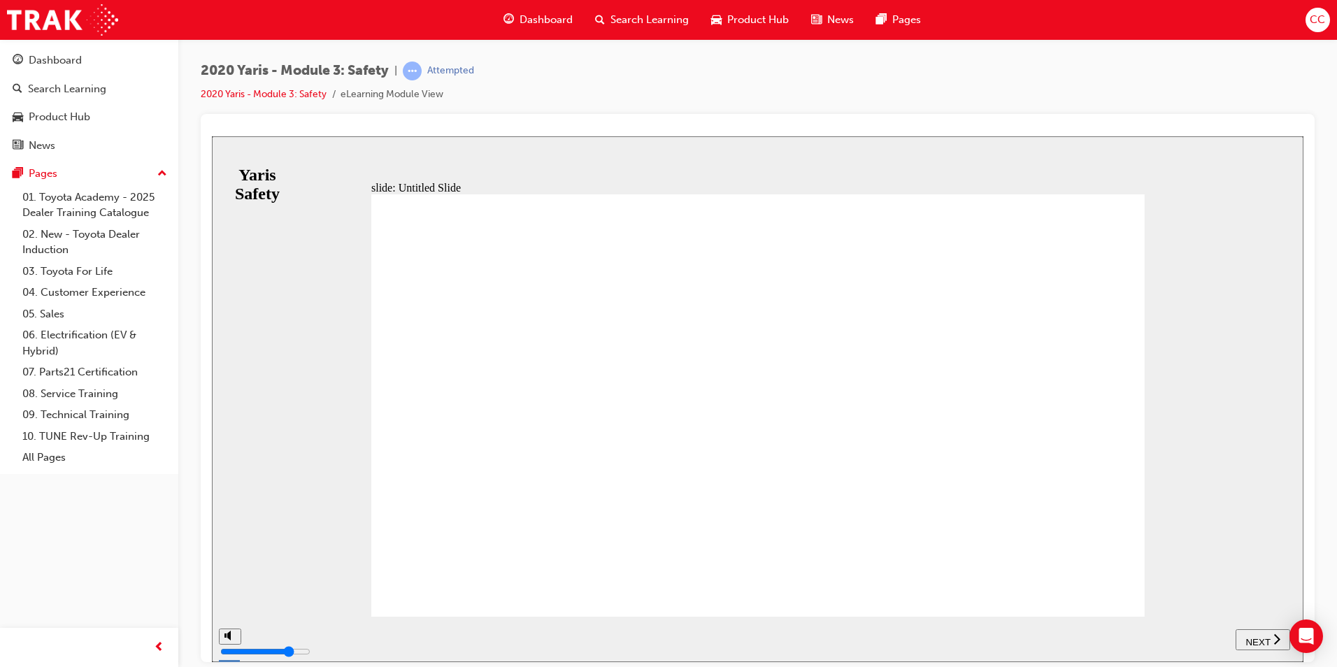
click at [1261, 638] on span "NEXT" at bounding box center [1257, 641] width 24 height 10
click at [1260, 638] on span "NEXT" at bounding box center [1257, 641] width 24 height 10
click at [1260, 636] on span "NEXT" at bounding box center [1257, 641] width 24 height 10
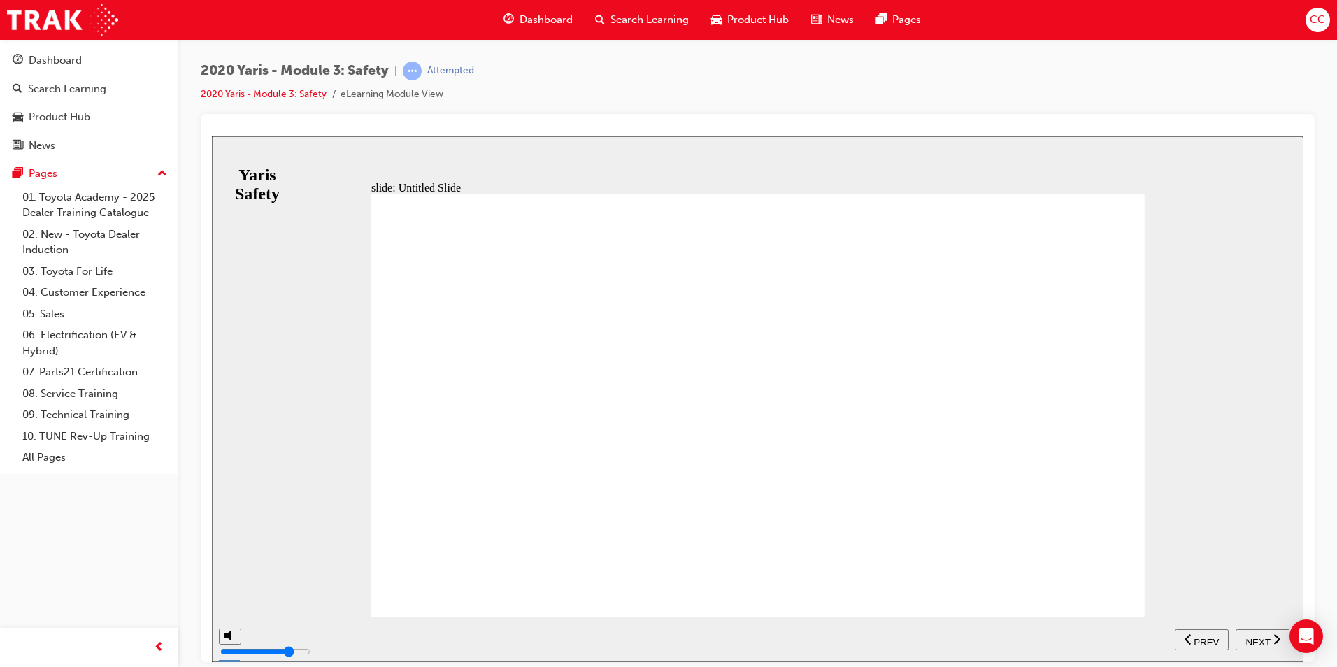
click at [1260, 636] on span "NEXT" at bounding box center [1257, 641] width 24 height 10
click at [1260, 636] on span "PREV" at bounding box center [1267, 641] width 25 height 10
click at [1260, 636] on span "NEXT" at bounding box center [1257, 641] width 24 height 10
click at [1263, 636] on span "PREV" at bounding box center [1267, 641] width 25 height 10
click at [1262, 636] on span "NEXT" at bounding box center [1257, 641] width 24 height 10
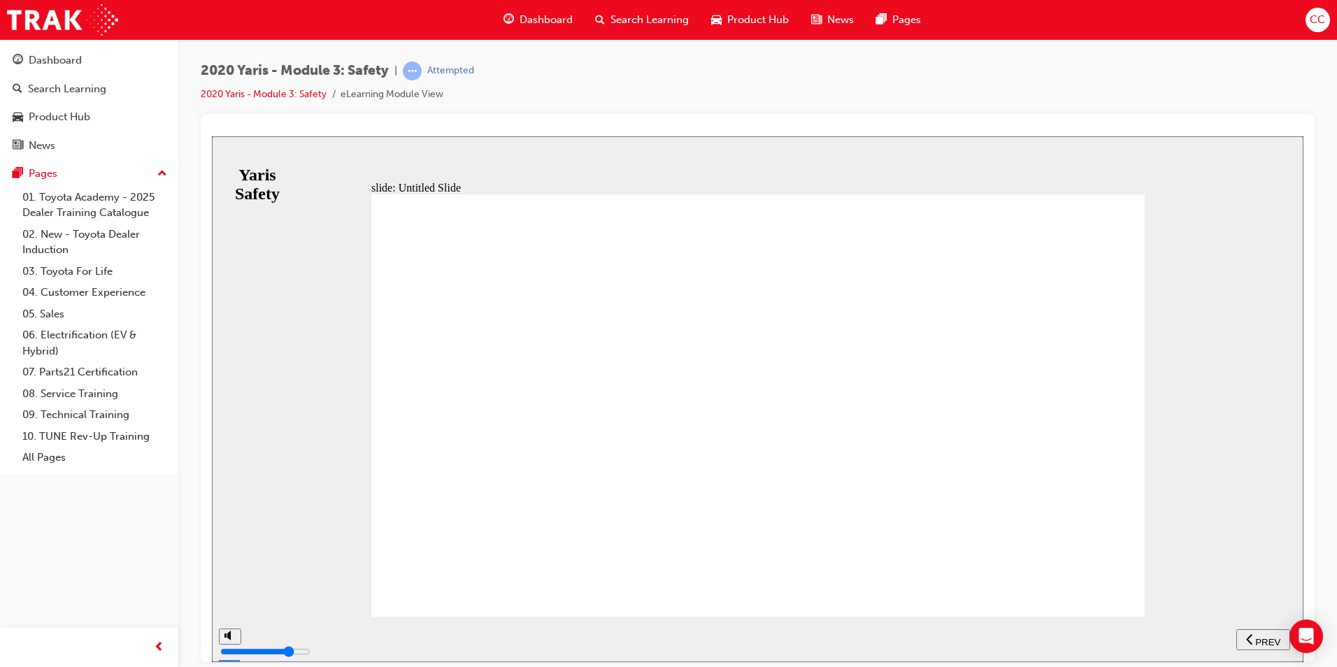
click at [1262, 636] on span "PREV" at bounding box center [1267, 641] width 25 height 10
click at [1262, 636] on span "NEXT" at bounding box center [1257, 641] width 24 height 10
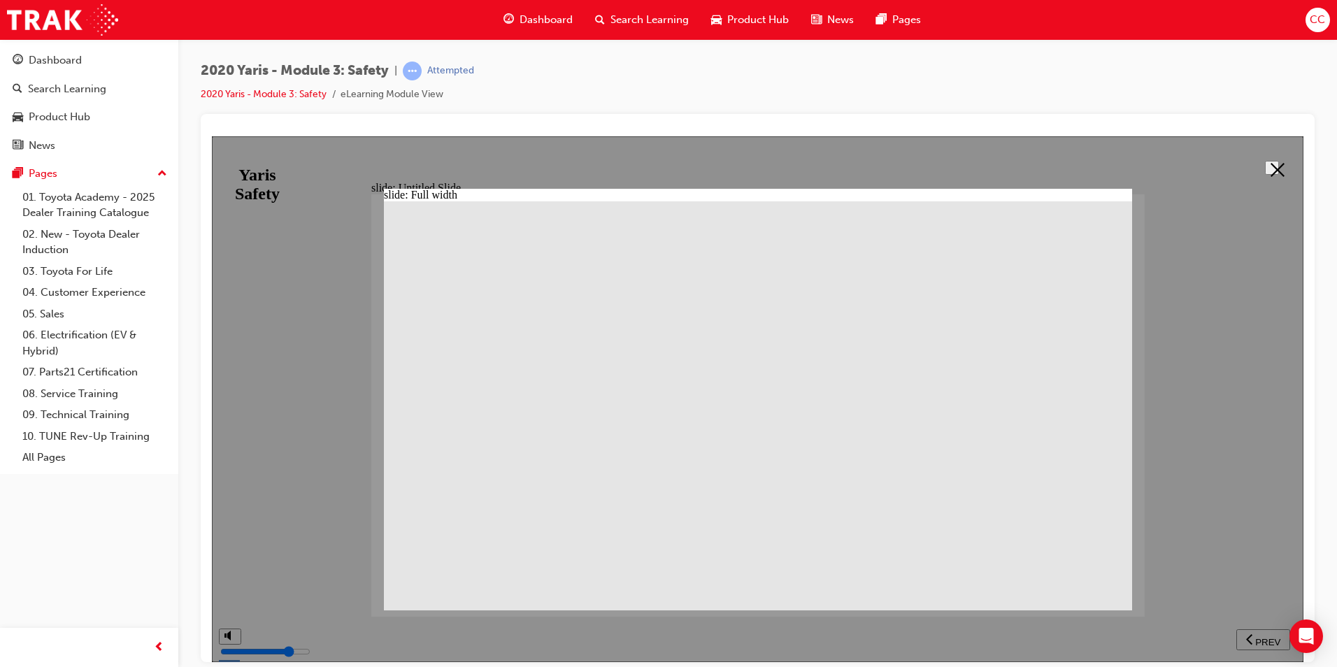
click at [1275, 167] on icon at bounding box center [1277, 169] width 14 height 14
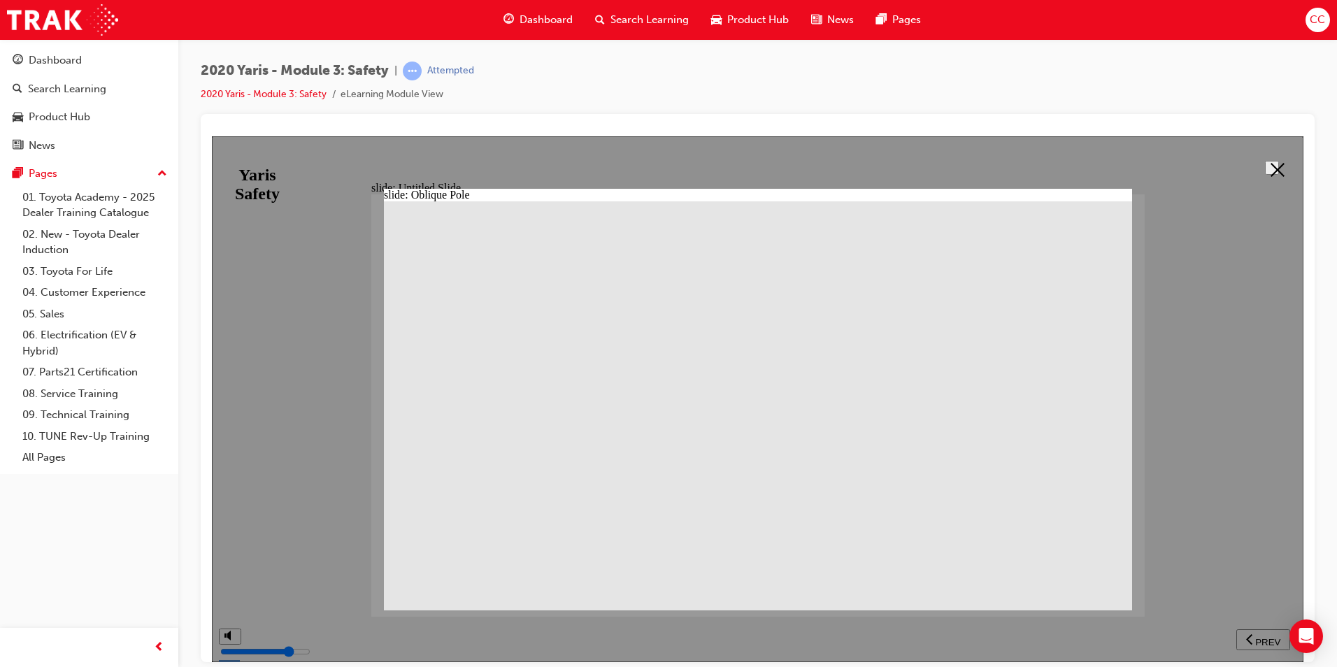
click at [1265, 165] on button at bounding box center [1272, 167] width 14 height 14
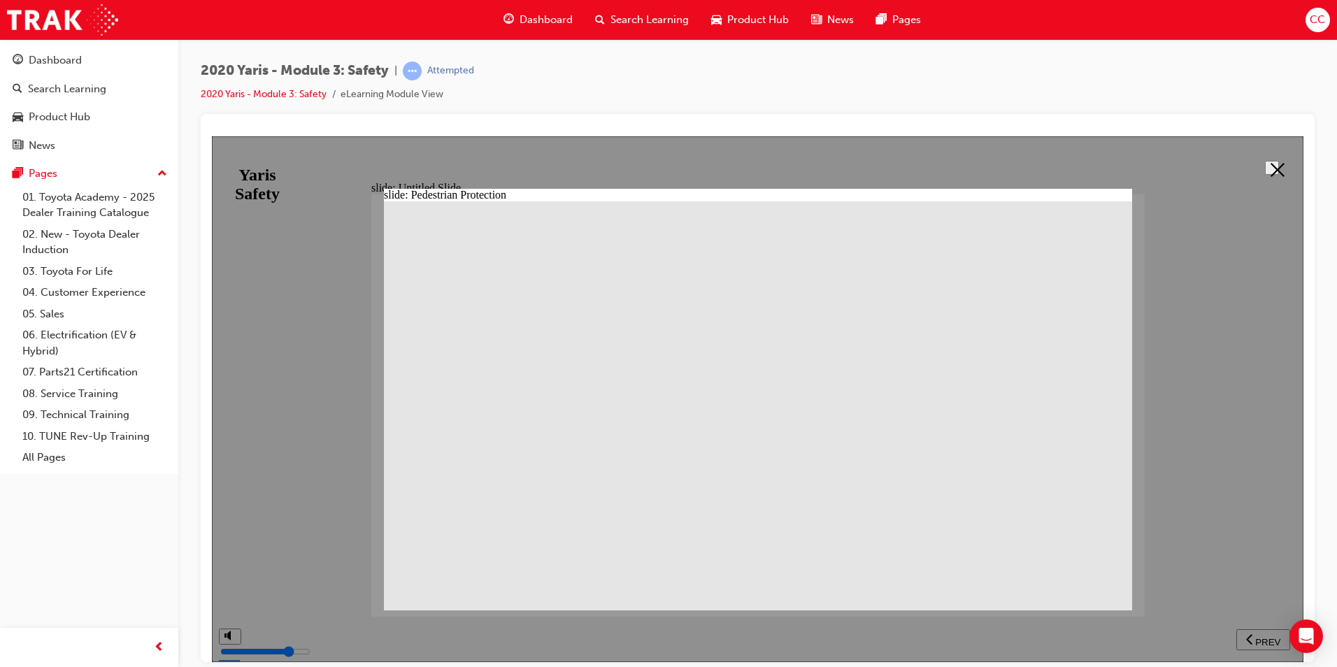
click at [1258, 640] on div at bounding box center [757, 399] width 1091 height 526
click at [1279, 161] on button at bounding box center [1272, 167] width 14 height 14
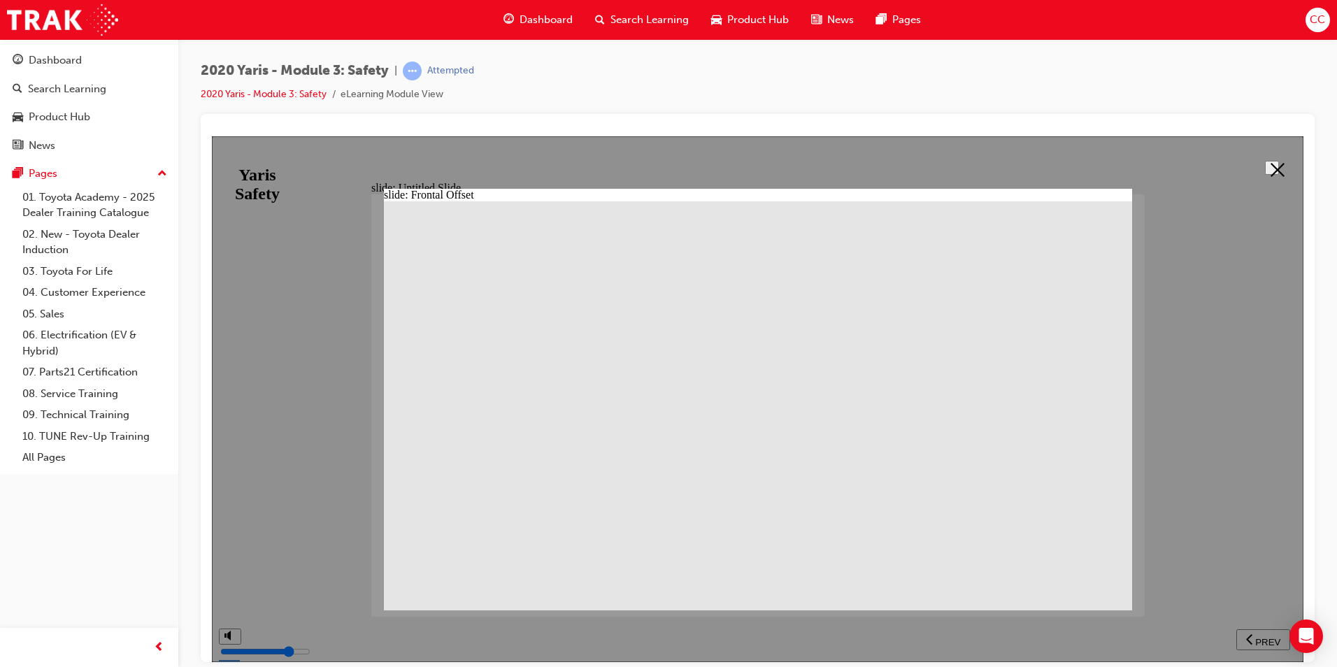
click at [1271, 169] on icon at bounding box center [1277, 169] width 14 height 14
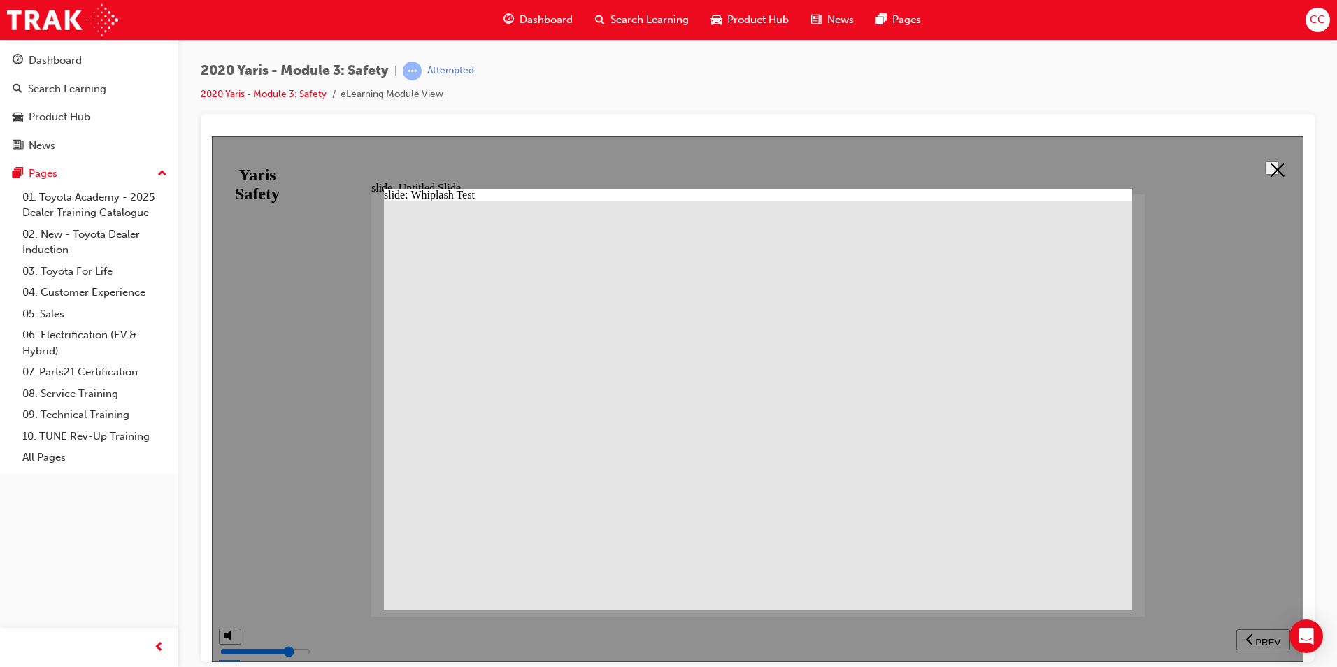
click at [1270, 168] on icon at bounding box center [1277, 169] width 14 height 14
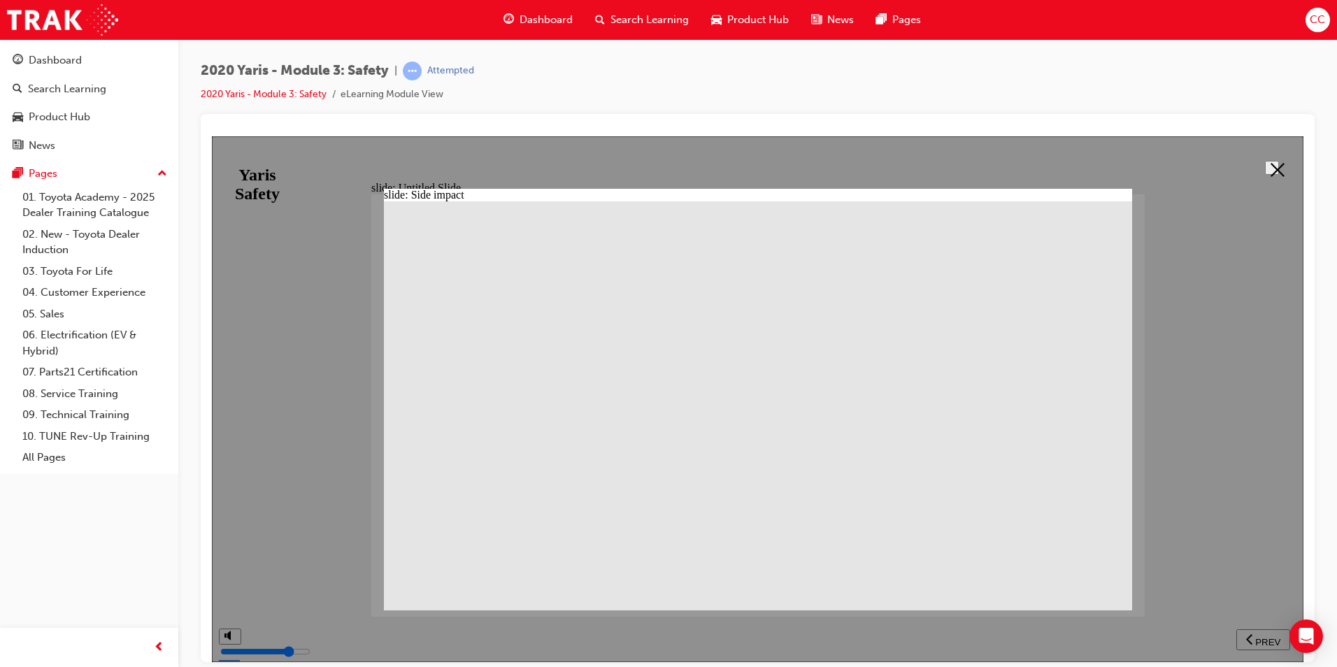
click at [1272, 169] on icon at bounding box center [1277, 169] width 14 height 14
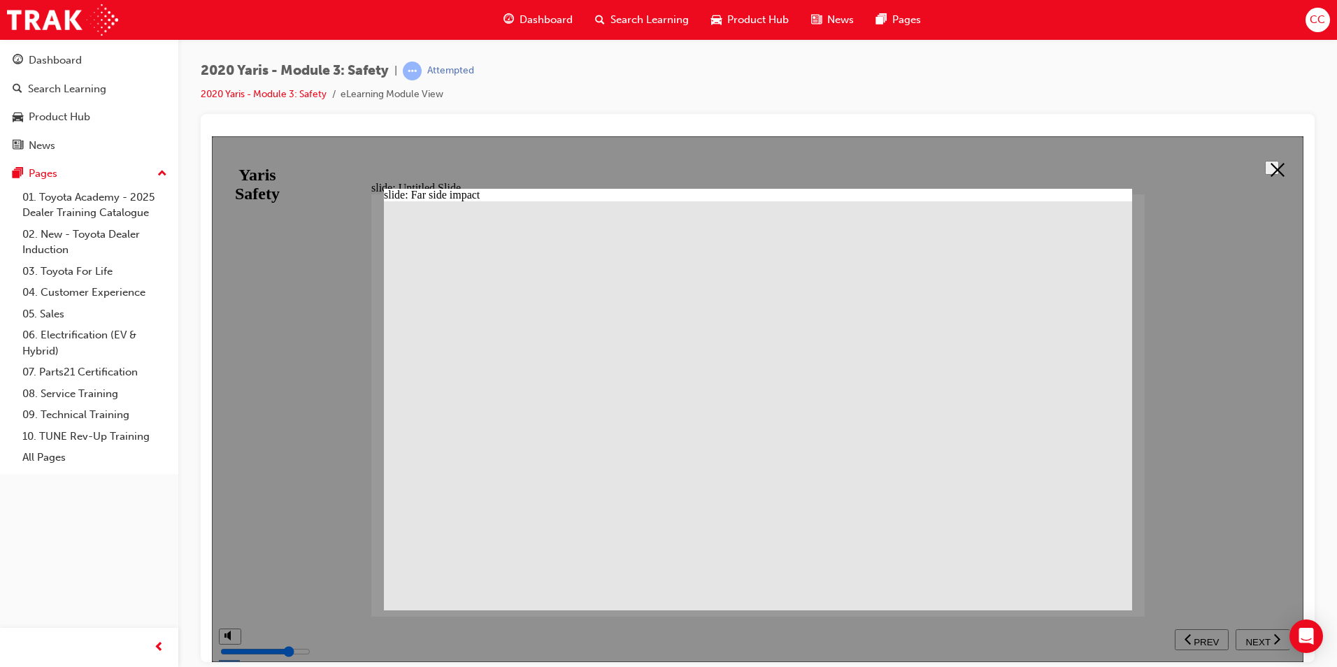
click at [1274, 173] on icon at bounding box center [1277, 169] width 14 height 14
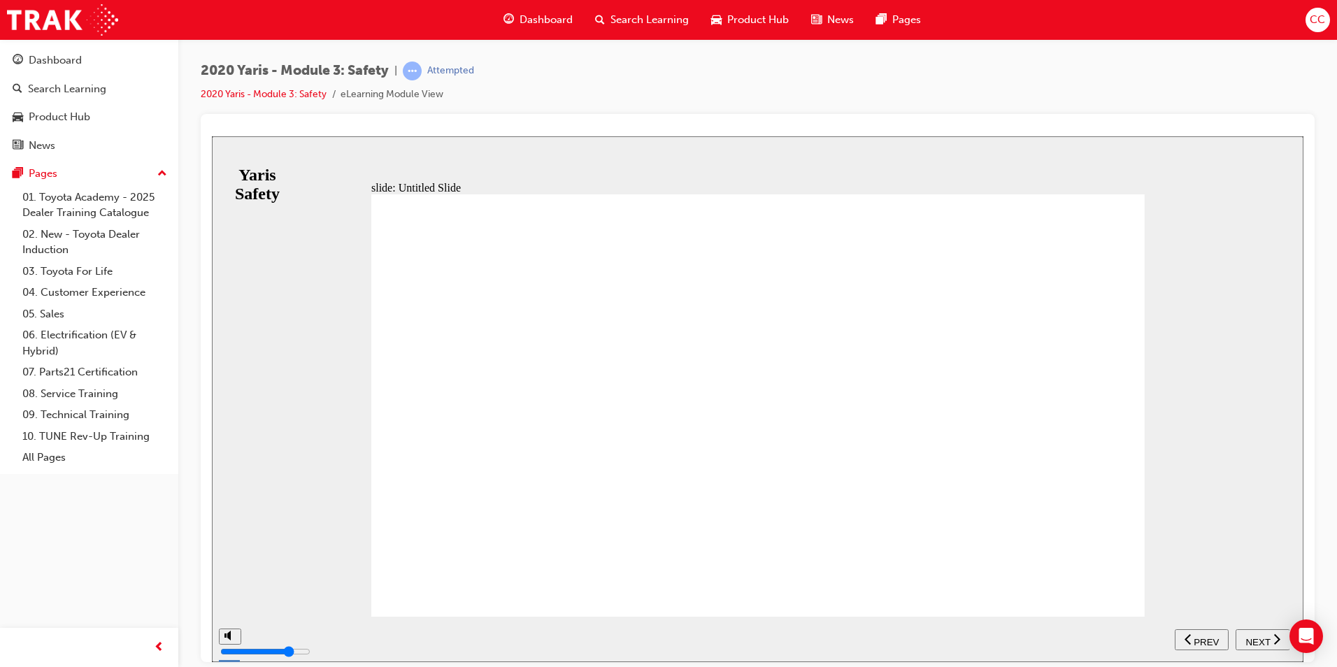
click at [1260, 637] on span "NEXT" at bounding box center [1257, 641] width 24 height 10
drag, startPoint x: 1269, startPoint y: 642, endPoint x: 1260, endPoint y: 637, distance: 10.7
click at [1268, 642] on div "NEXT" at bounding box center [1262, 639] width 43 height 15
click at [1259, 644] on span "NEXT" at bounding box center [1257, 641] width 24 height 10
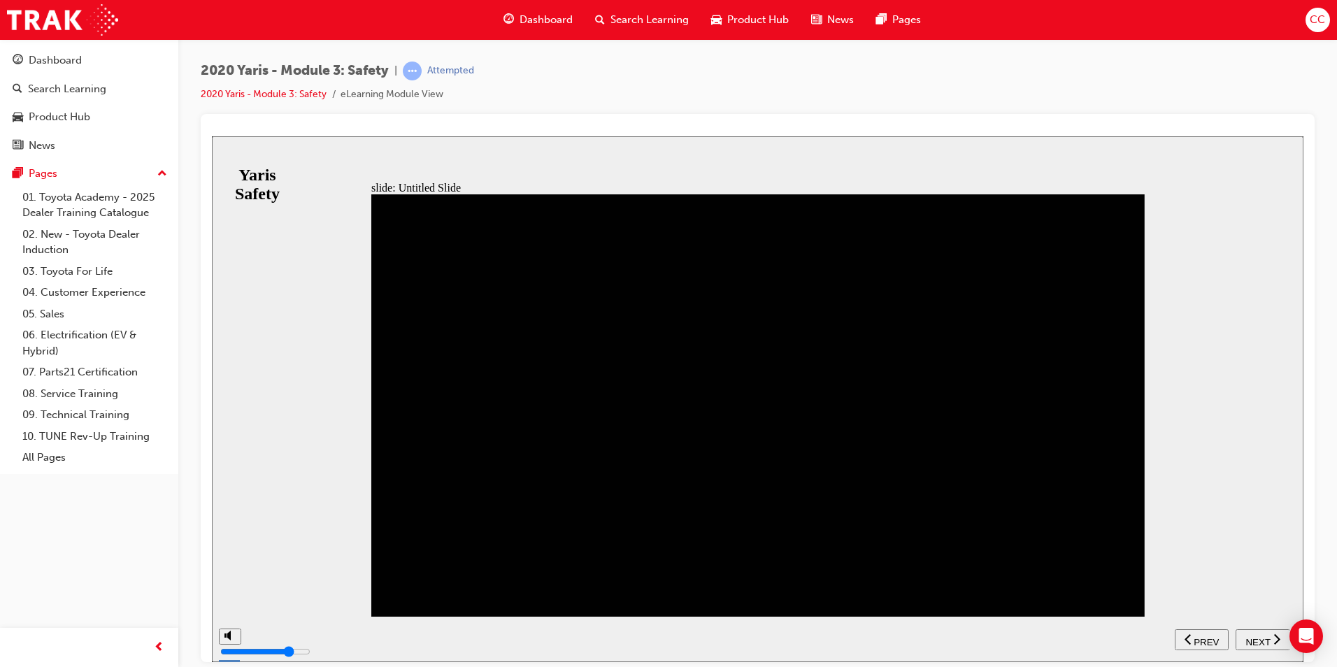
click at [1251, 639] on span "NEXT" at bounding box center [1257, 641] width 24 height 10
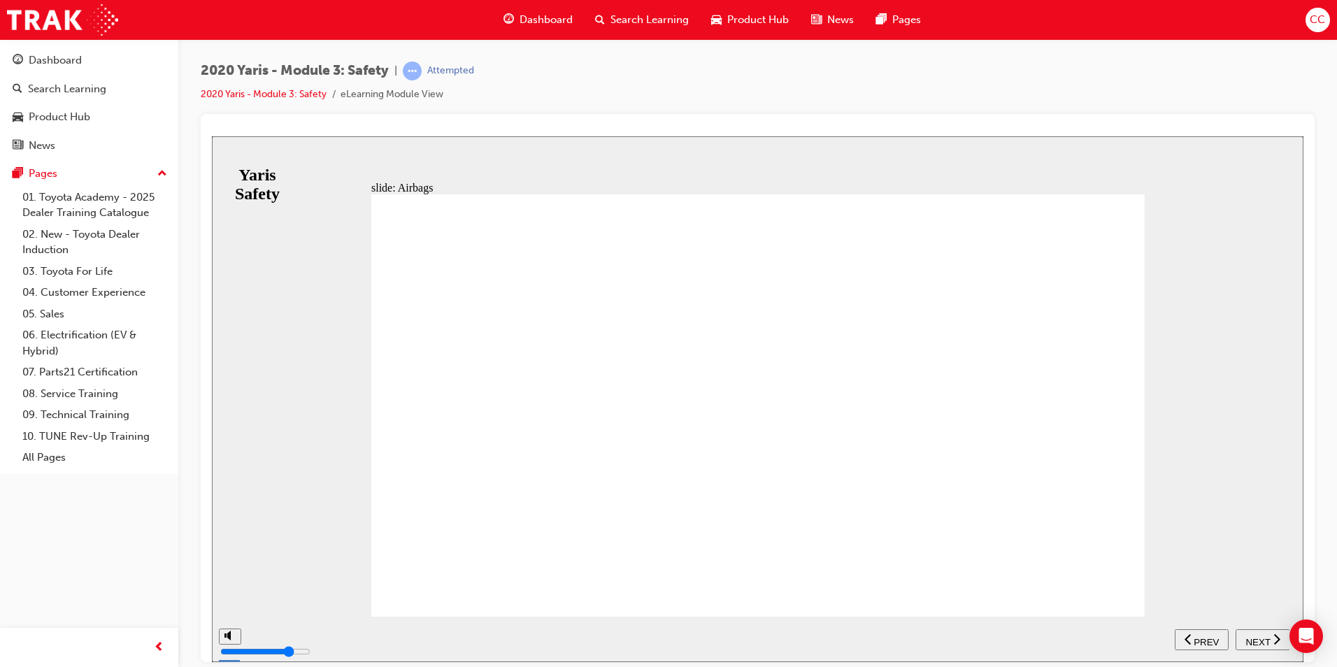
click at [1260, 637] on span "NEXT" at bounding box center [1257, 641] width 24 height 10
click at [1248, 639] on icon "previous" at bounding box center [1249, 638] width 7 height 13
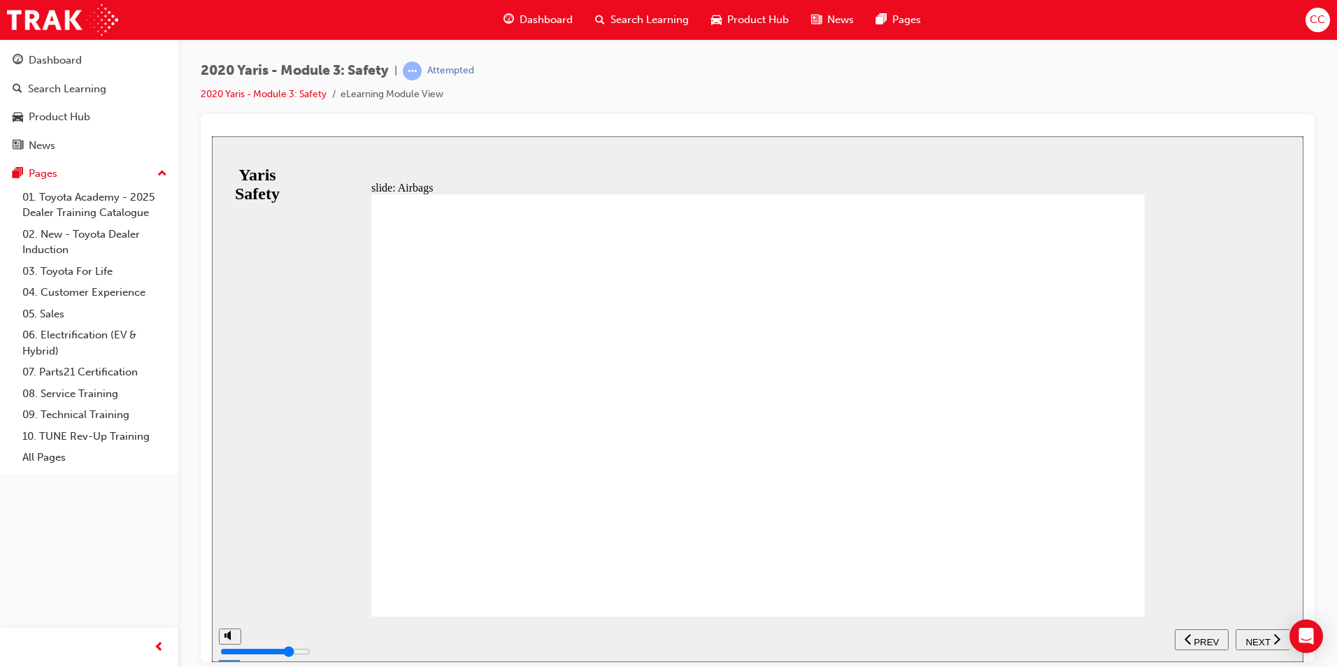
click at [1268, 636] on div "NEXT" at bounding box center [1262, 639] width 43 height 15
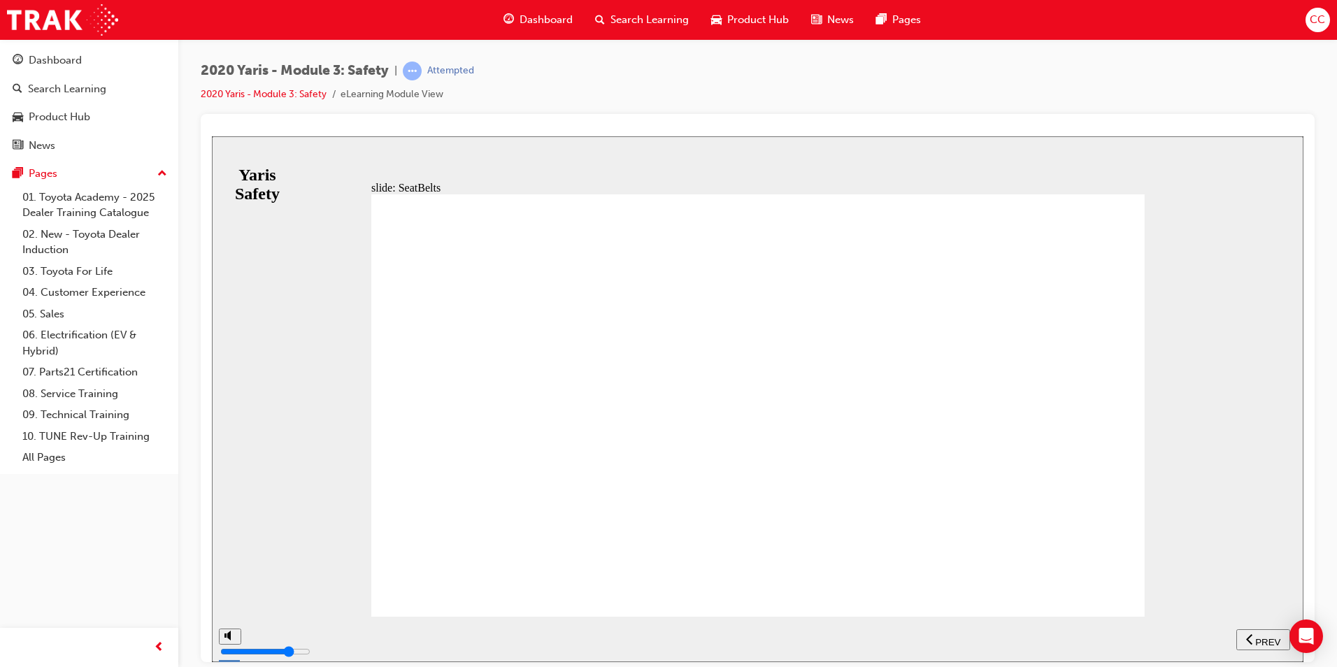
click at [1260, 642] on span "NEXT" at bounding box center [1257, 641] width 24 height 10
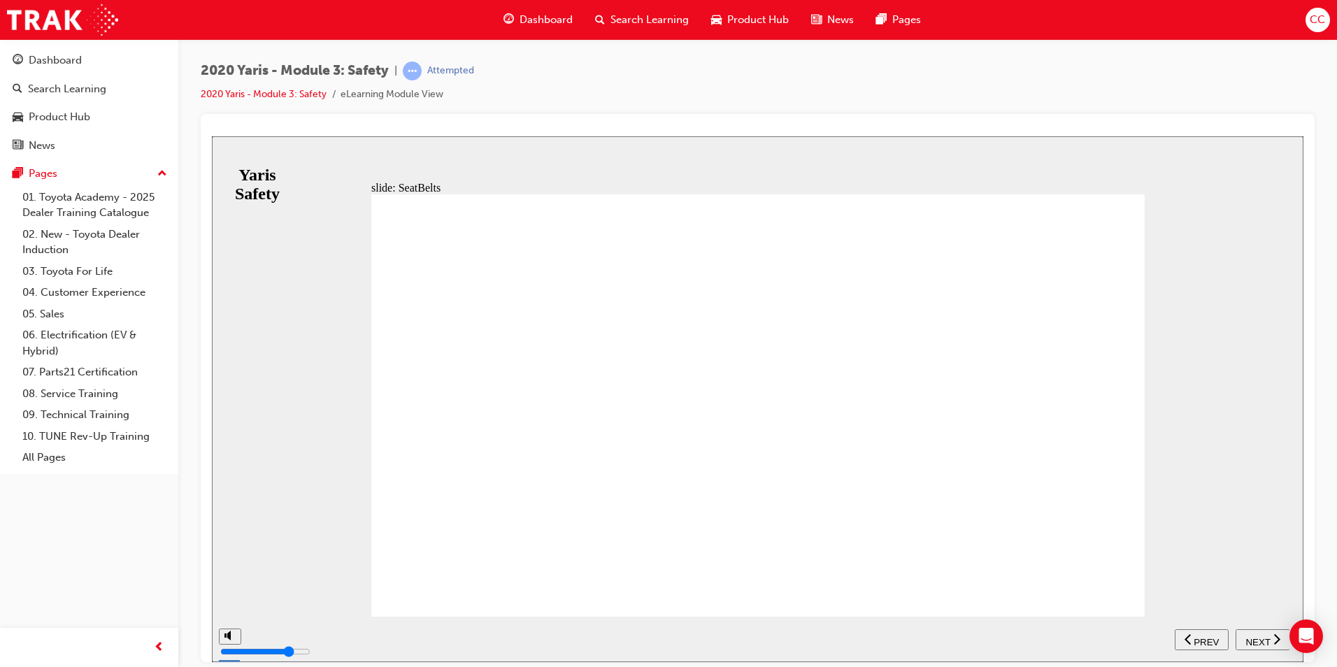
click at [1254, 632] on div "NEXT" at bounding box center [1262, 639] width 43 height 15
click at [1246, 630] on button "NEXT" at bounding box center [1262, 638] width 55 height 21
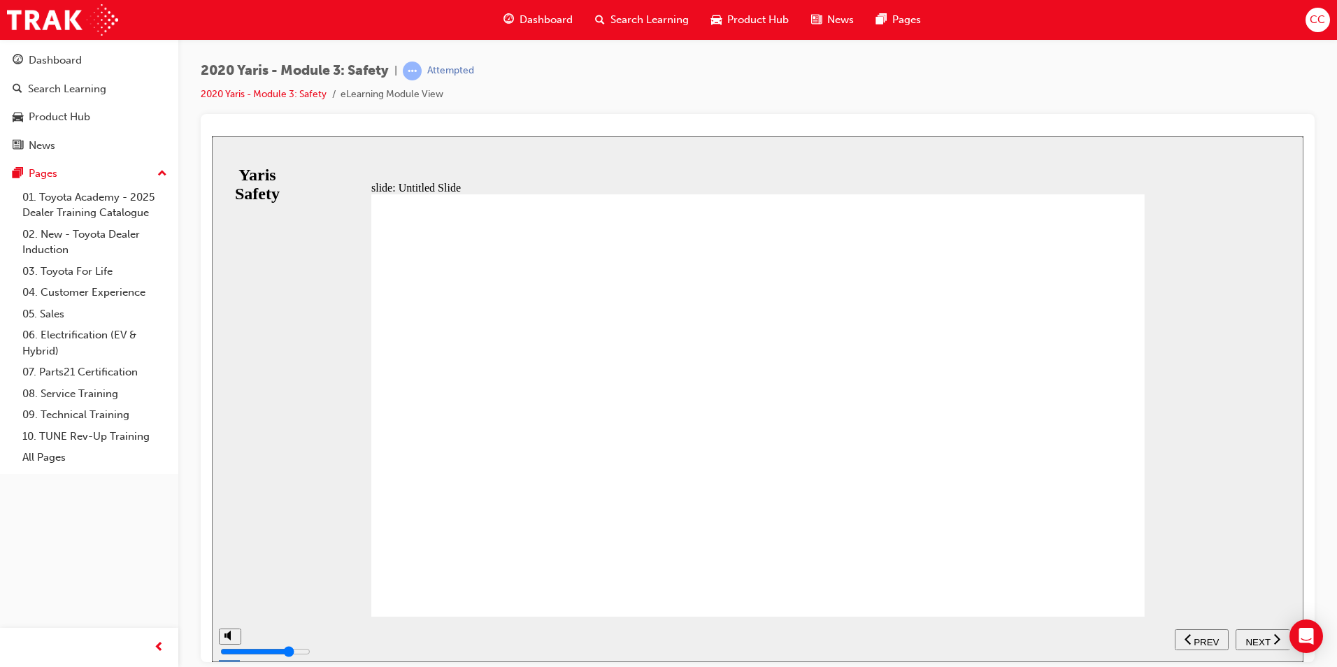
click at [1253, 636] on span "NEXT" at bounding box center [1257, 641] width 24 height 10
click at [1253, 642] on span "NEXT" at bounding box center [1257, 641] width 24 height 10
click at [1246, 631] on button "NEXT" at bounding box center [1262, 638] width 55 height 21
click at [1255, 645] on div "NEXT" at bounding box center [1262, 639] width 43 height 15
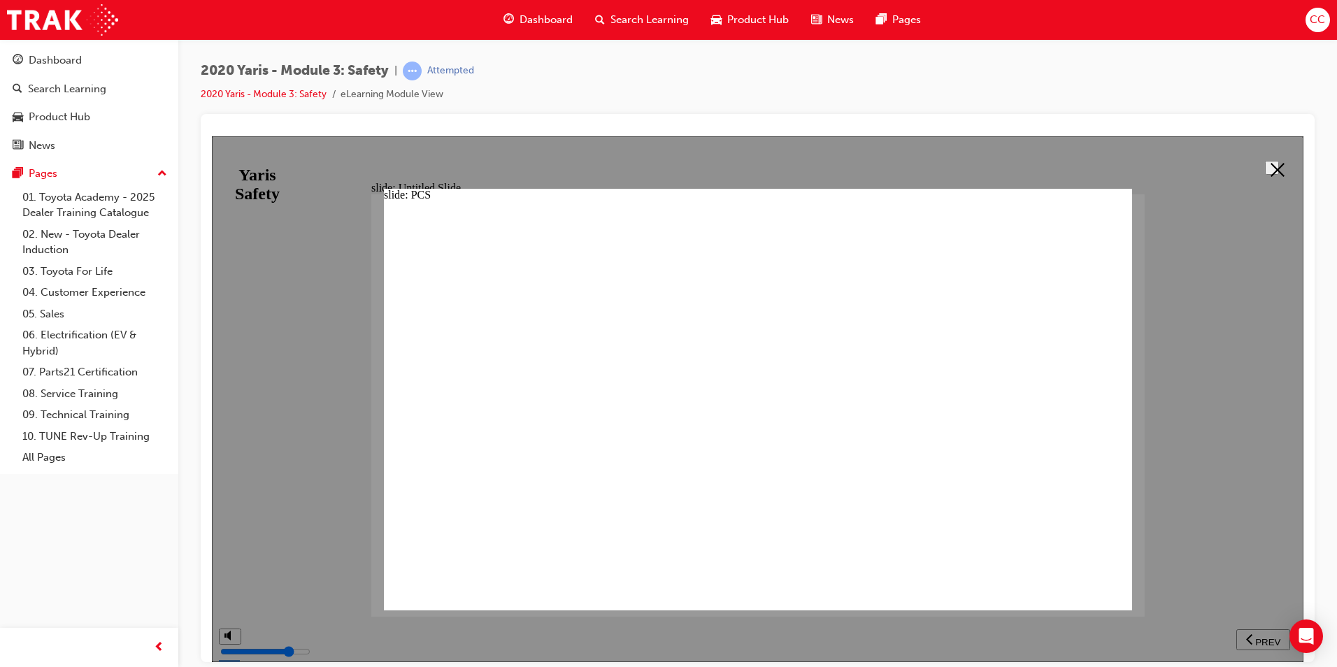
click at [1274, 168] on polygon at bounding box center [1277, 169] width 14 height 14
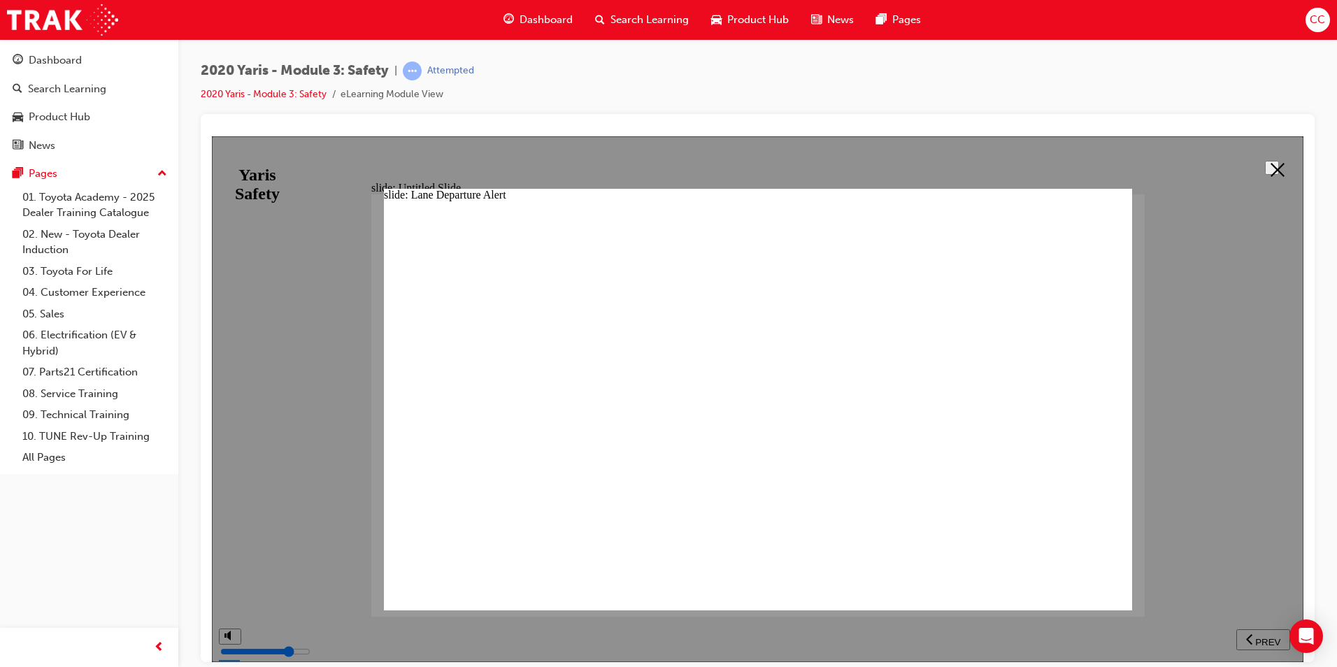
click at [1270, 169] on polygon at bounding box center [1277, 169] width 14 height 14
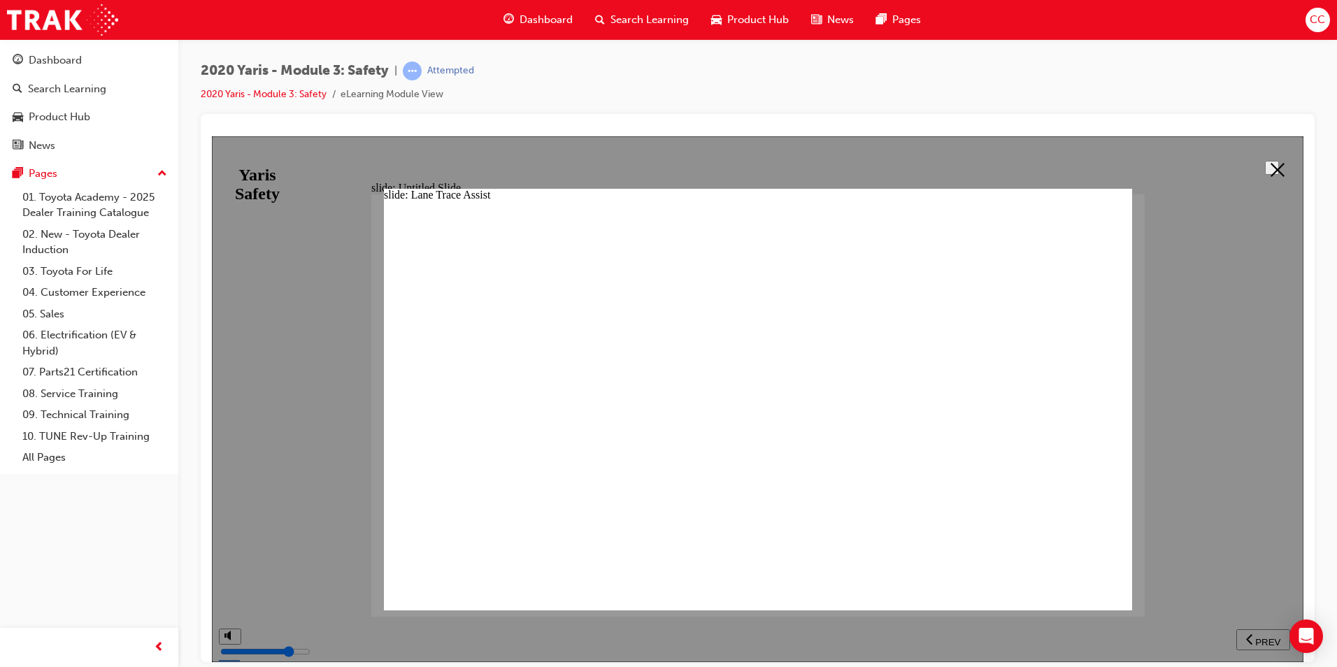
click at [1272, 168] on icon at bounding box center [1277, 169] width 14 height 14
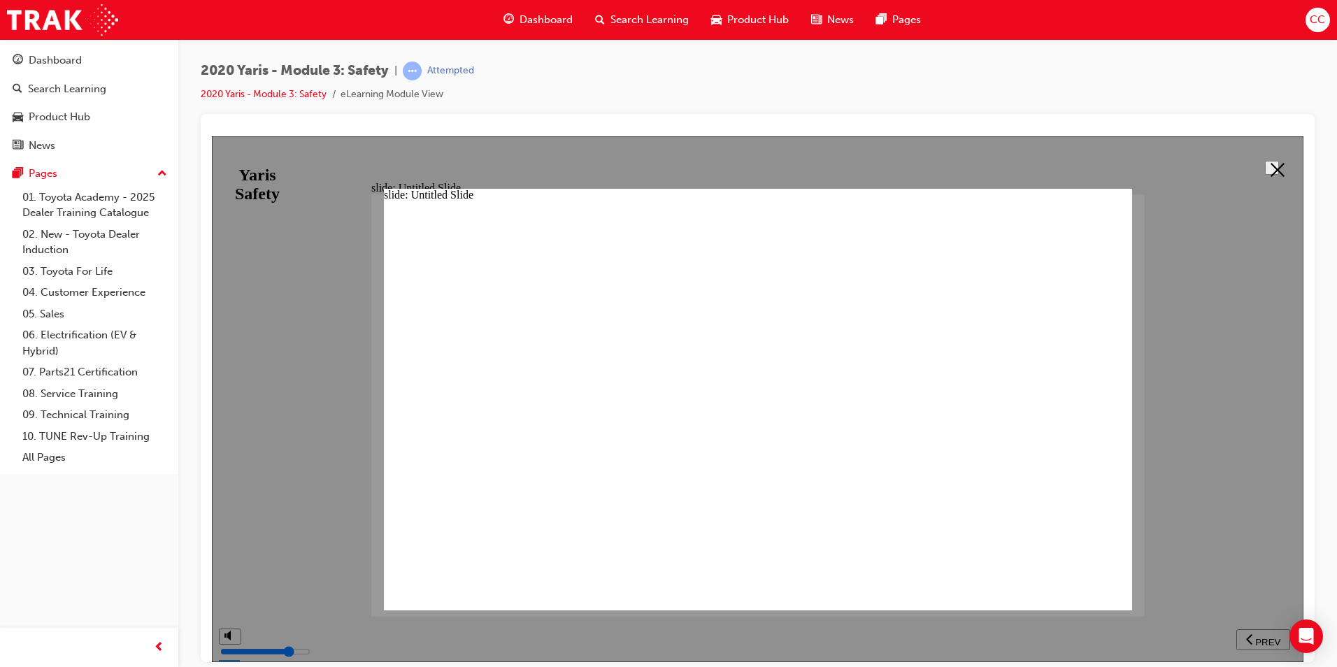
click at [1270, 167] on icon at bounding box center [1277, 169] width 14 height 14
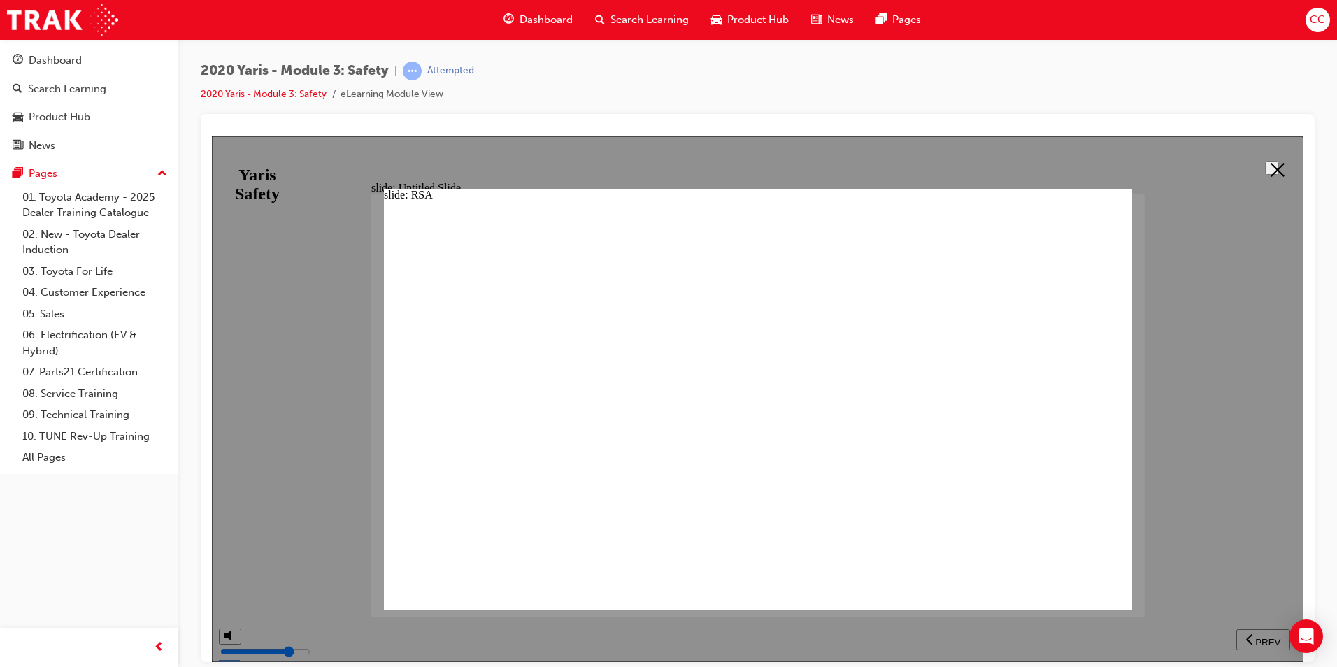
click at [1272, 169] on icon at bounding box center [1277, 169] width 14 height 14
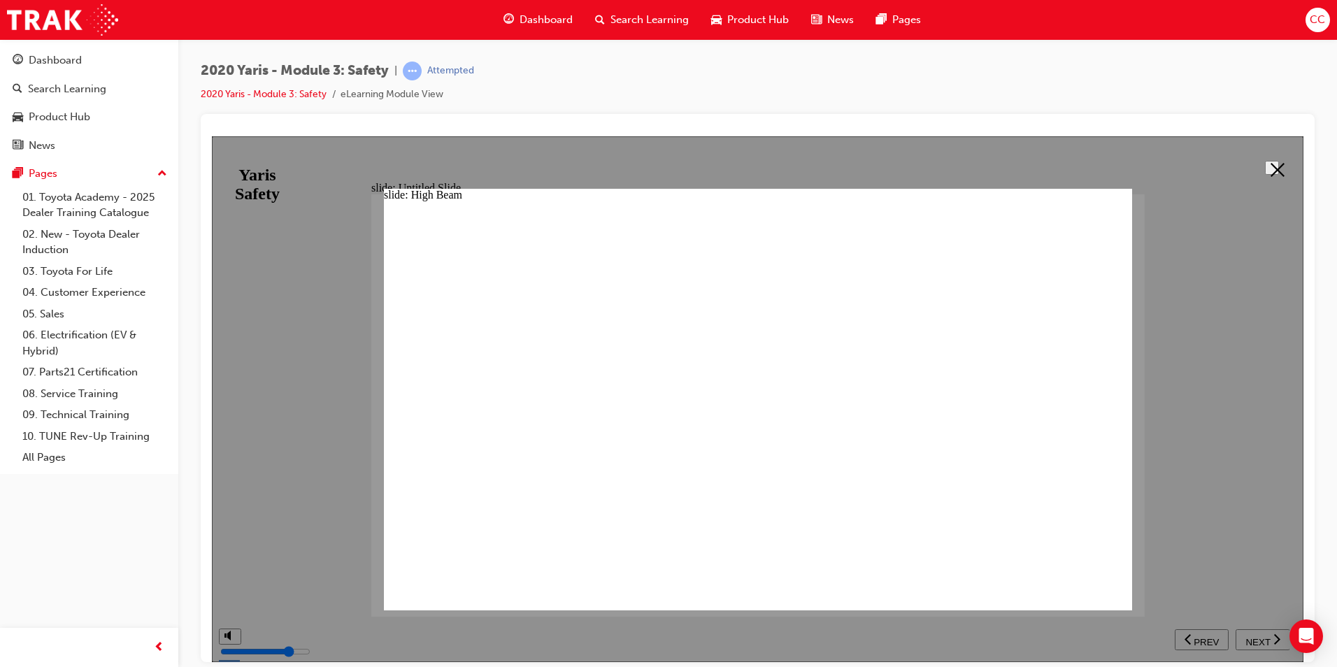
click at [1270, 166] on icon at bounding box center [1277, 169] width 14 height 14
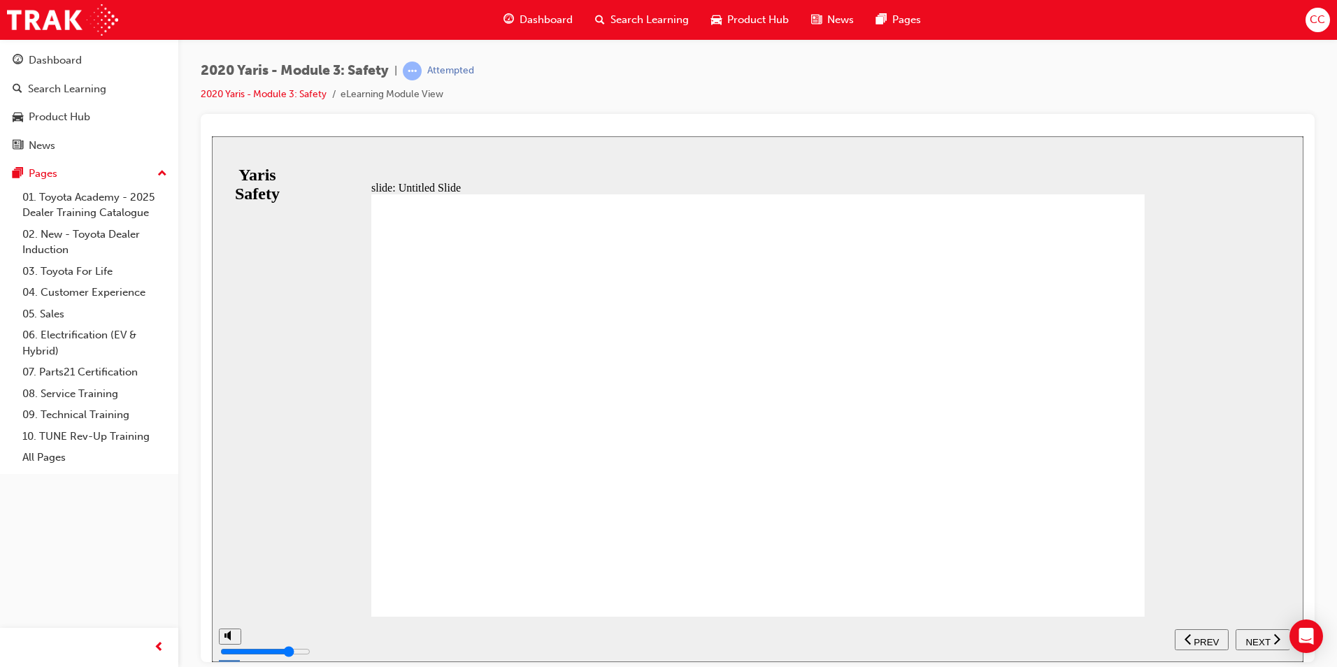
click at [1258, 636] on span "NEXT" at bounding box center [1257, 641] width 24 height 10
click at [1261, 628] on button "NEXT" at bounding box center [1262, 638] width 55 height 21
click at [1262, 643] on span "NEXT" at bounding box center [1257, 641] width 24 height 10
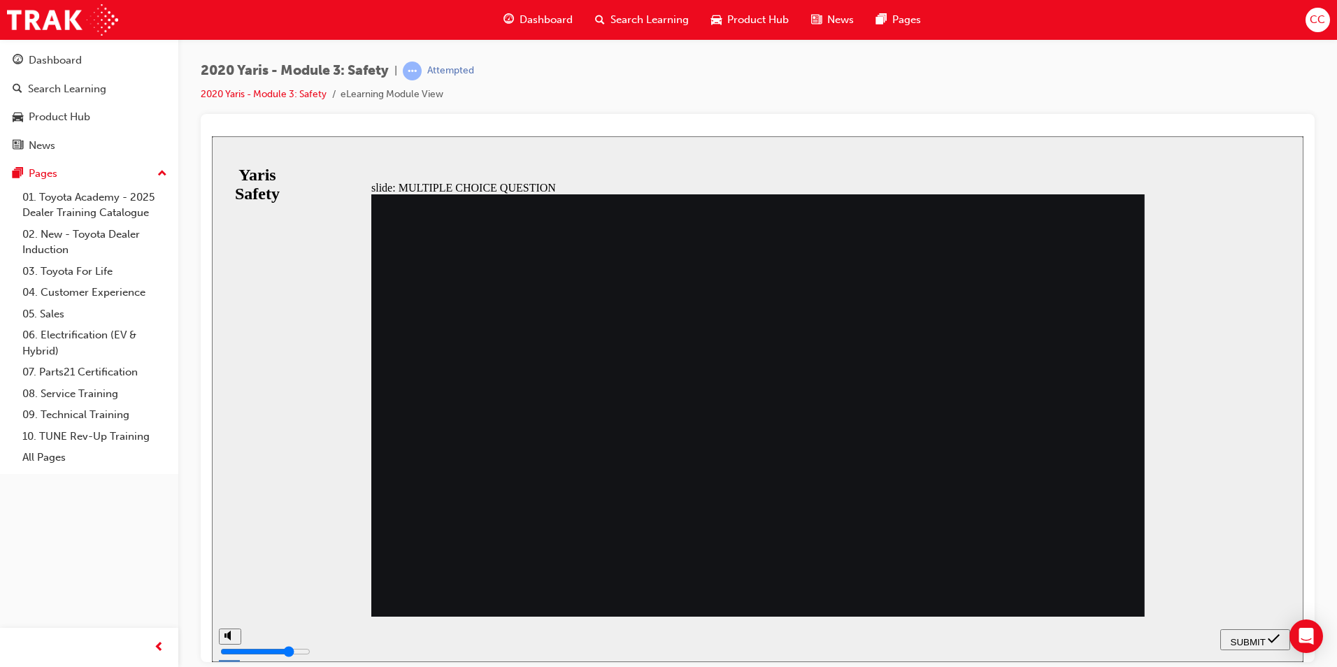
radio input "true"
click at [1234, 637] on span "SUBMIT" at bounding box center [1247, 641] width 35 height 10
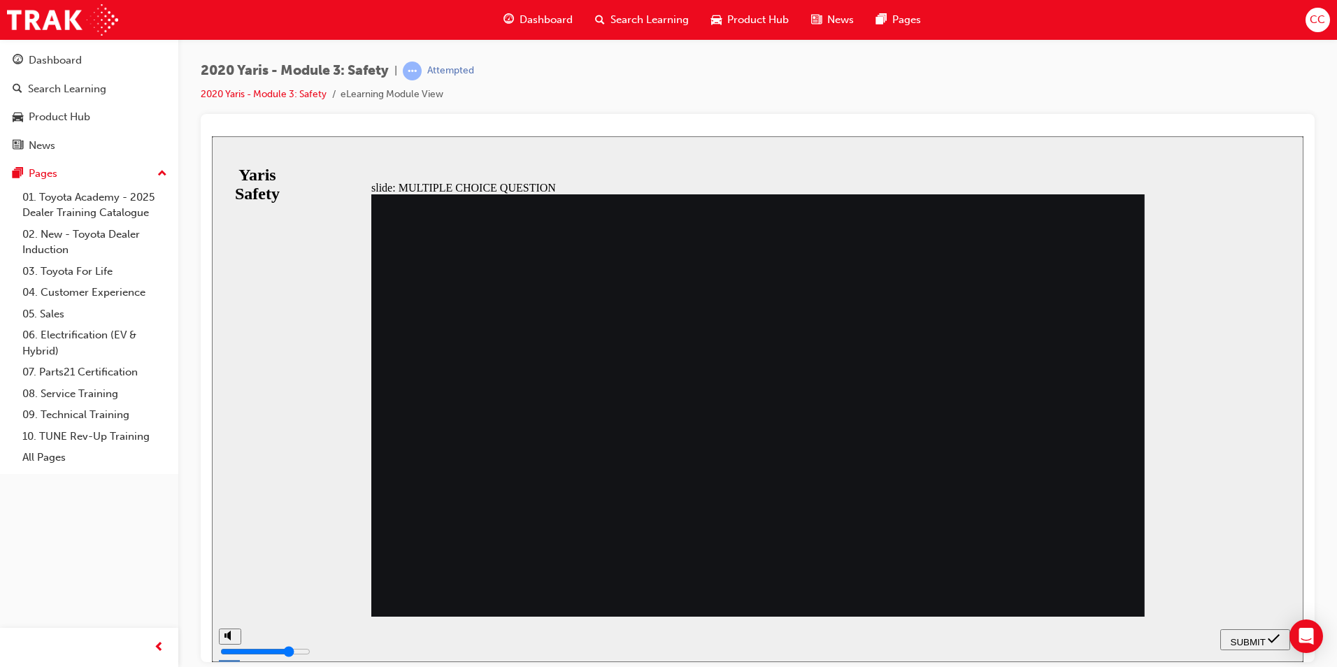
radio input "true"
click at [1242, 636] on span "SUBMIT" at bounding box center [1247, 641] width 35 height 10
radio input "true"
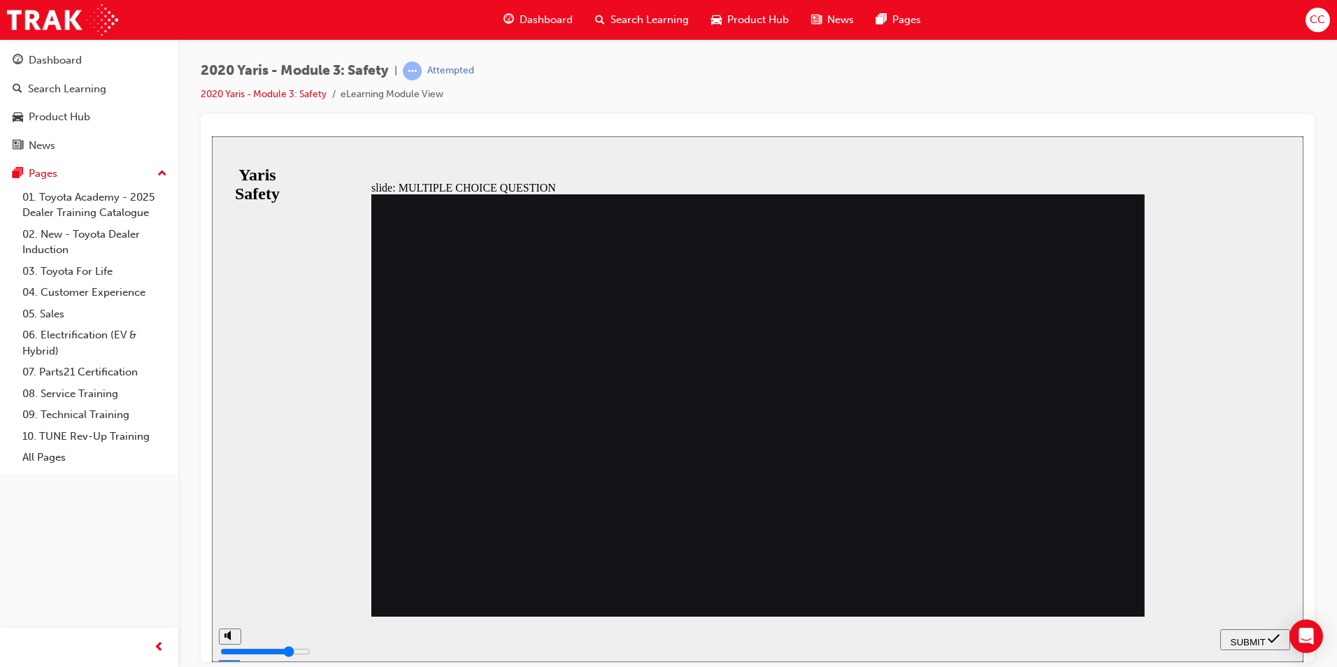
click at [1246, 636] on span "SUBMIT" at bounding box center [1247, 641] width 35 height 10
radio input "true"
click at [1247, 638] on span "SUBMIT" at bounding box center [1247, 641] width 35 height 10
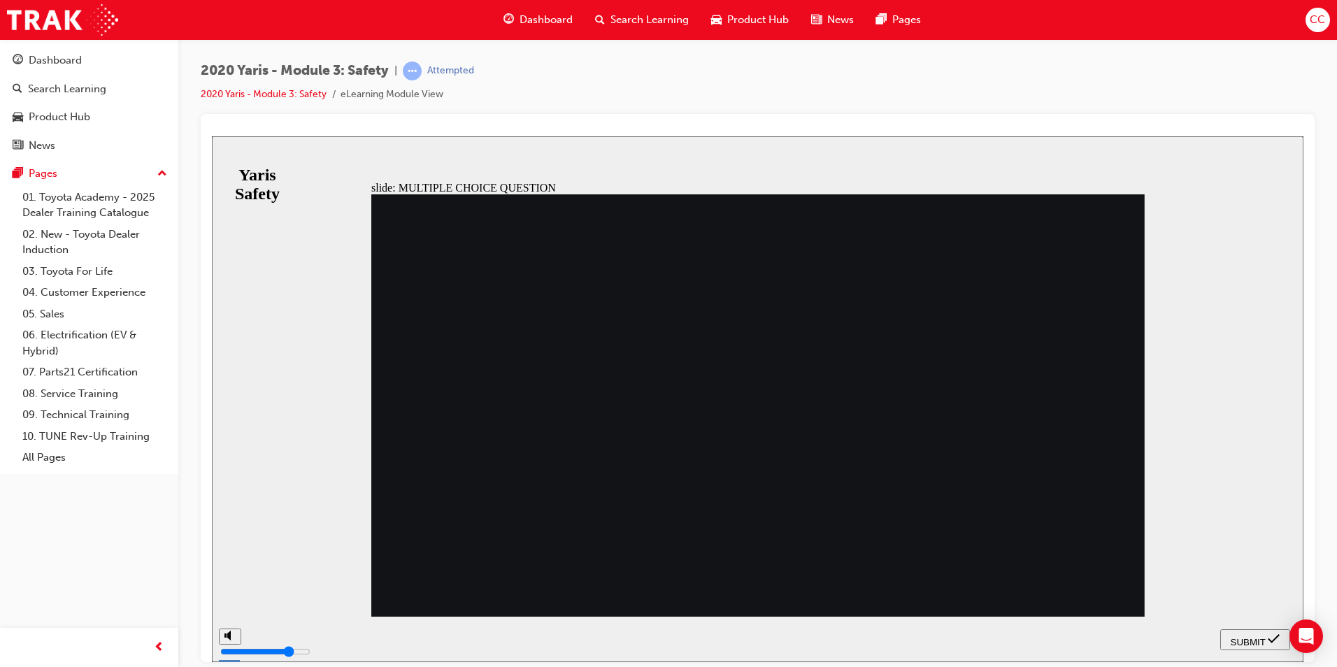
checkbox input "true"
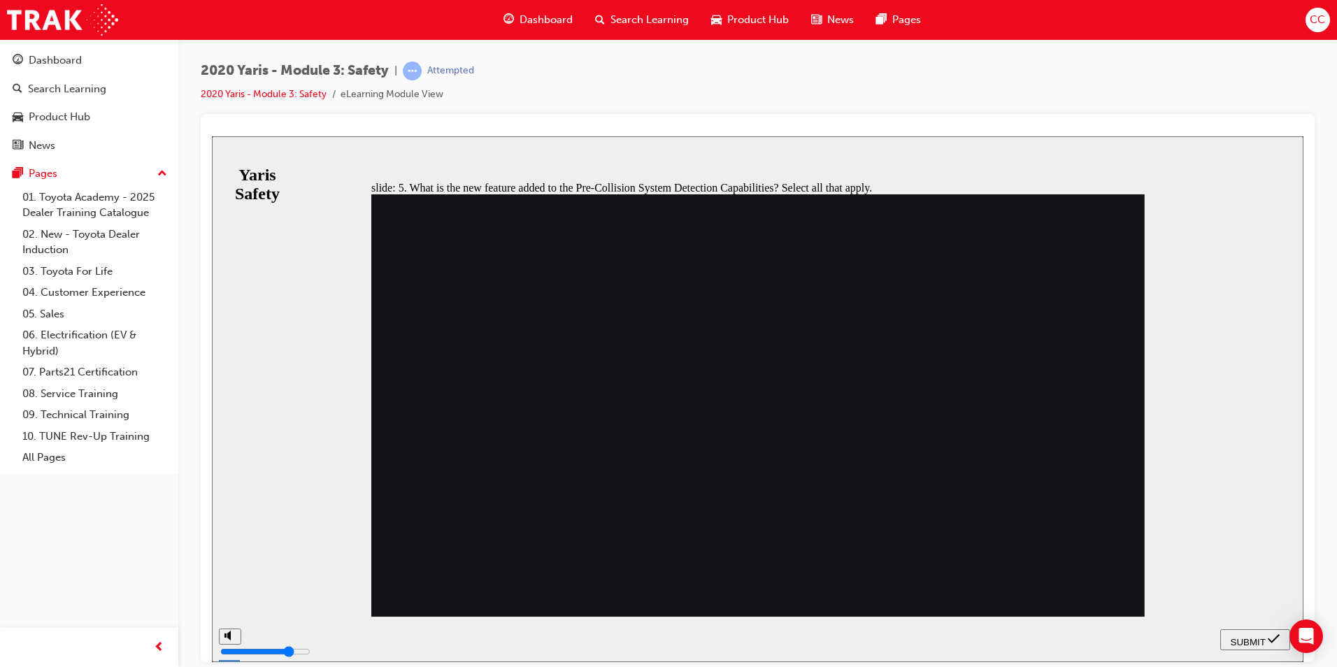
checkbox input "true"
click at [1238, 637] on span "SUBMIT" at bounding box center [1247, 641] width 35 height 10
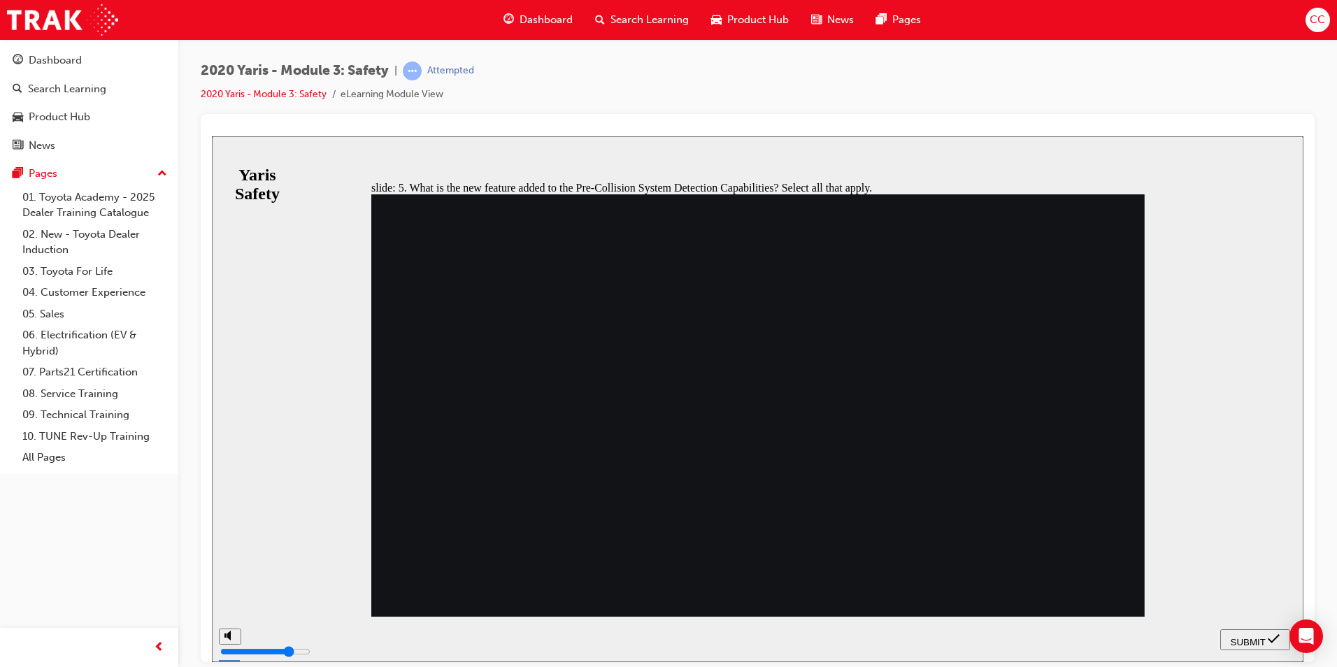
checkbox input "true"
click at [1239, 636] on span "SUBMIT" at bounding box center [1247, 641] width 35 height 10
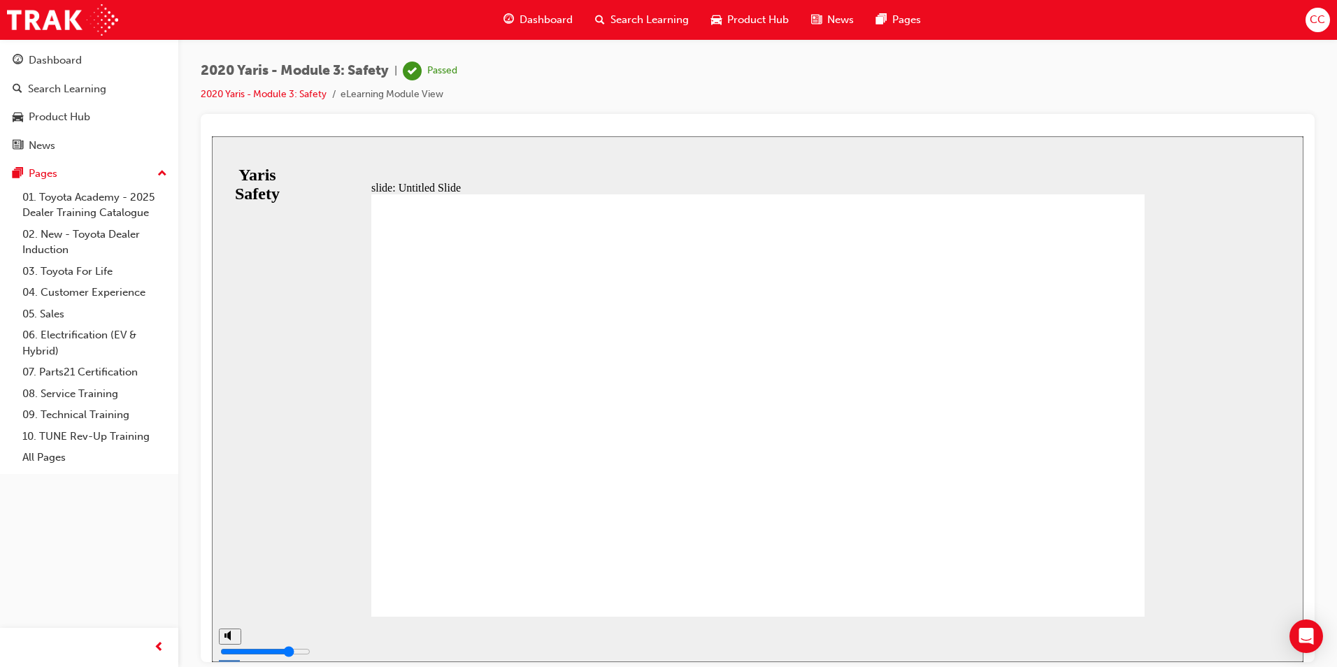
click at [1230, 619] on section "SUBMIT NEXT PREV" at bounding box center [757, 638] width 1091 height 45
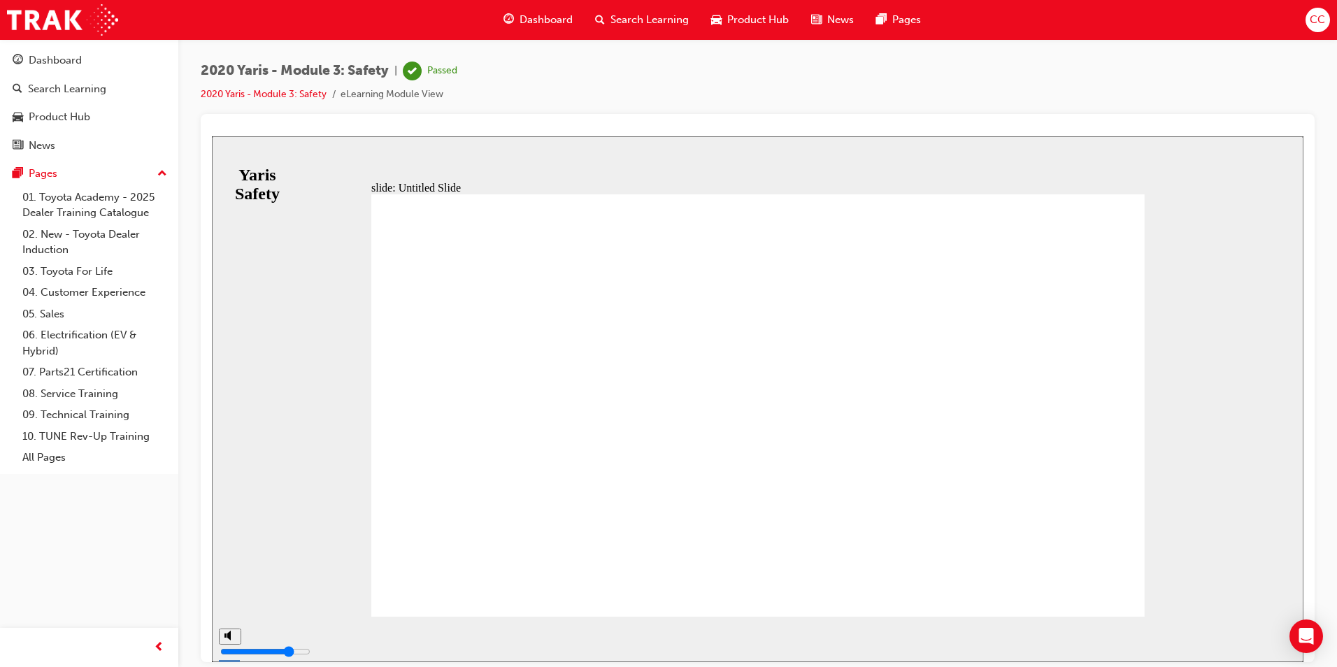
click at [556, 17] on span "Dashboard" at bounding box center [545, 20] width 53 height 16
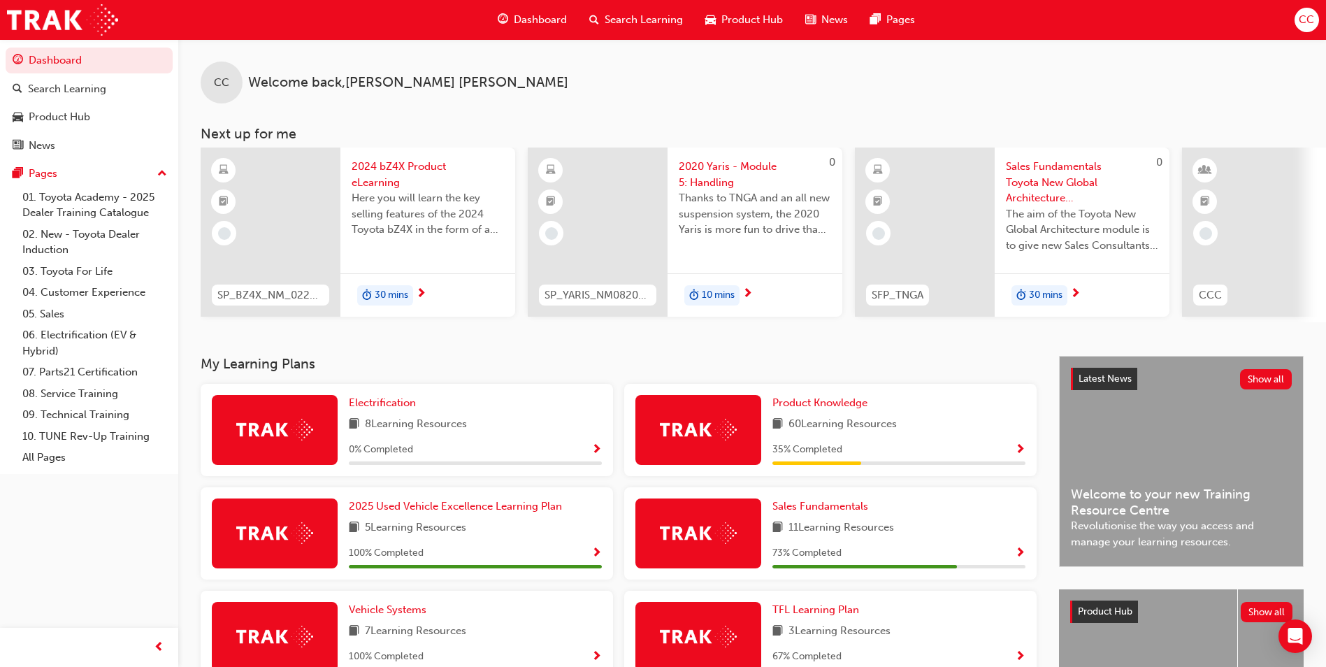
click at [715, 165] on span "2020 Yaris - Module 5: Handling" at bounding box center [755, 174] width 152 height 31
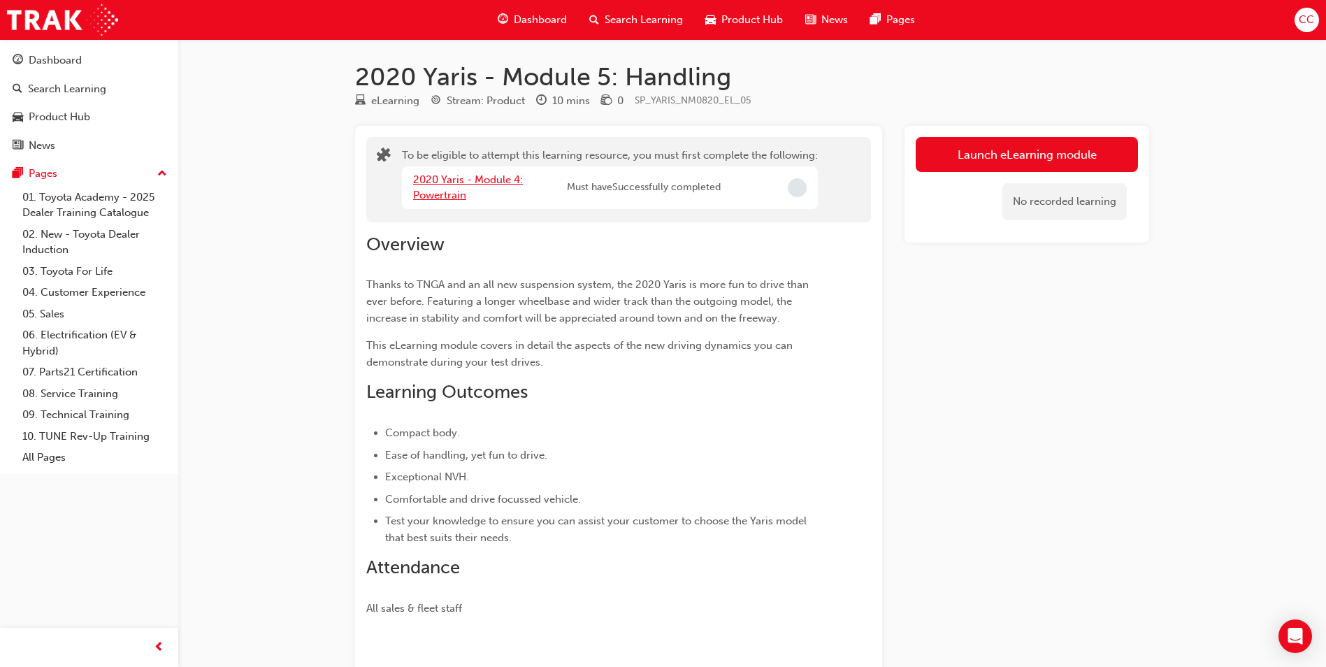
click at [479, 182] on link "2020 Yaris - Module 4: Powertrain" at bounding box center [468, 187] width 110 height 29
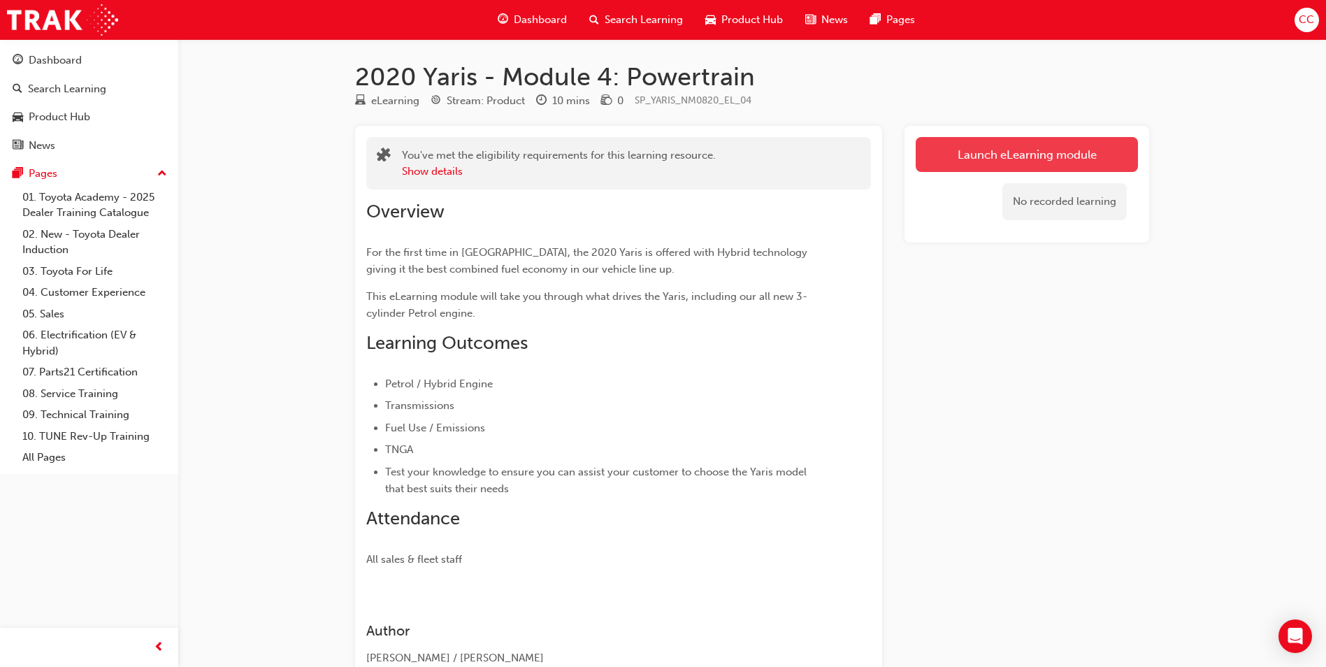
click at [963, 147] on link "Launch eLearning module" at bounding box center [1027, 154] width 222 height 35
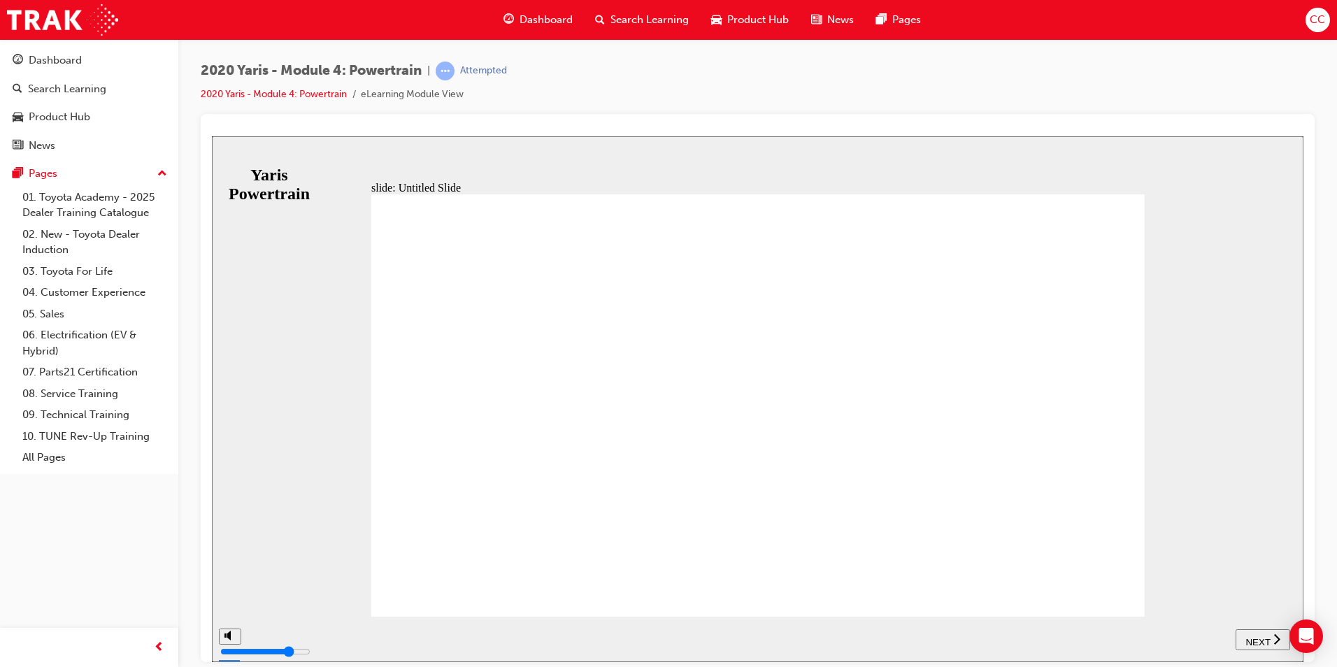
click at [1249, 637] on span "NEXT" at bounding box center [1257, 641] width 24 height 10
click at [1241, 632] on div "NEXT" at bounding box center [1262, 639] width 43 height 15
click at [1254, 642] on span "NEXT" at bounding box center [1264, 641] width 24 height 10
click at [1254, 642] on span "NEXT" at bounding box center [1257, 641] width 24 height 10
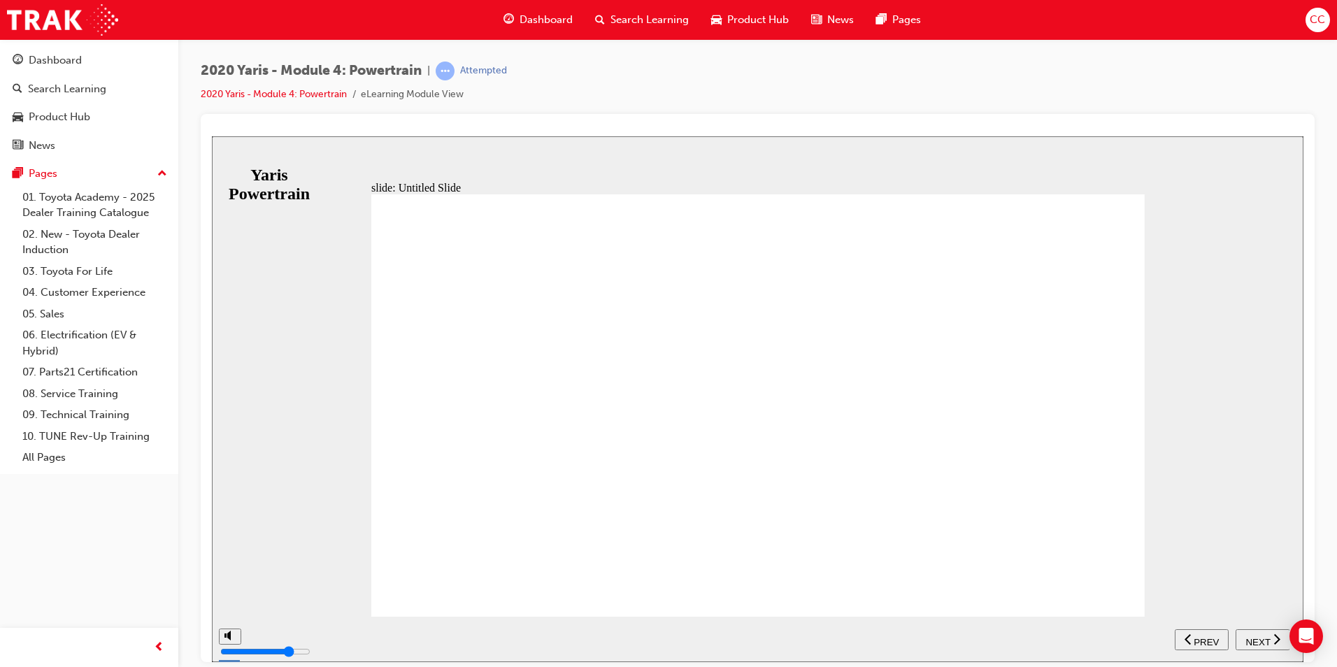
click at [1254, 642] on span "NEXT" at bounding box center [1257, 641] width 24 height 10
click at [1209, 636] on span "PREV" at bounding box center [1205, 641] width 25 height 10
click at [1266, 642] on span "NEXT" at bounding box center [1257, 641] width 24 height 10
click at [1266, 642] on span "NEXT" at bounding box center [1264, 641] width 24 height 10
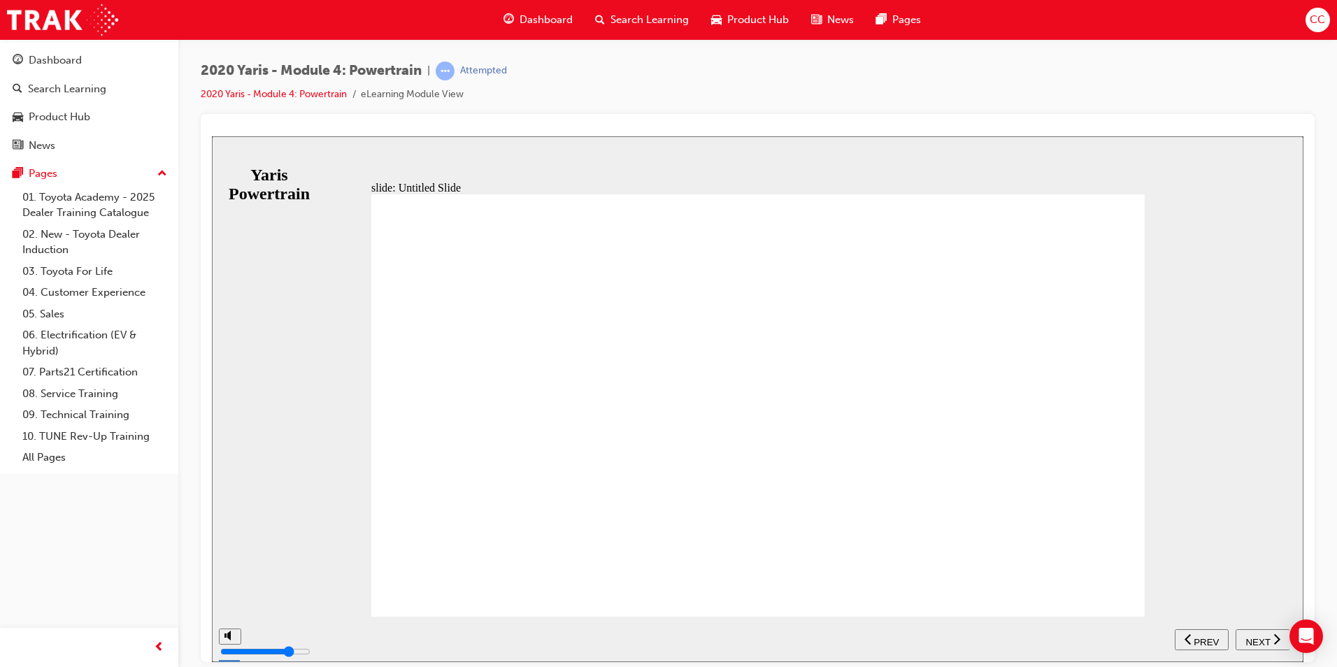
click at [1263, 641] on span "NEXT" at bounding box center [1257, 641] width 24 height 10
click at [1261, 636] on span "NEXT" at bounding box center [1264, 641] width 24 height 10
click at [1261, 636] on span "NEXT" at bounding box center [1257, 641] width 24 height 10
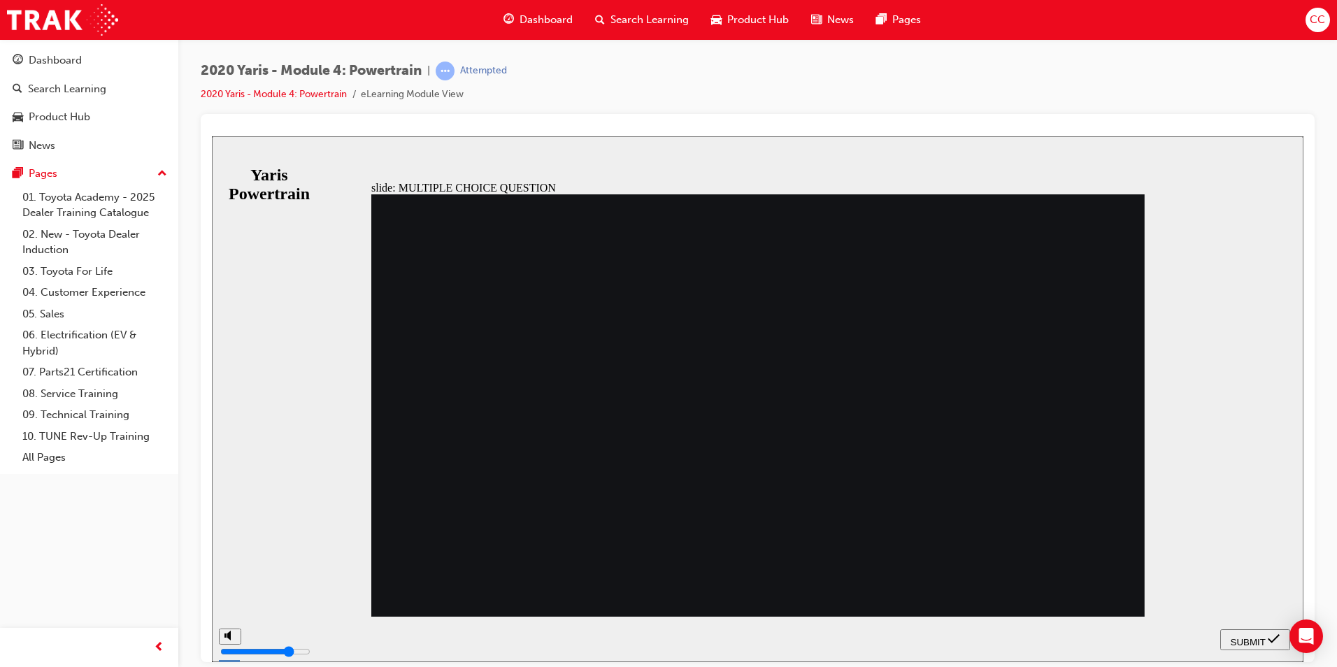
radio input "true"
click at [1255, 636] on span "SUBMIT" at bounding box center [1247, 641] width 35 height 10
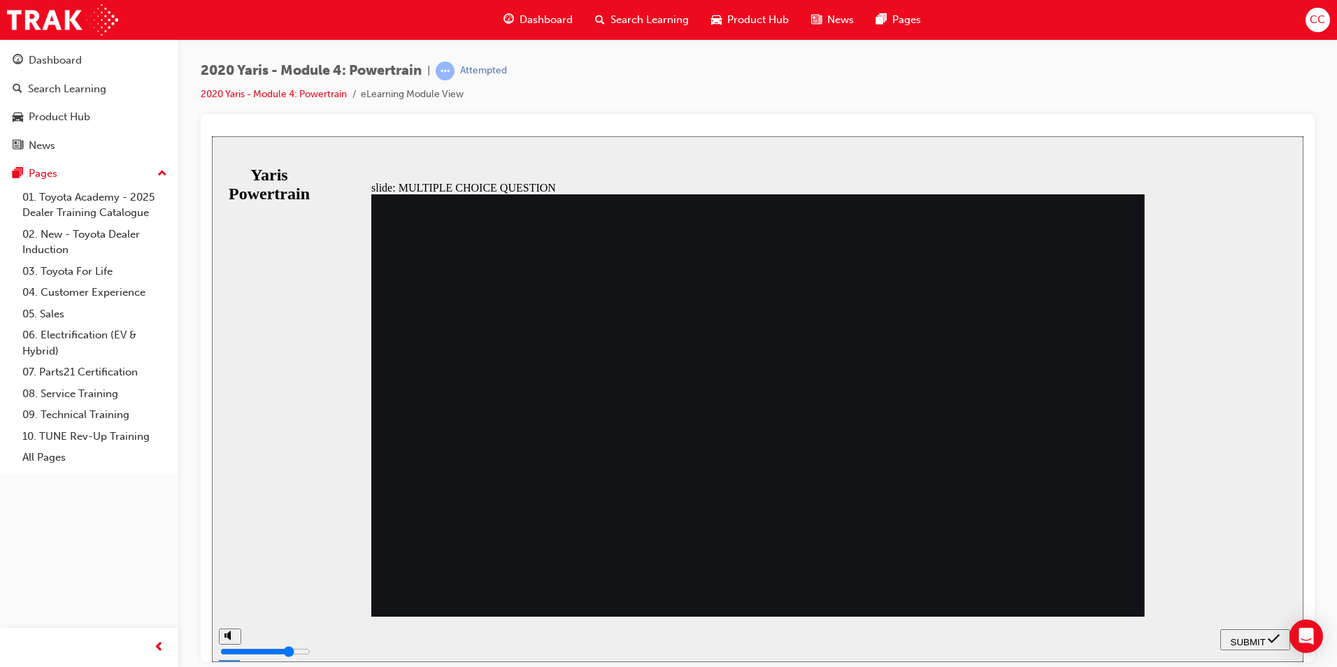
radio input "true"
click at [1250, 636] on span "SUBMIT" at bounding box center [1247, 641] width 35 height 10
click at [1232, 632] on div "SUBMIT" at bounding box center [1254, 639] width 59 height 15
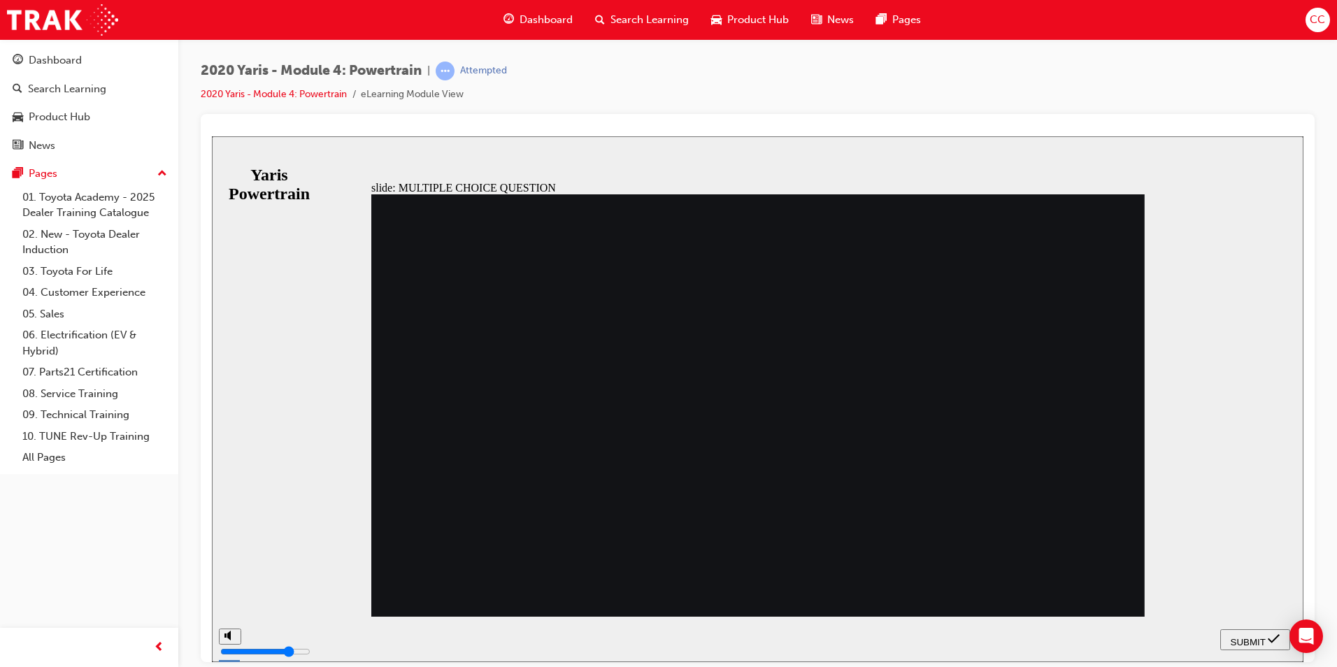
radio input "false"
radio input "true"
click at [1239, 631] on button "SUBMIT" at bounding box center [1255, 638] width 70 height 21
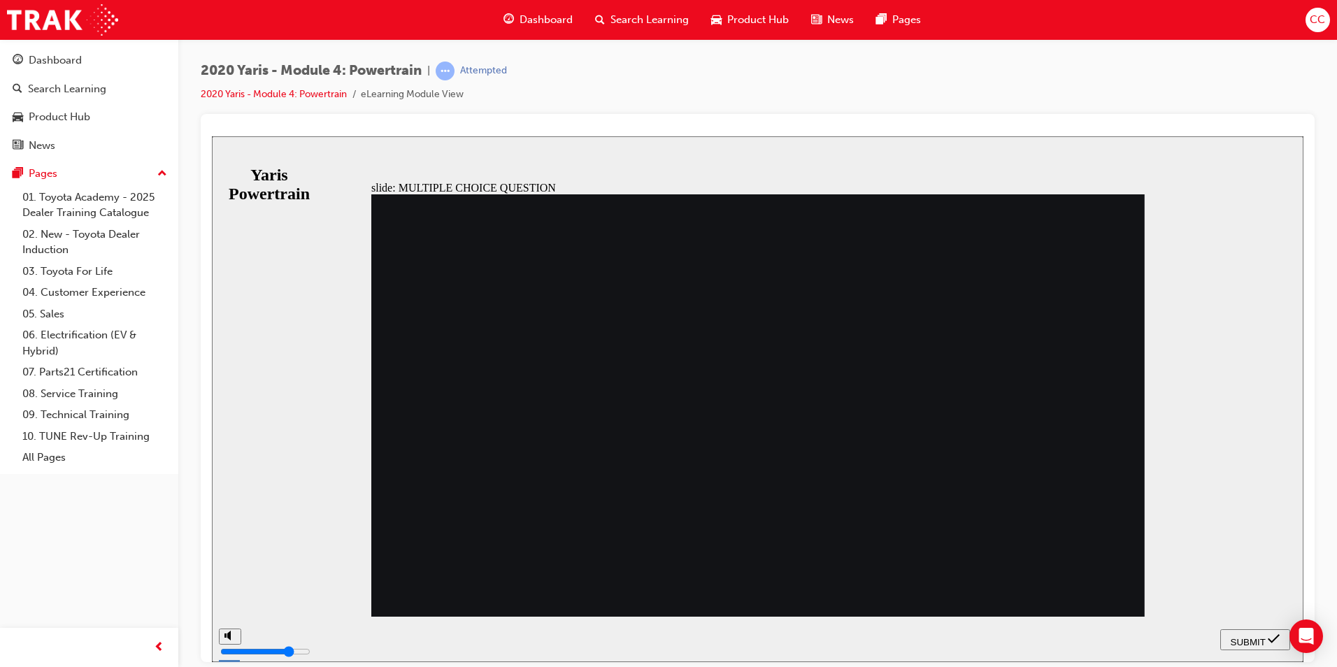
radio input "true"
click at [1261, 640] on span "SUBMIT" at bounding box center [1247, 641] width 35 height 10
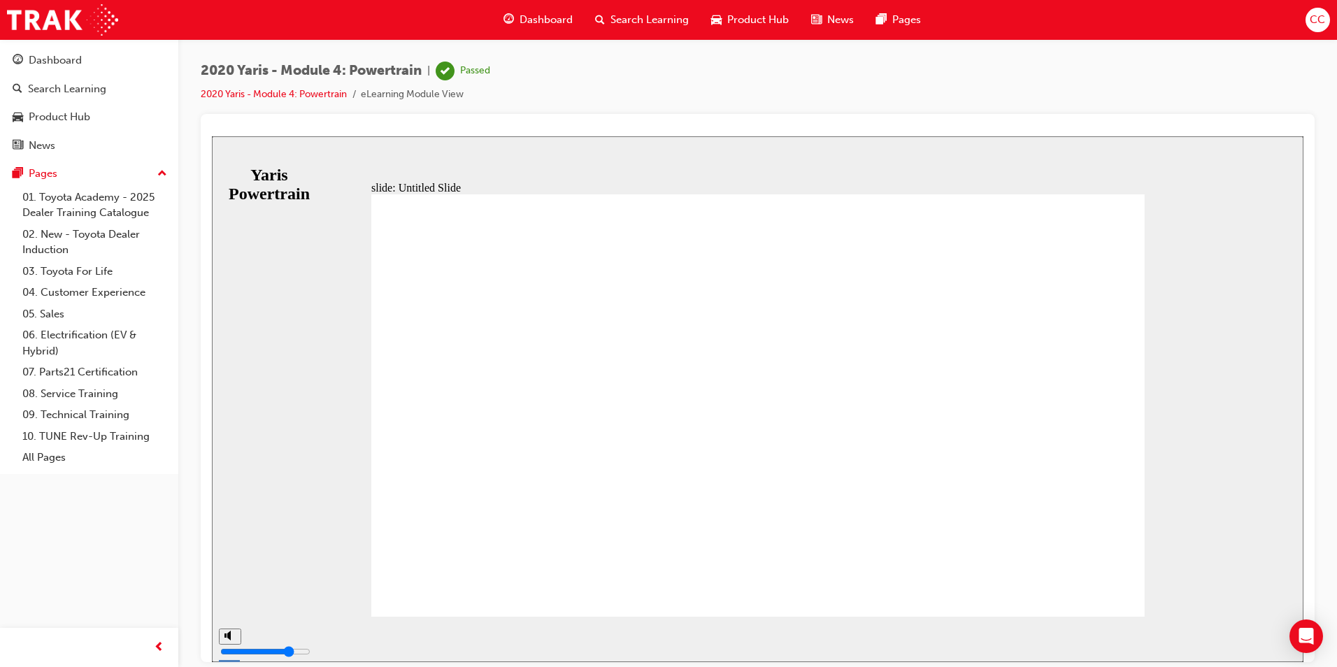
drag, startPoint x: 753, startPoint y: 561, endPoint x: 841, endPoint y: 549, distance: 88.9
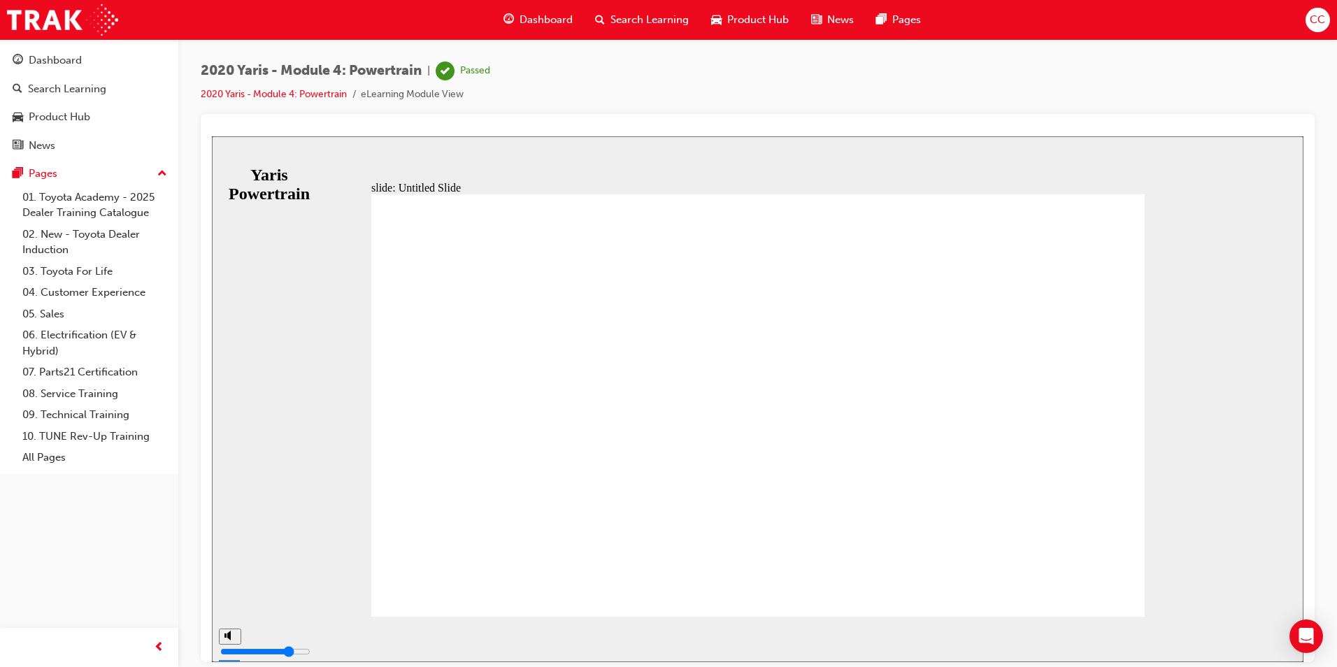
drag, startPoint x: 821, startPoint y: 407, endPoint x: 577, endPoint y: 386, distance: 244.9
drag, startPoint x: 469, startPoint y: 412, endPoint x: 412, endPoint y: 423, distance: 58.4
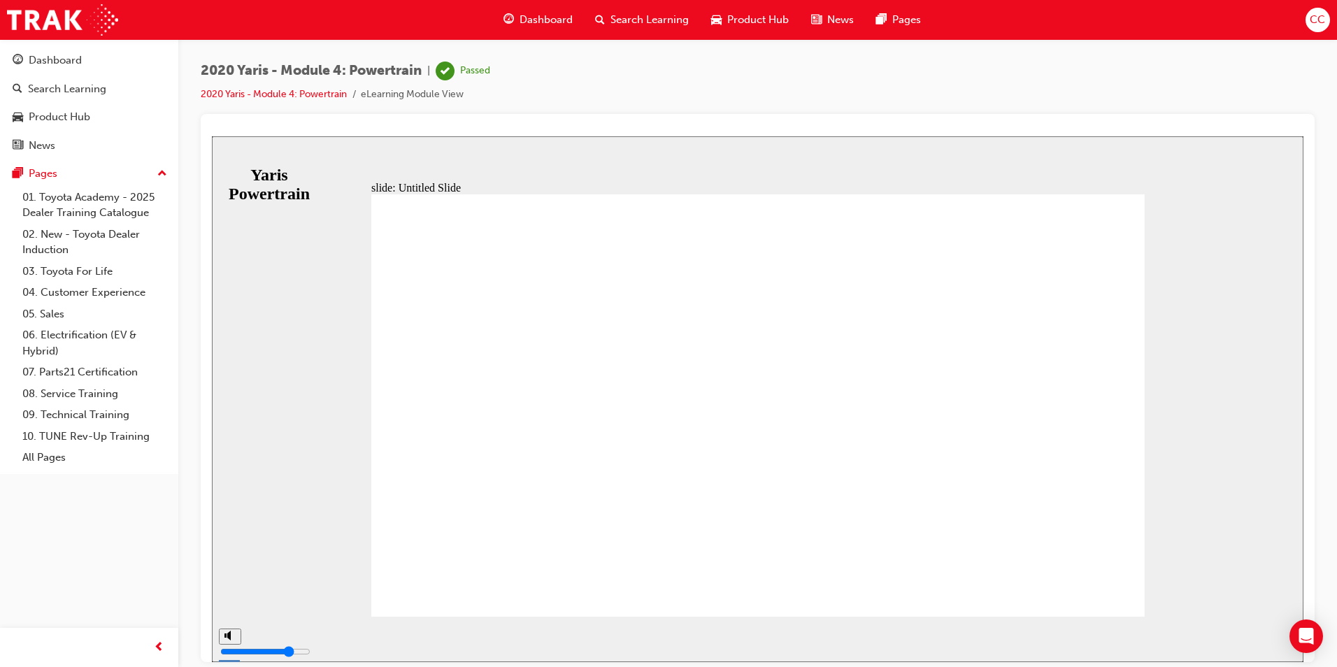
drag, startPoint x: 412, startPoint y: 423, endPoint x: 452, endPoint y: 466, distance: 59.3
drag, startPoint x: 454, startPoint y: 469, endPoint x: 441, endPoint y: 491, distance: 25.1
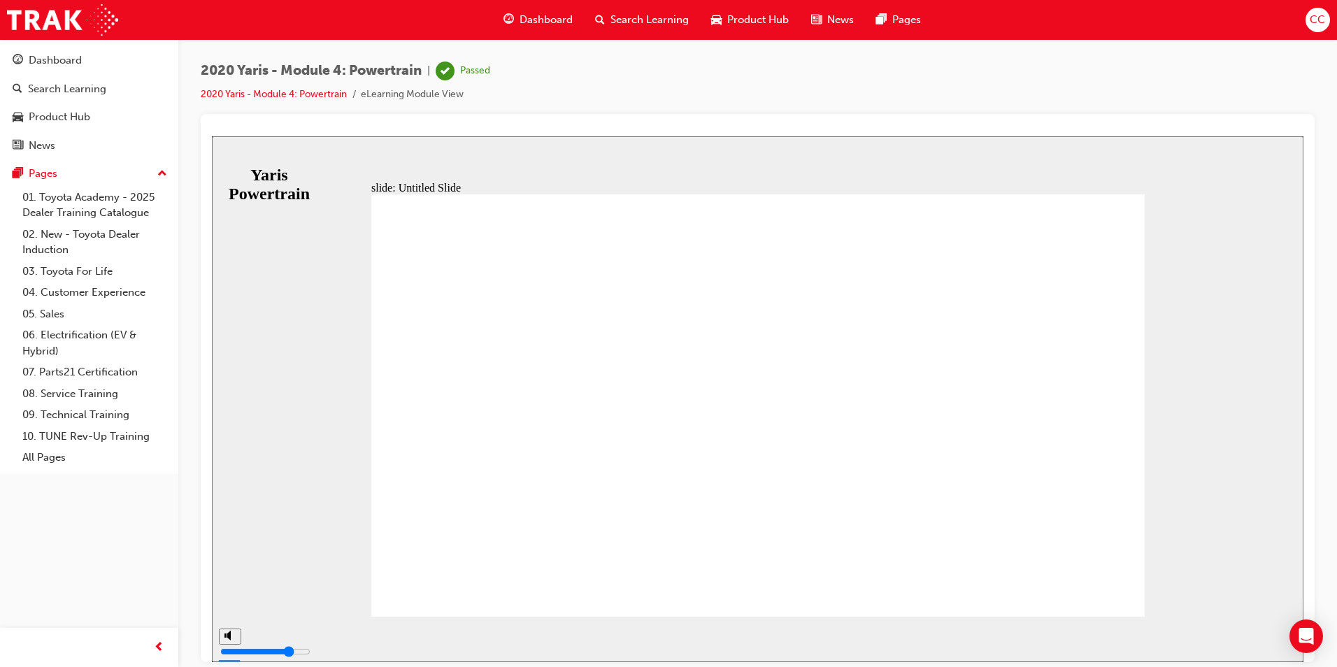
click at [270, 165] on div "Yaris Powertrain" at bounding box center [269, 184] width 84 height 38
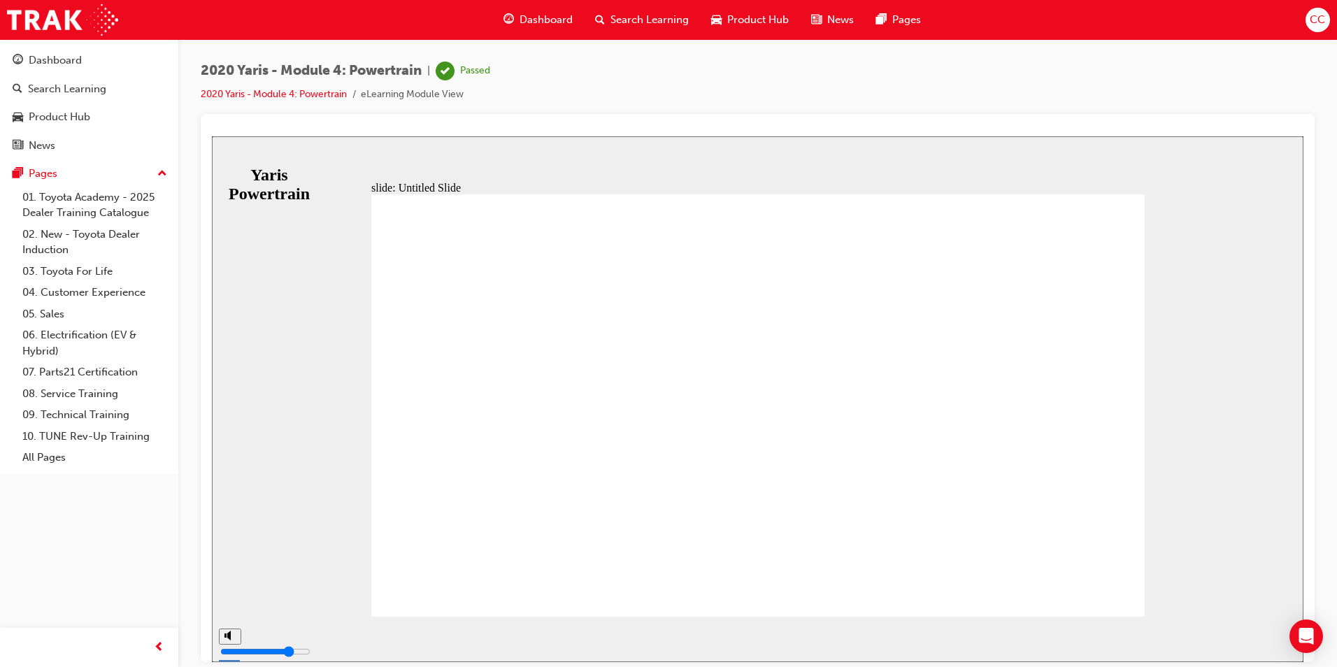
drag, startPoint x: 501, startPoint y: 481, endPoint x: 491, endPoint y: 522, distance: 42.2
drag, startPoint x: 492, startPoint y: 531, endPoint x: 492, endPoint y: 556, distance: 25.2
drag, startPoint x: 492, startPoint y: 556, endPoint x: 508, endPoint y: 564, distance: 17.8
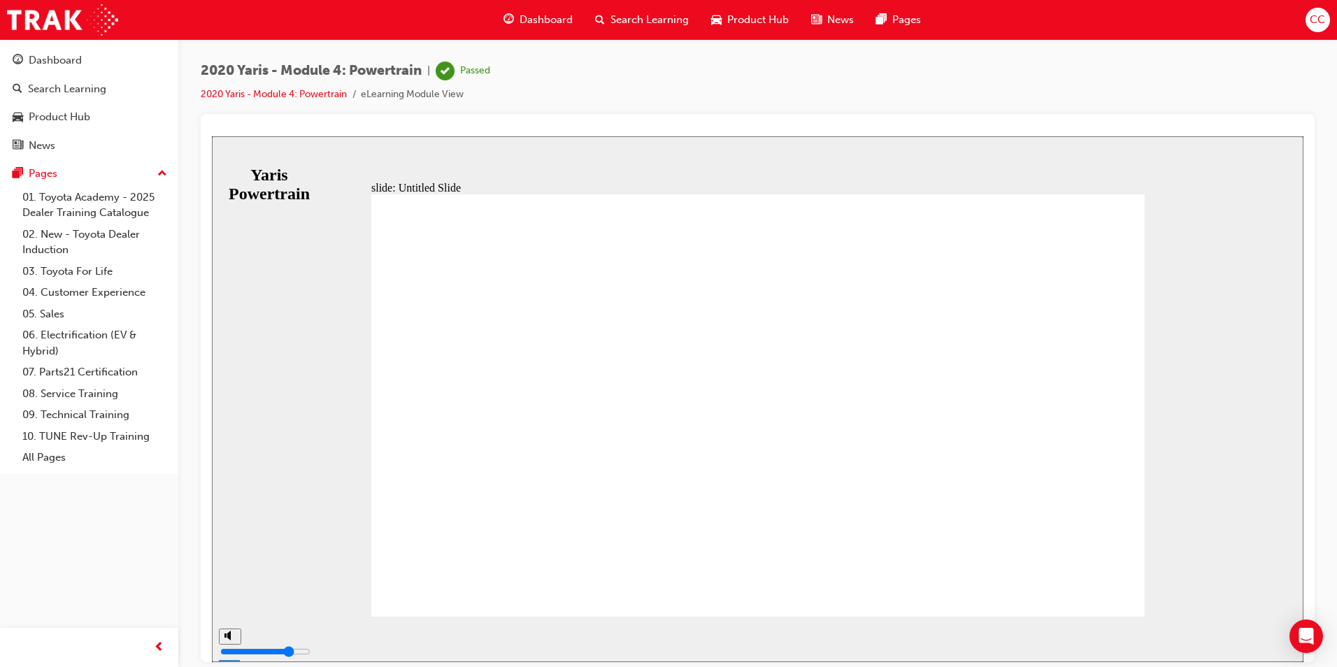
drag, startPoint x: 523, startPoint y: 563, endPoint x: 540, endPoint y: 564, distance: 17.5
click at [547, 20] on span "Dashboard" at bounding box center [545, 20] width 53 height 16
